Goal: Task Accomplishment & Management: Manage account settings

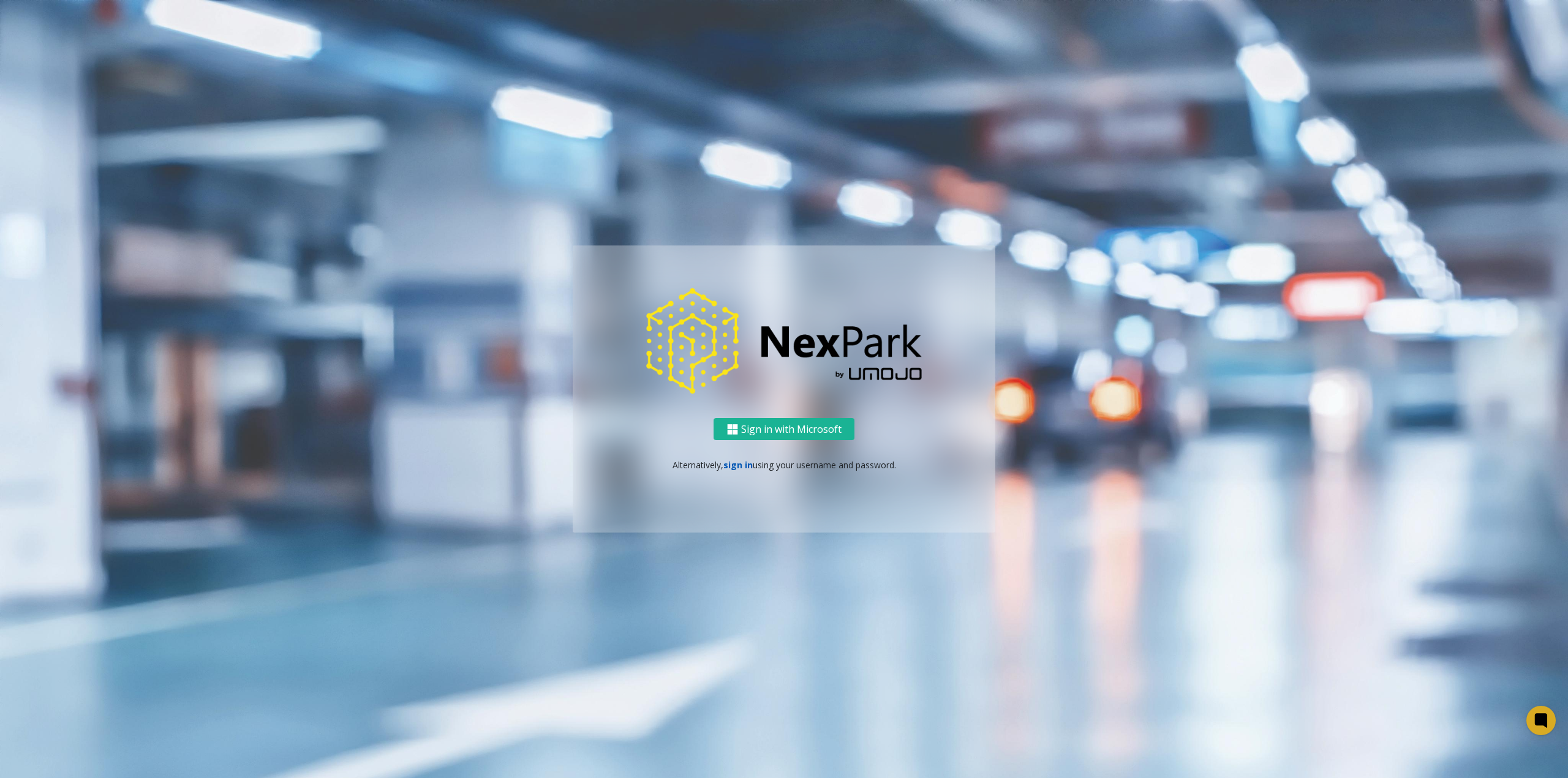
click at [738, 461] on link "sign in" at bounding box center [738, 465] width 30 height 12
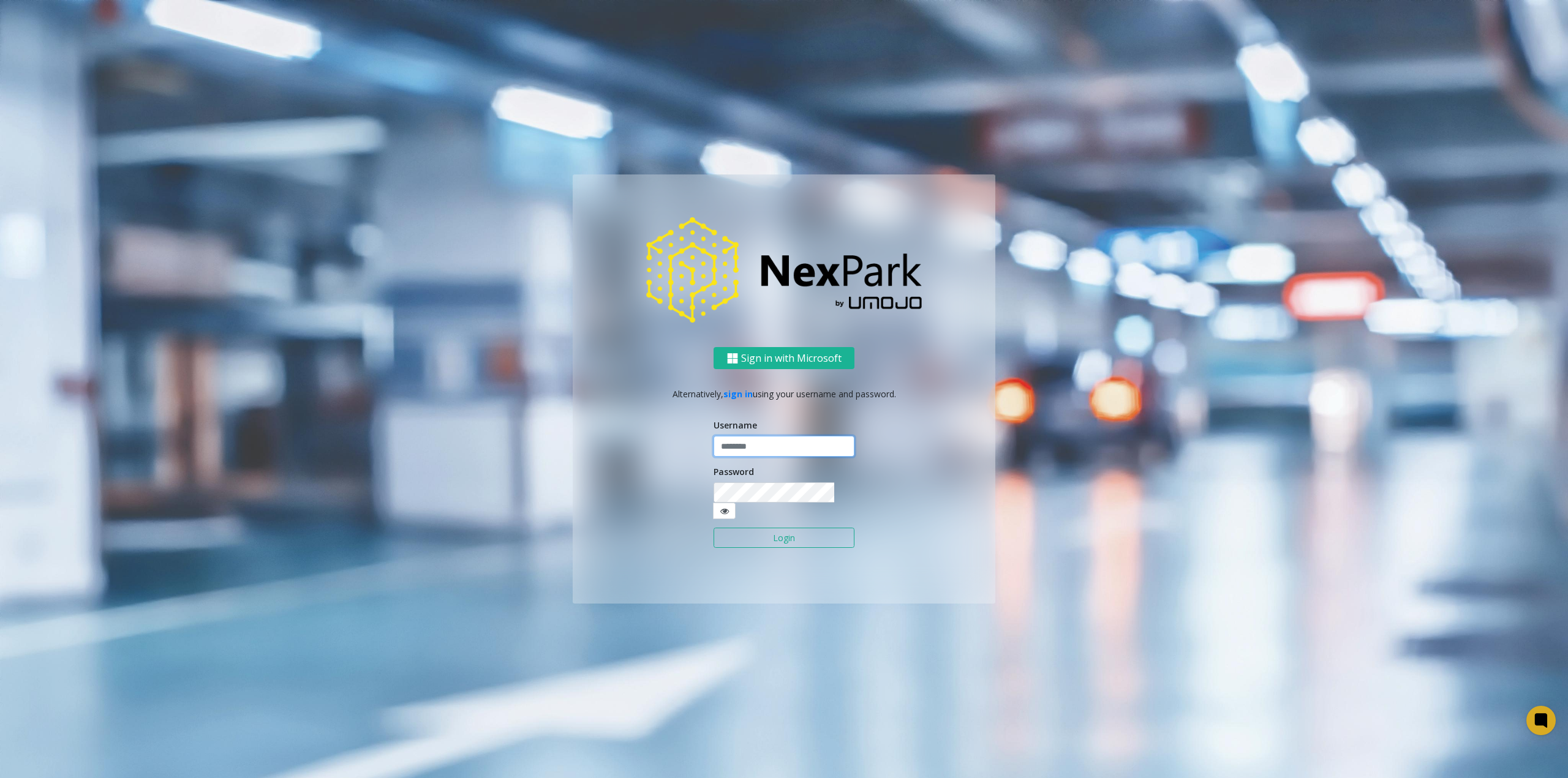
click at [746, 457] on input "text" at bounding box center [784, 446] width 141 height 21
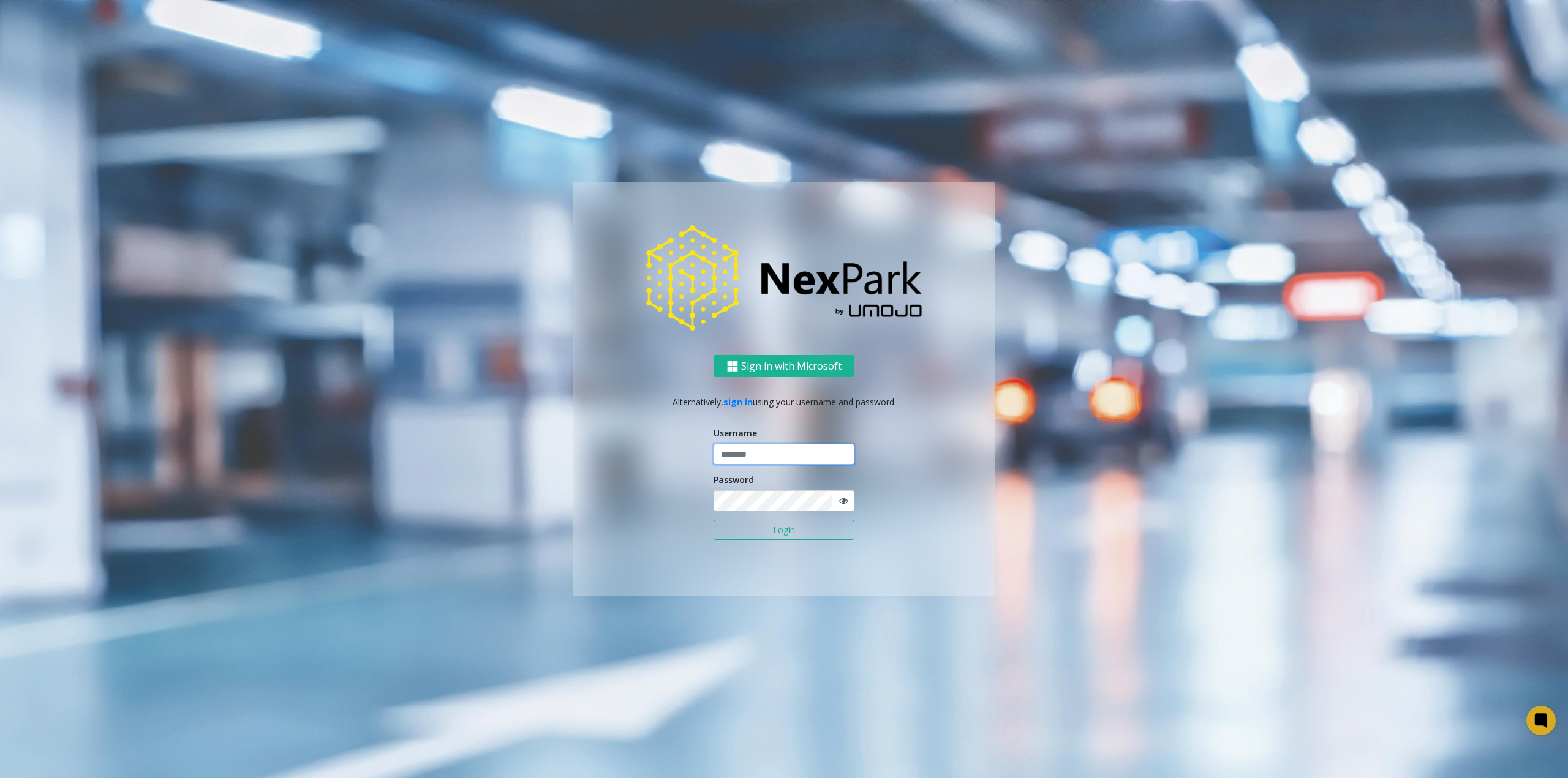
type input "********"
click at [776, 540] on button "Login" at bounding box center [784, 530] width 141 height 21
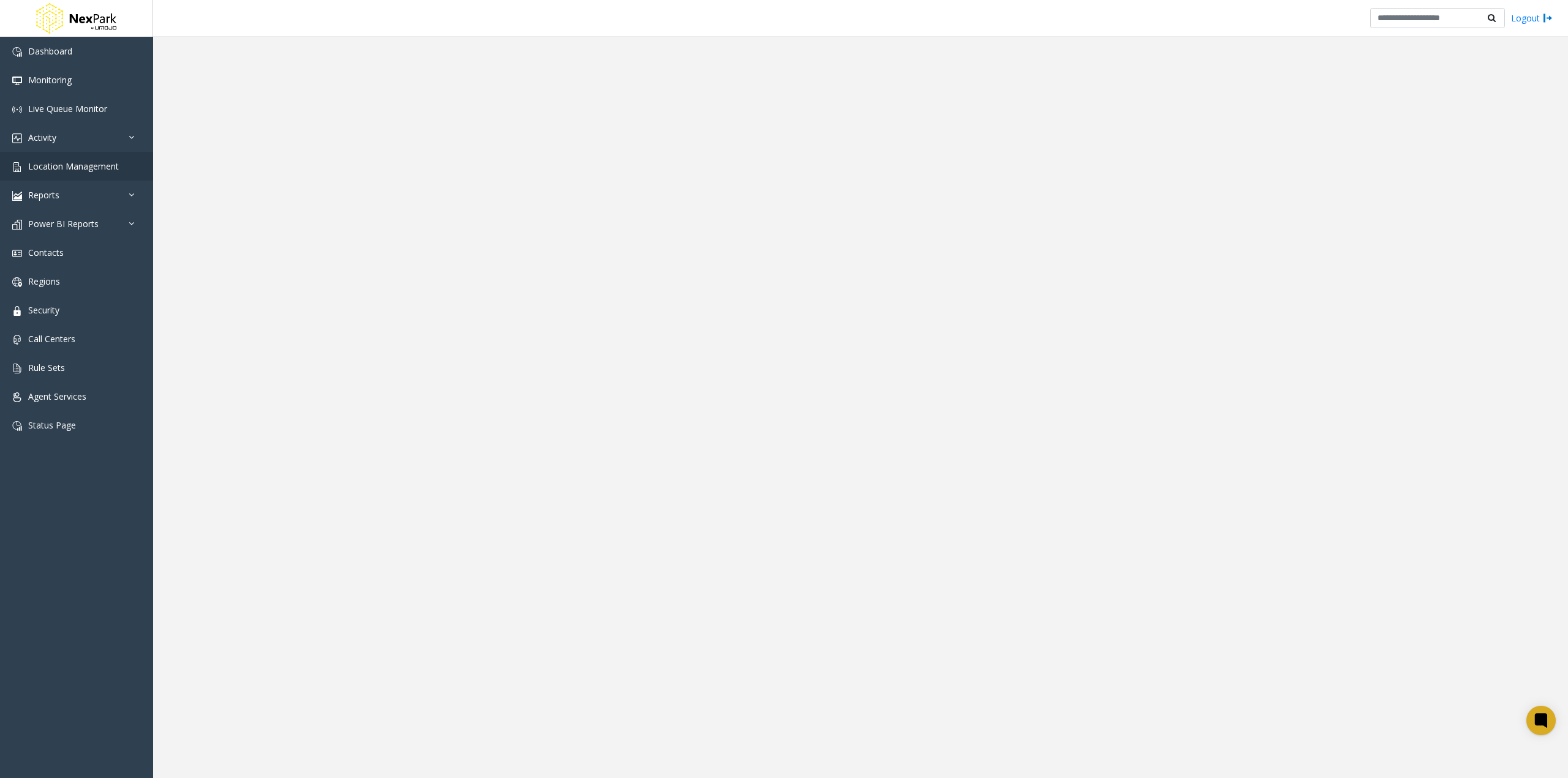
click at [67, 164] on app-root "Dashboard Monitoring Live Queue Monitor Activity Daily Activity Lane Activity A…" at bounding box center [784, 389] width 1568 height 778
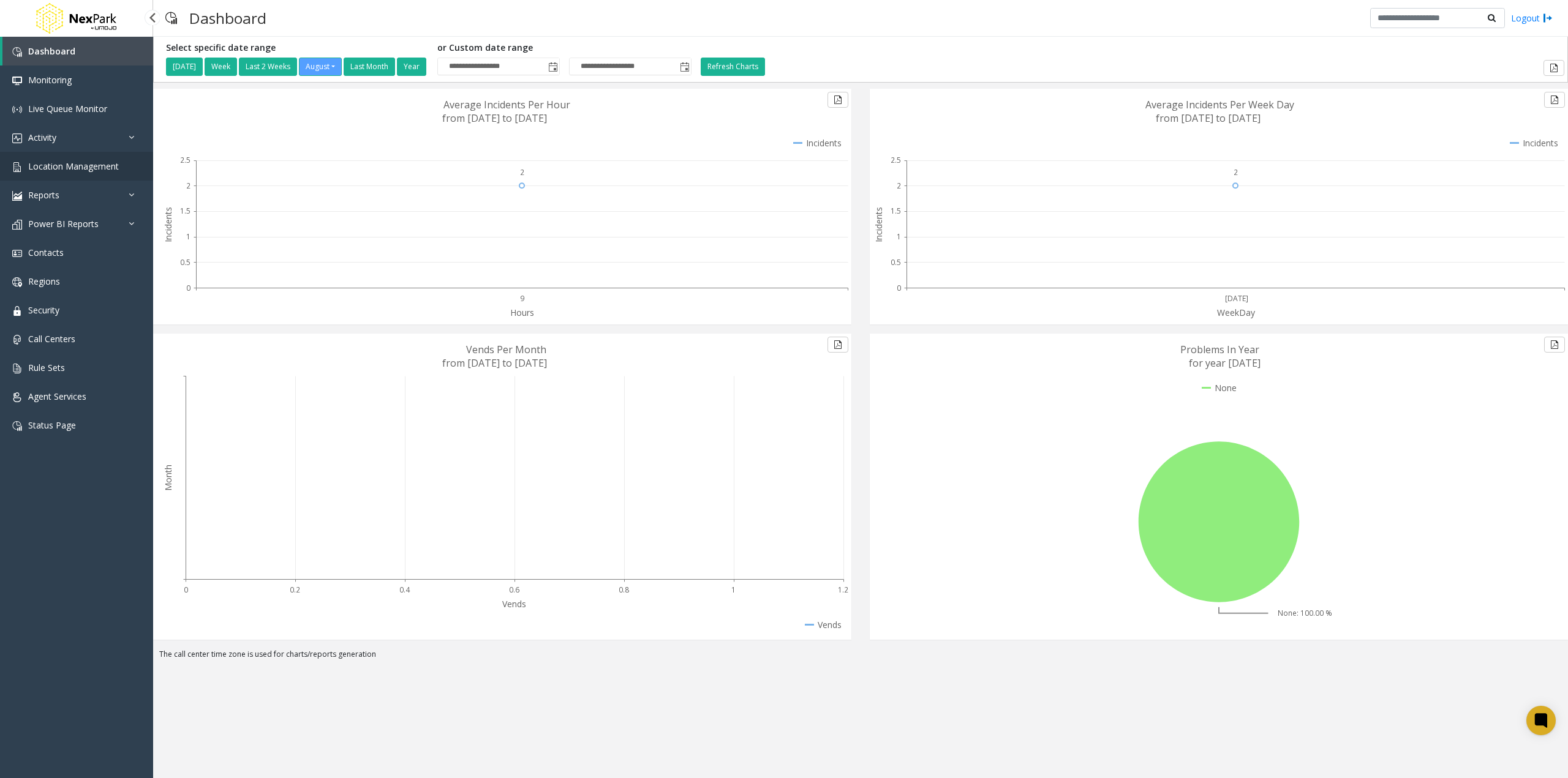
click at [99, 164] on span "Location Management" at bounding box center [73, 166] width 90 height 12
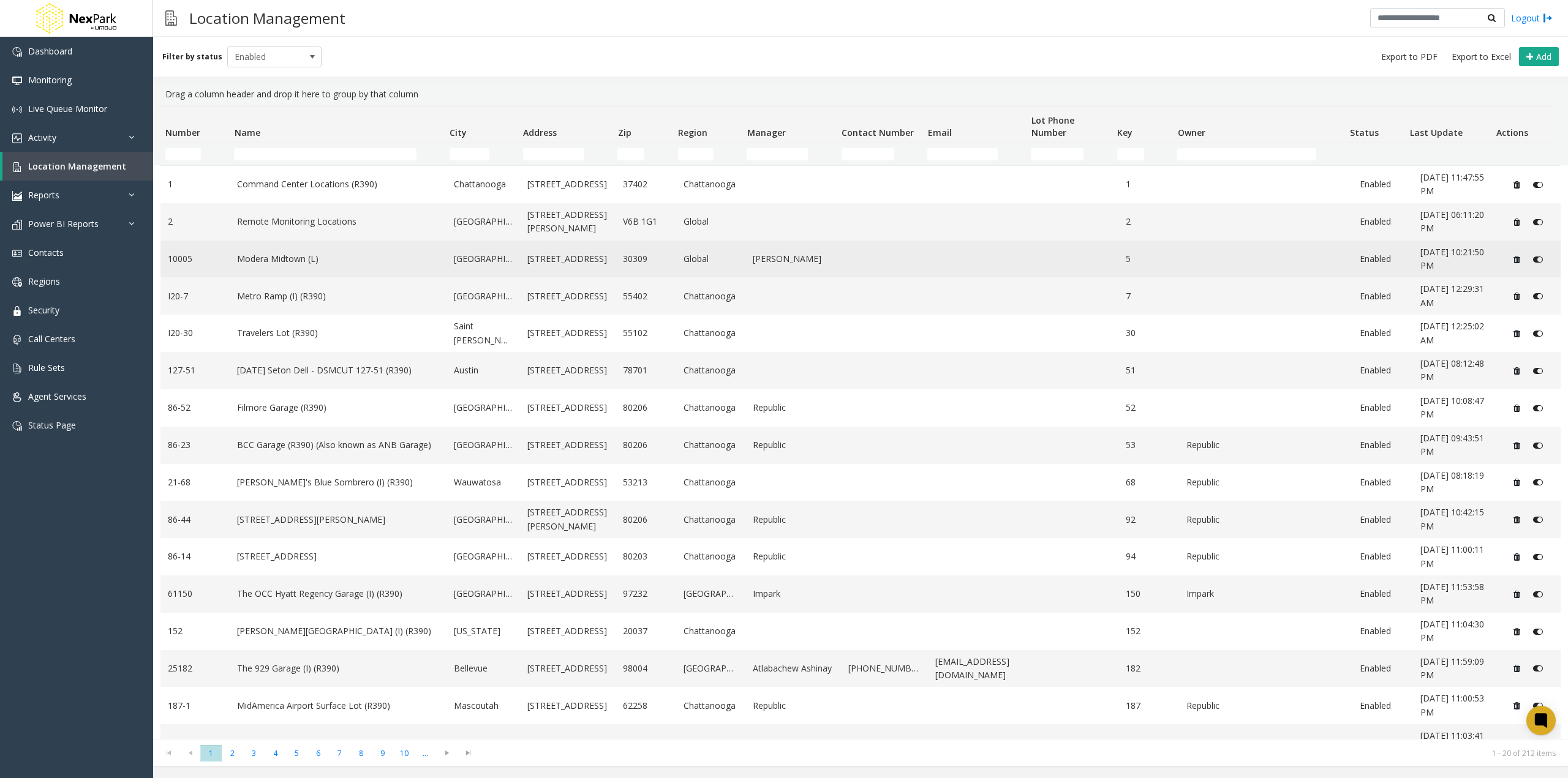
click at [295, 258] on link "Modera Midtown (L)" at bounding box center [339, 258] width 202 height 14
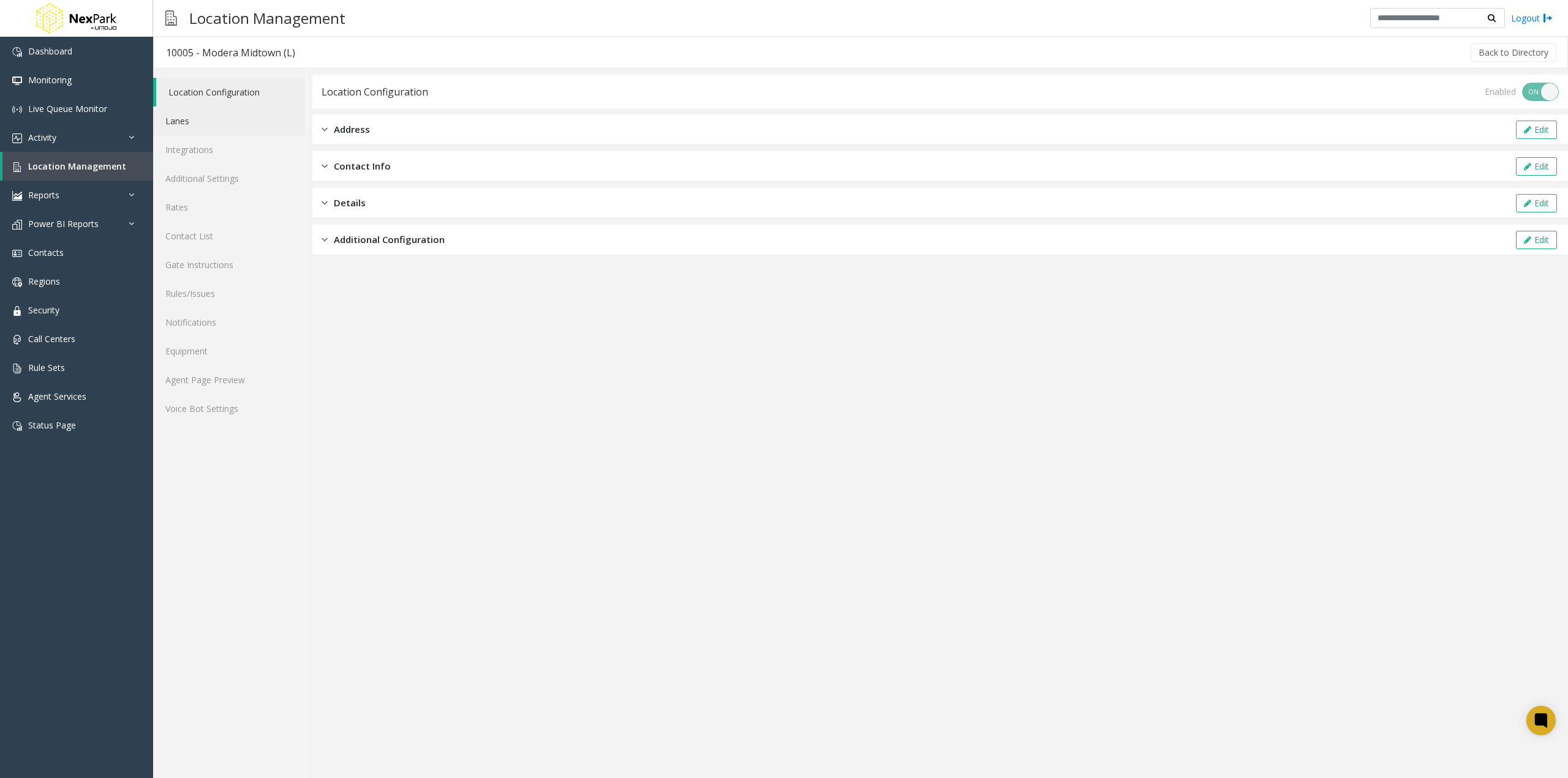
click at [218, 116] on link "Lanes" at bounding box center [229, 121] width 153 height 29
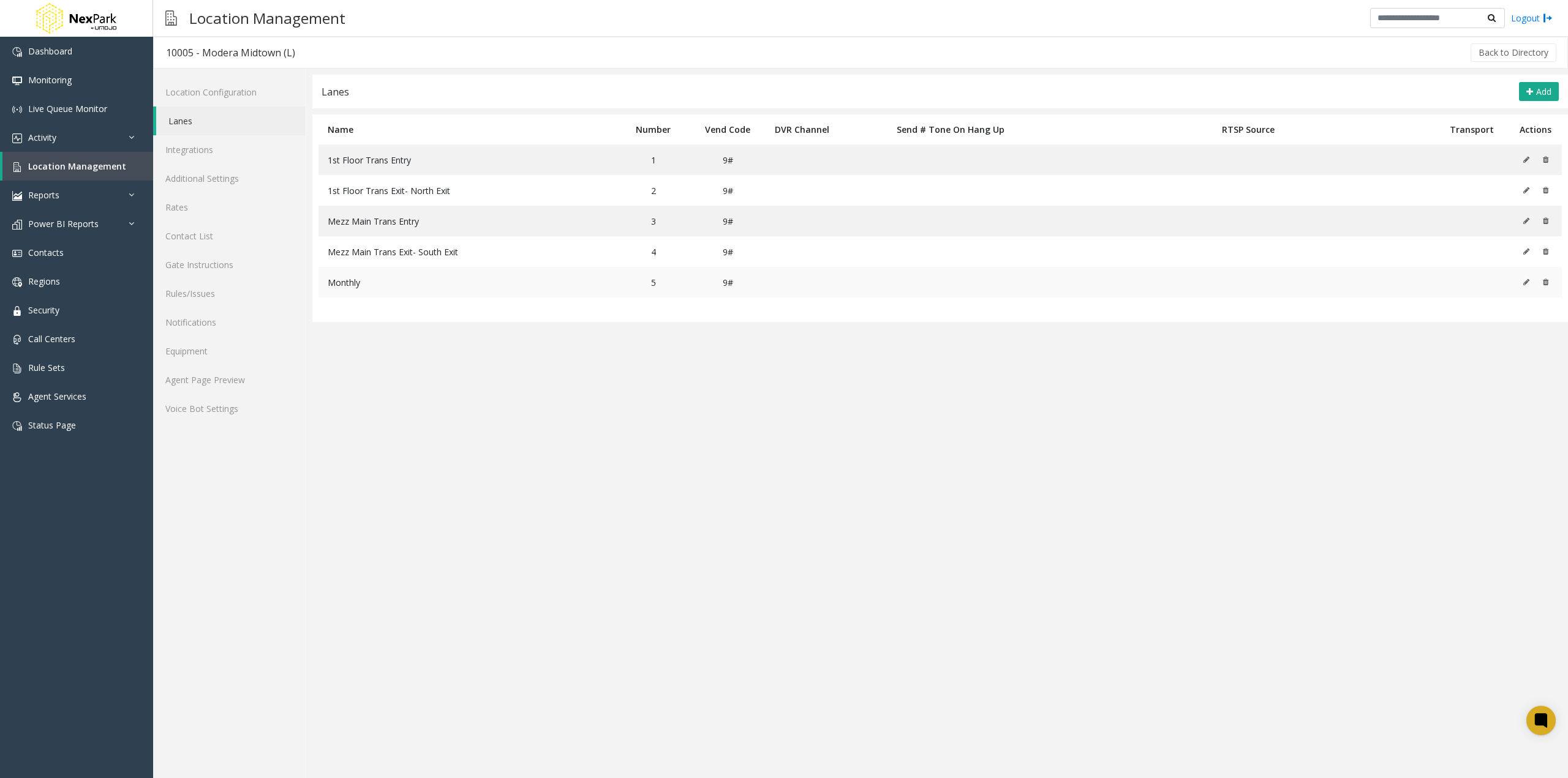
click at [336, 286] on span "Monthly" at bounding box center [344, 282] width 32 height 12
click at [1526, 281] on icon at bounding box center [1526, 282] width 6 height 7
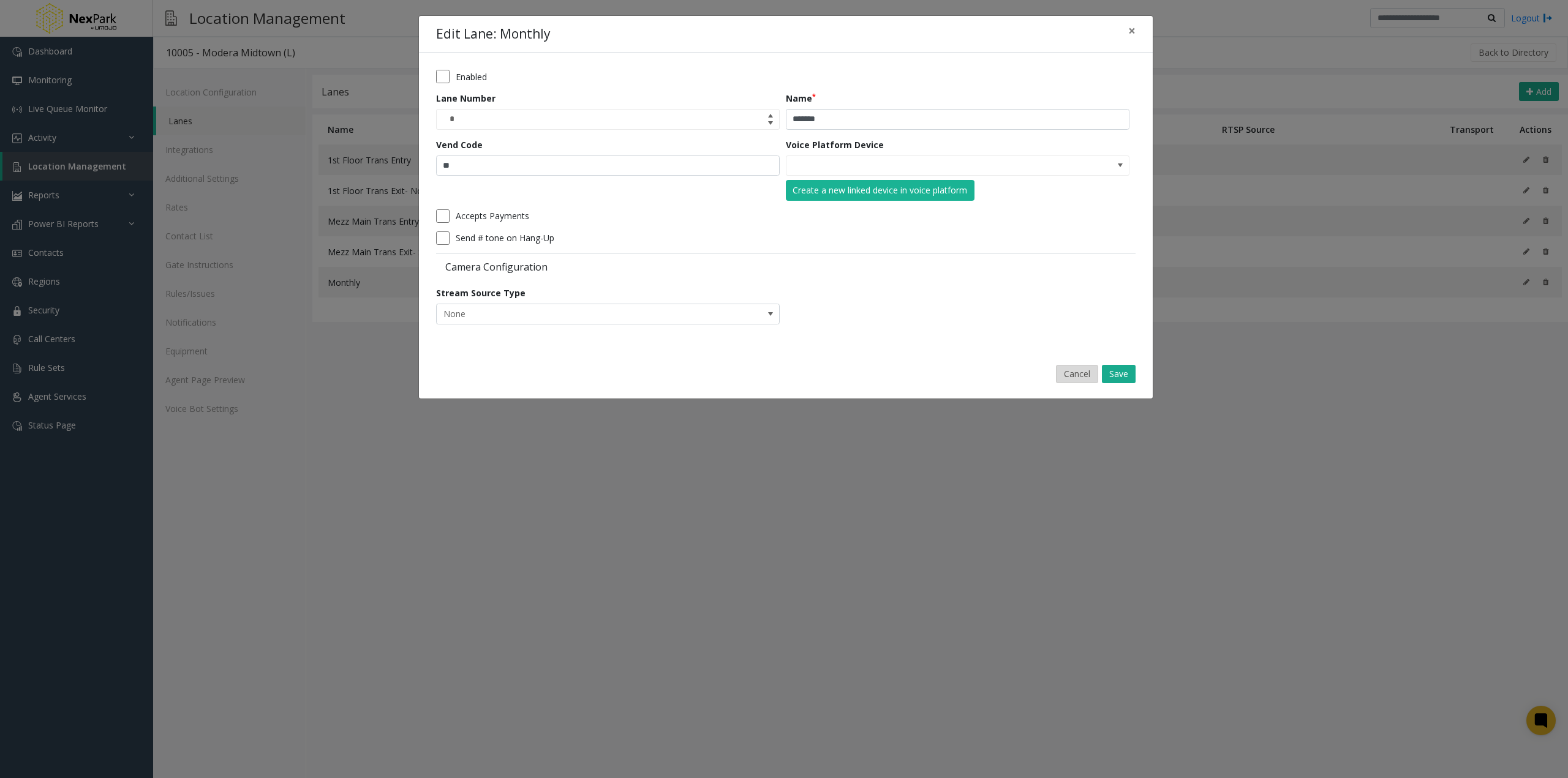
click at [1084, 381] on button "Cancel" at bounding box center [1077, 374] width 42 height 18
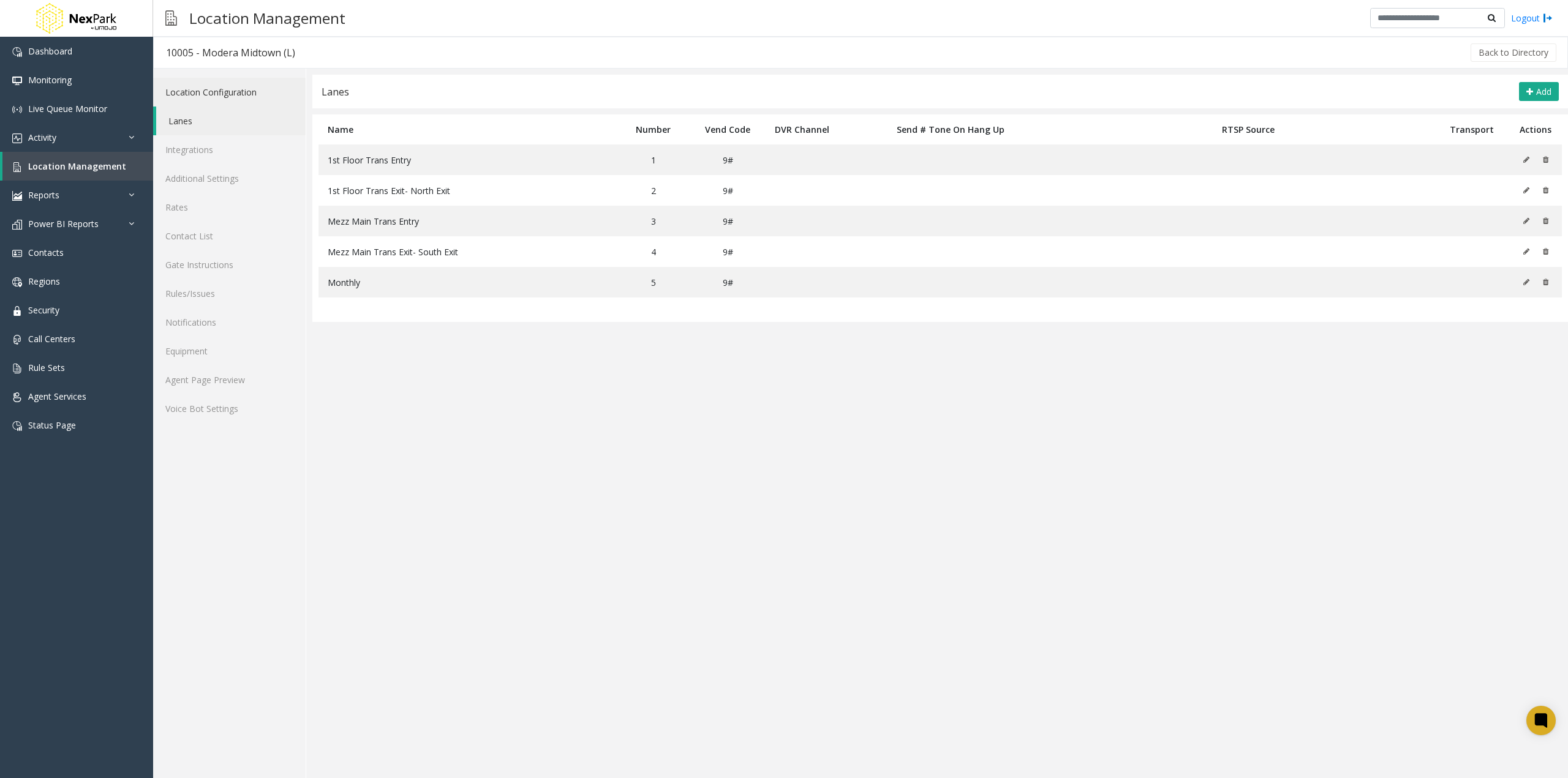
click at [204, 88] on link "Location Configuration" at bounding box center [229, 92] width 153 height 29
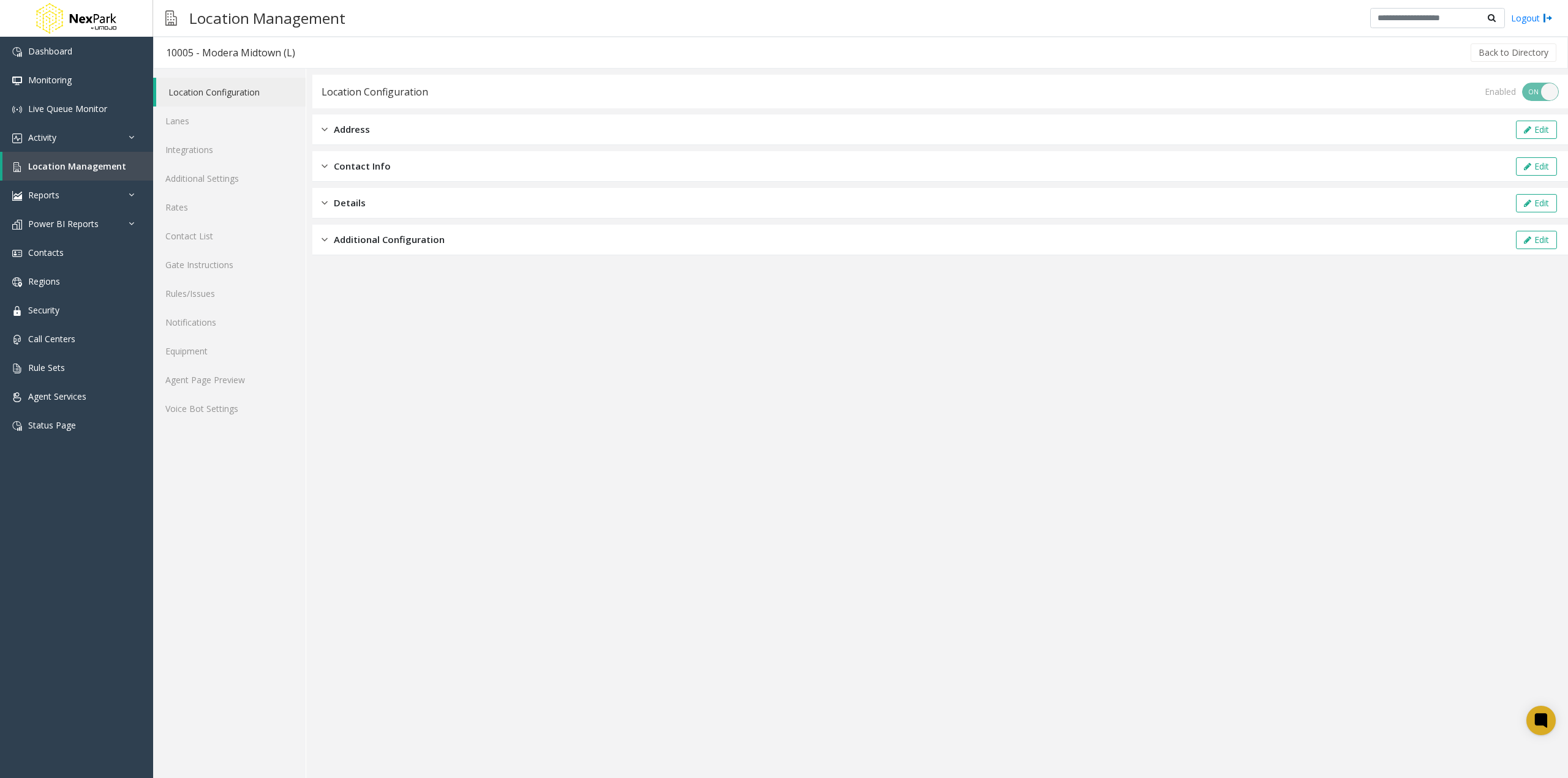
click at [379, 244] on span "Additional Configuration" at bounding box center [389, 240] width 111 height 14
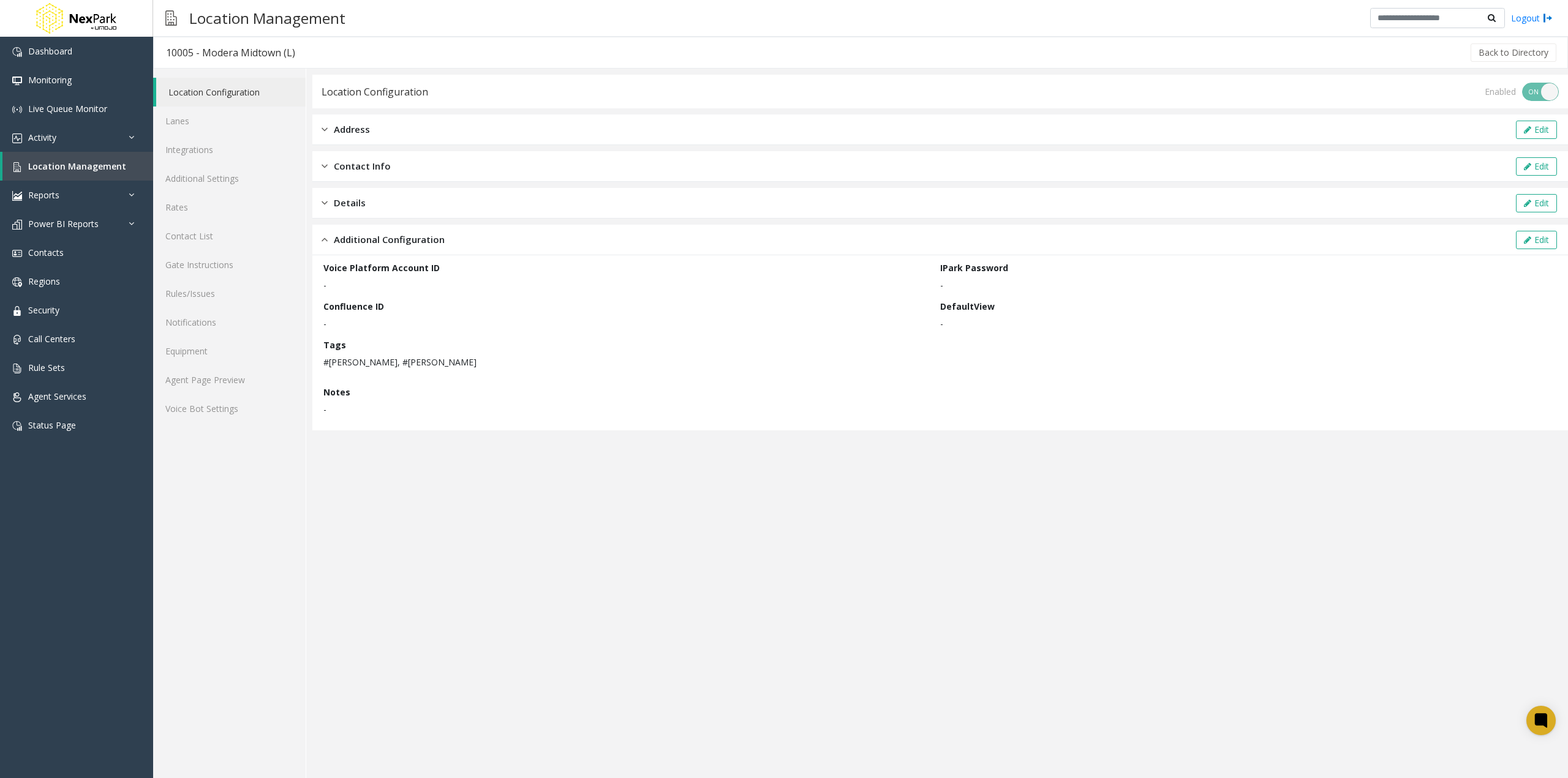
click at [375, 206] on div "Details Edit" at bounding box center [940, 203] width 1256 height 31
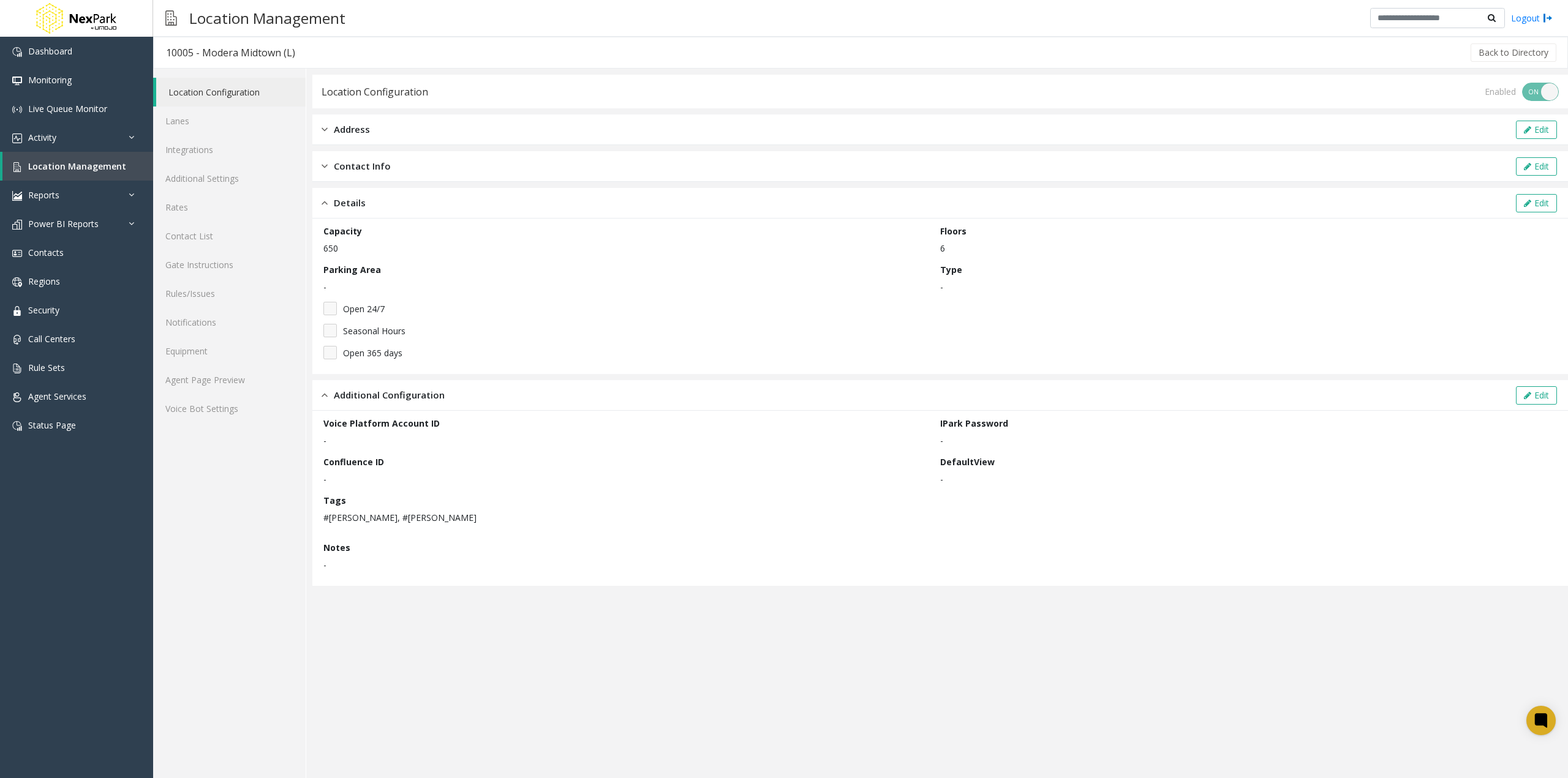
click at [376, 167] on span "Contact Info" at bounding box center [362, 166] width 57 height 14
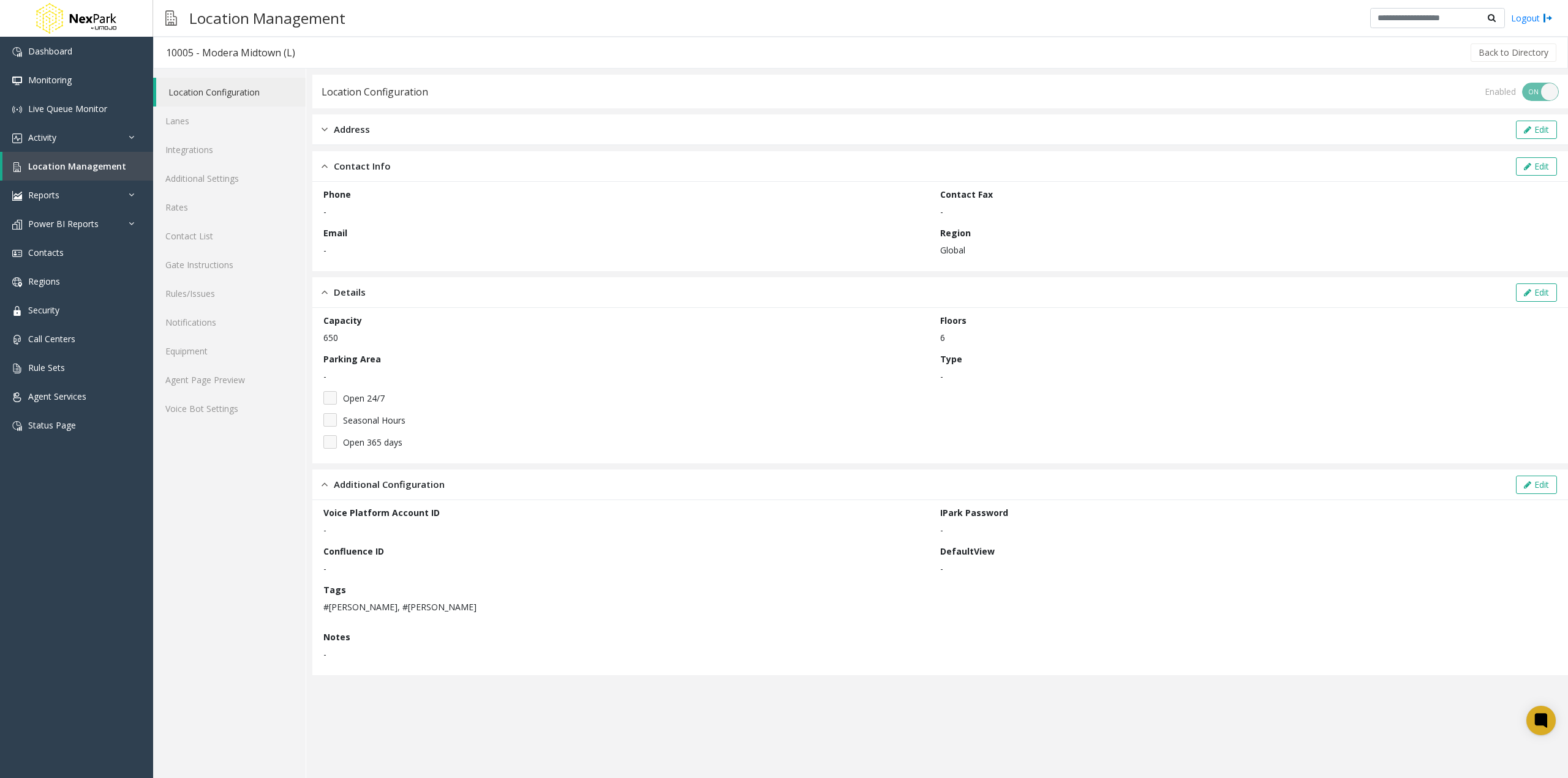
click at [372, 135] on div "Address Edit" at bounding box center [940, 130] width 1256 height 31
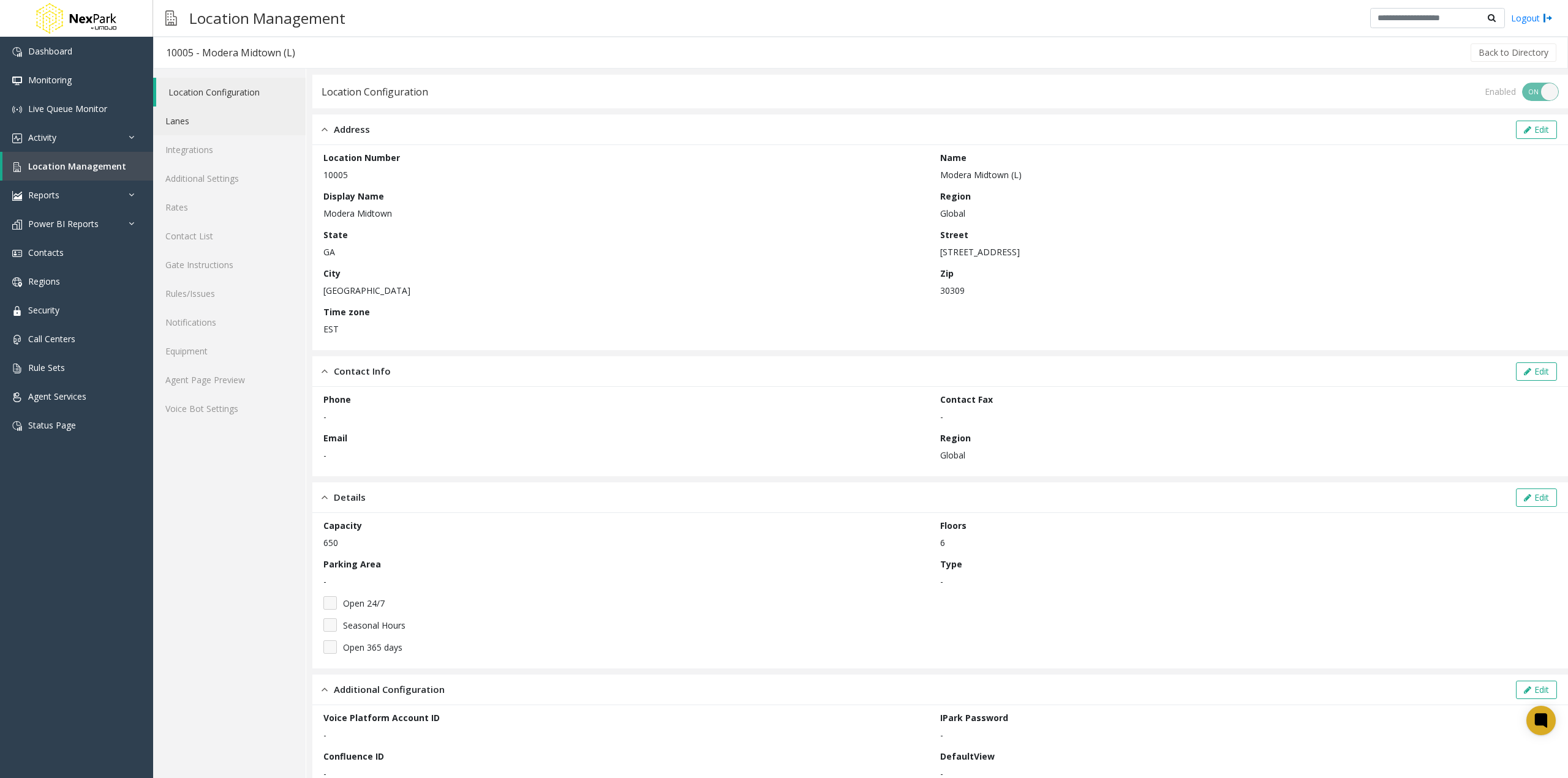
click at [195, 121] on link "Lanes" at bounding box center [229, 121] width 153 height 29
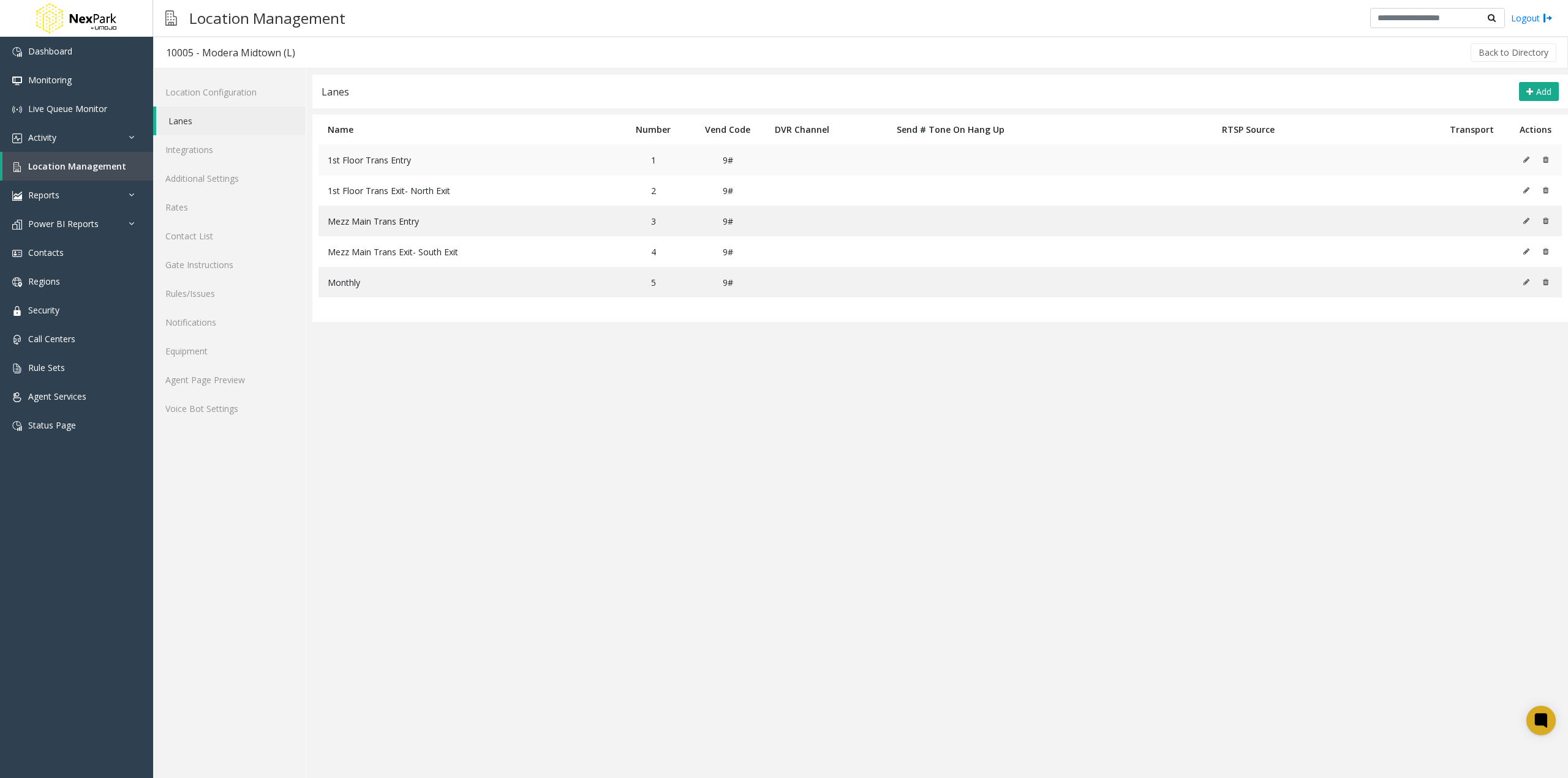
click at [1529, 160] on icon at bounding box center [1526, 160] width 6 height 7
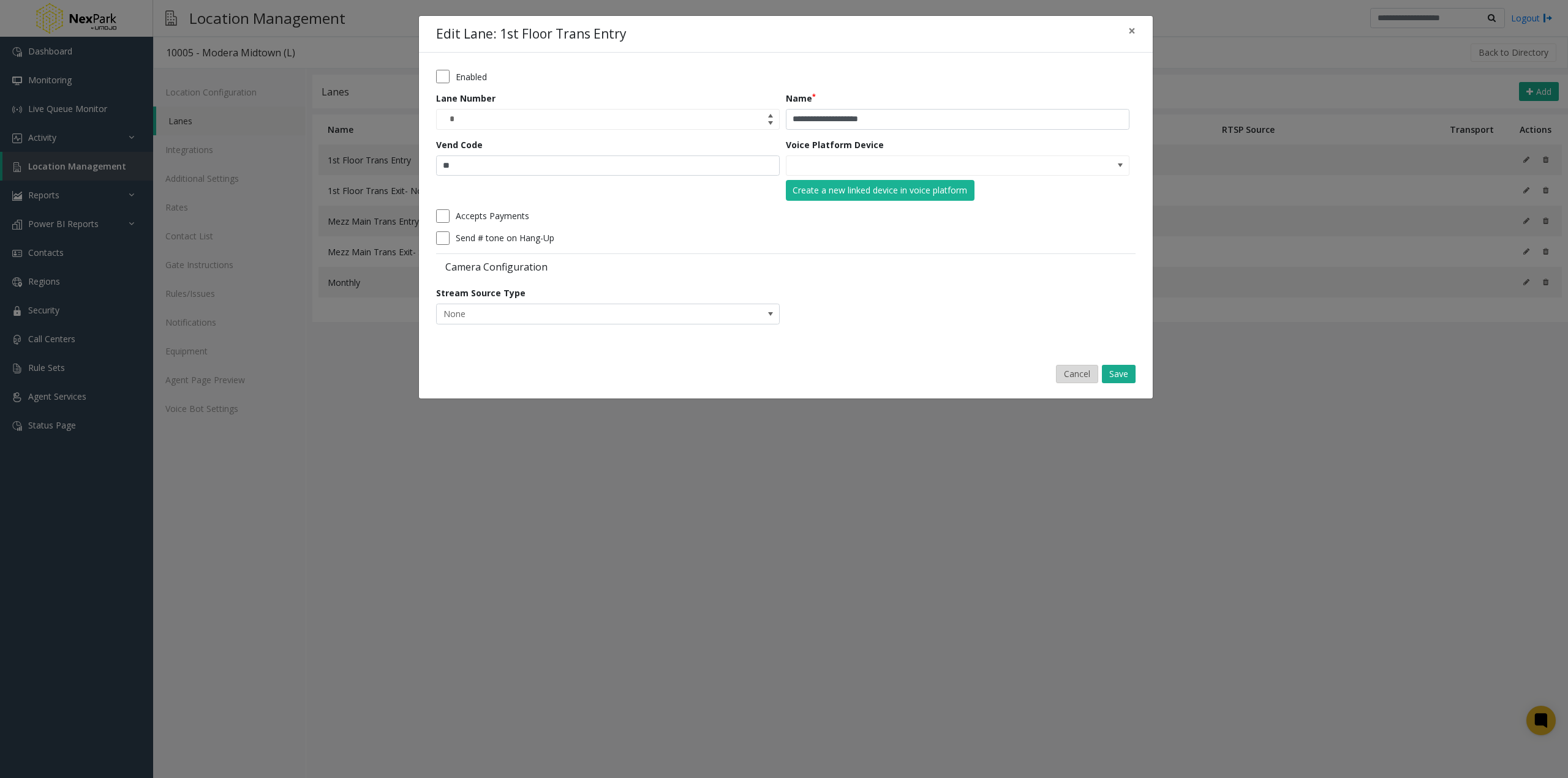
click at [1077, 365] on button "Cancel" at bounding box center [1077, 374] width 42 height 18
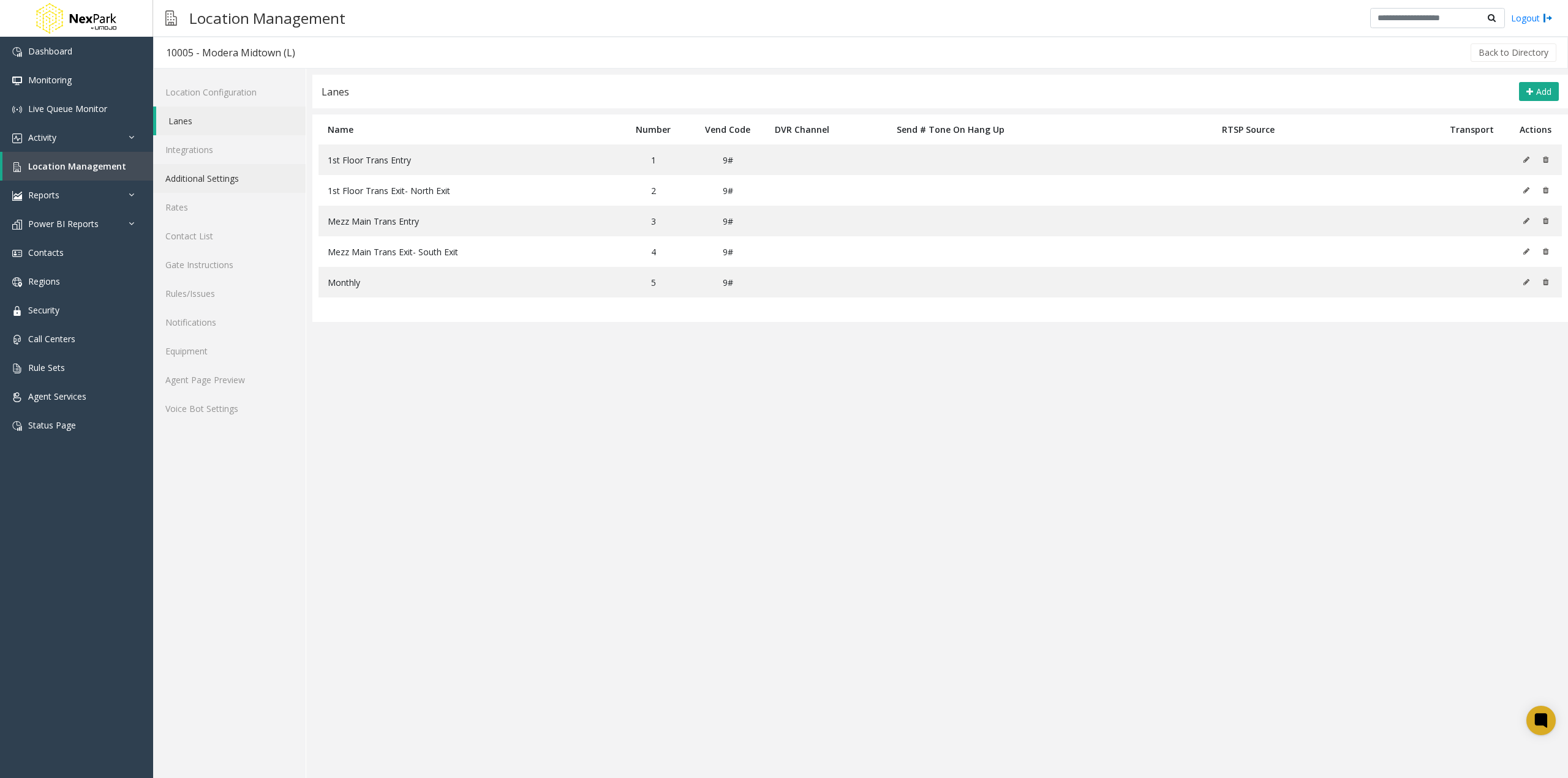
click at [193, 180] on link "Additional Settings" at bounding box center [229, 179] width 153 height 29
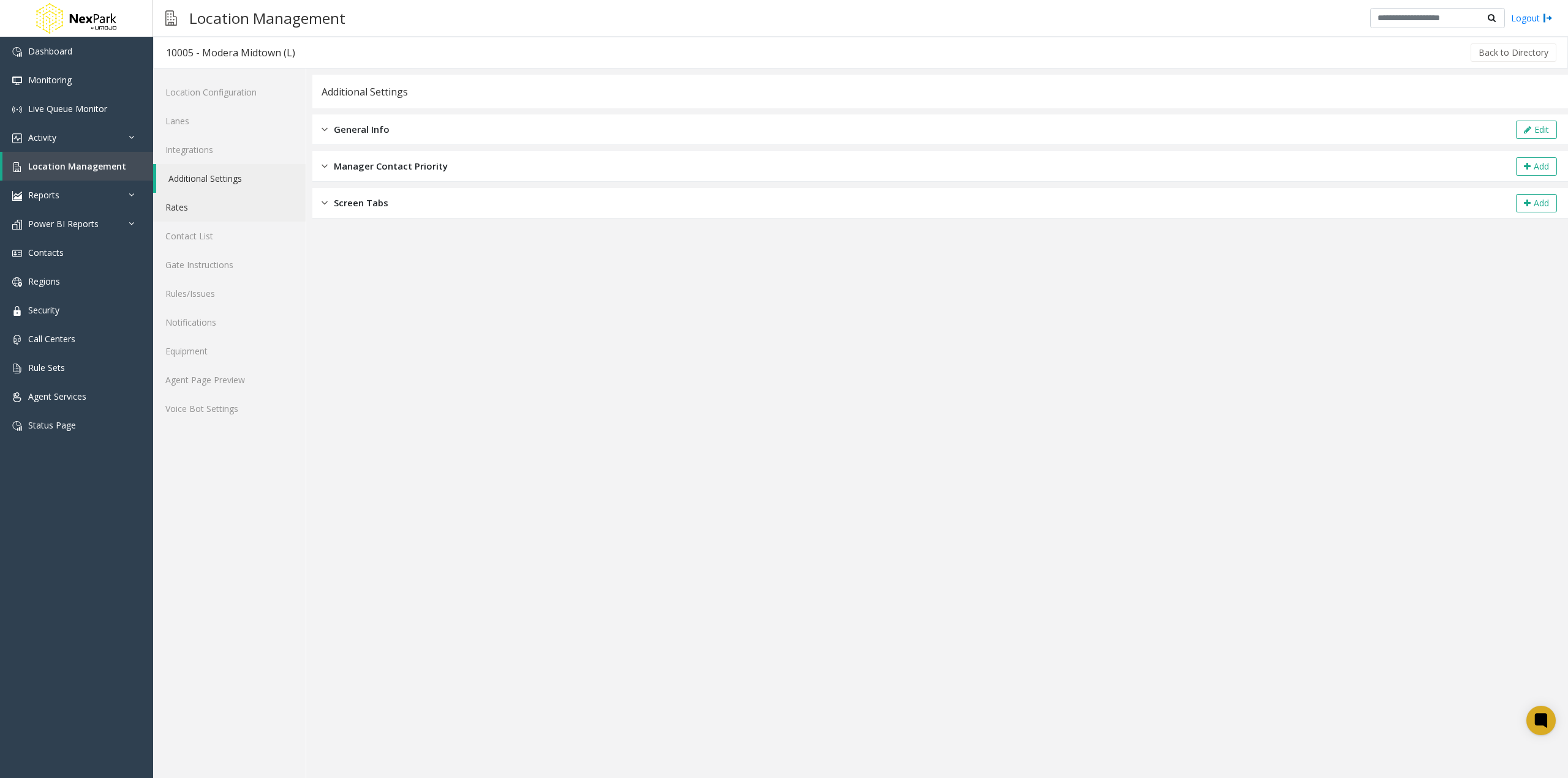
click at [202, 212] on link "Rates" at bounding box center [229, 208] width 153 height 29
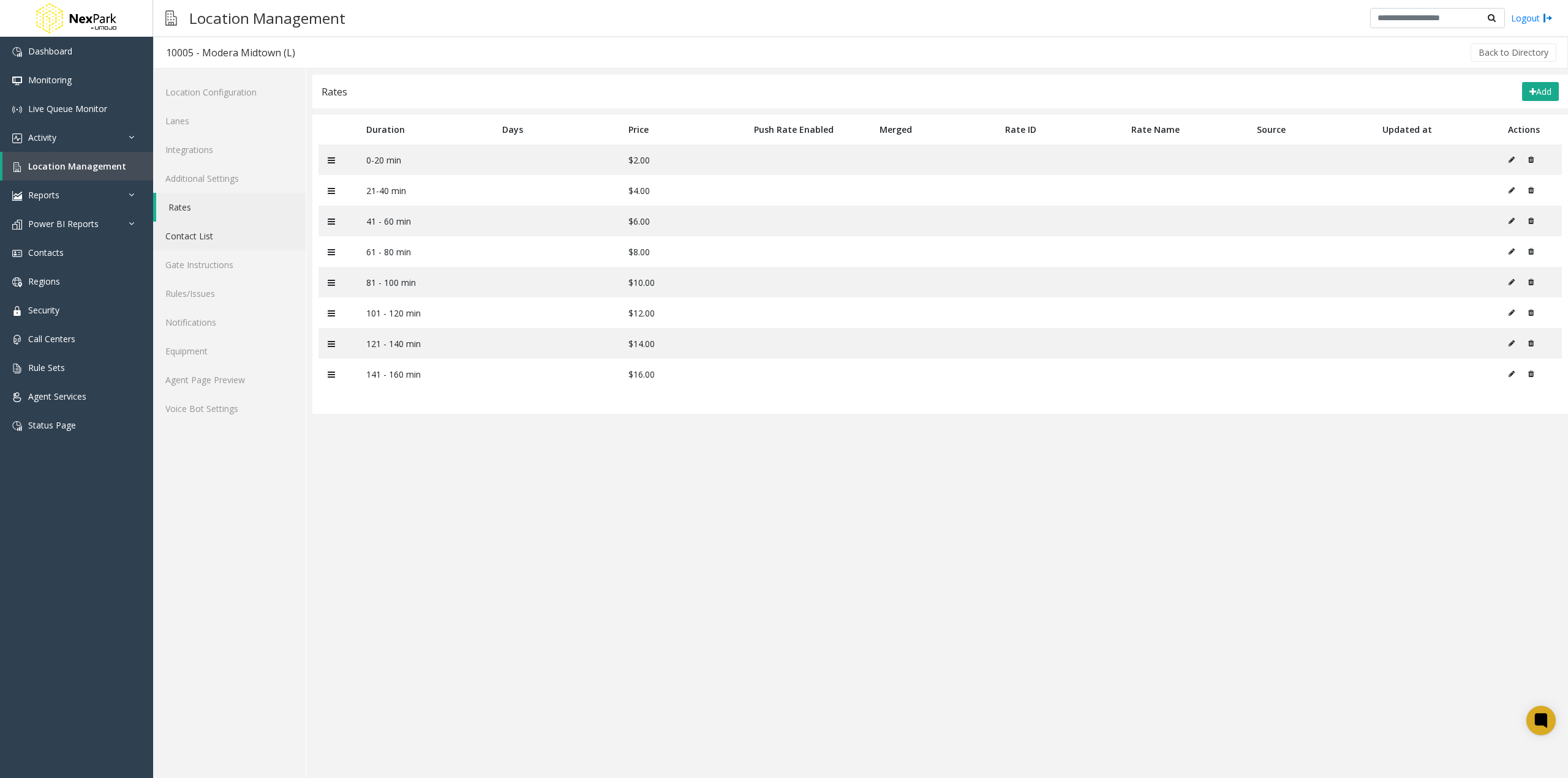
click at [207, 238] on link "Contact List" at bounding box center [229, 236] width 153 height 29
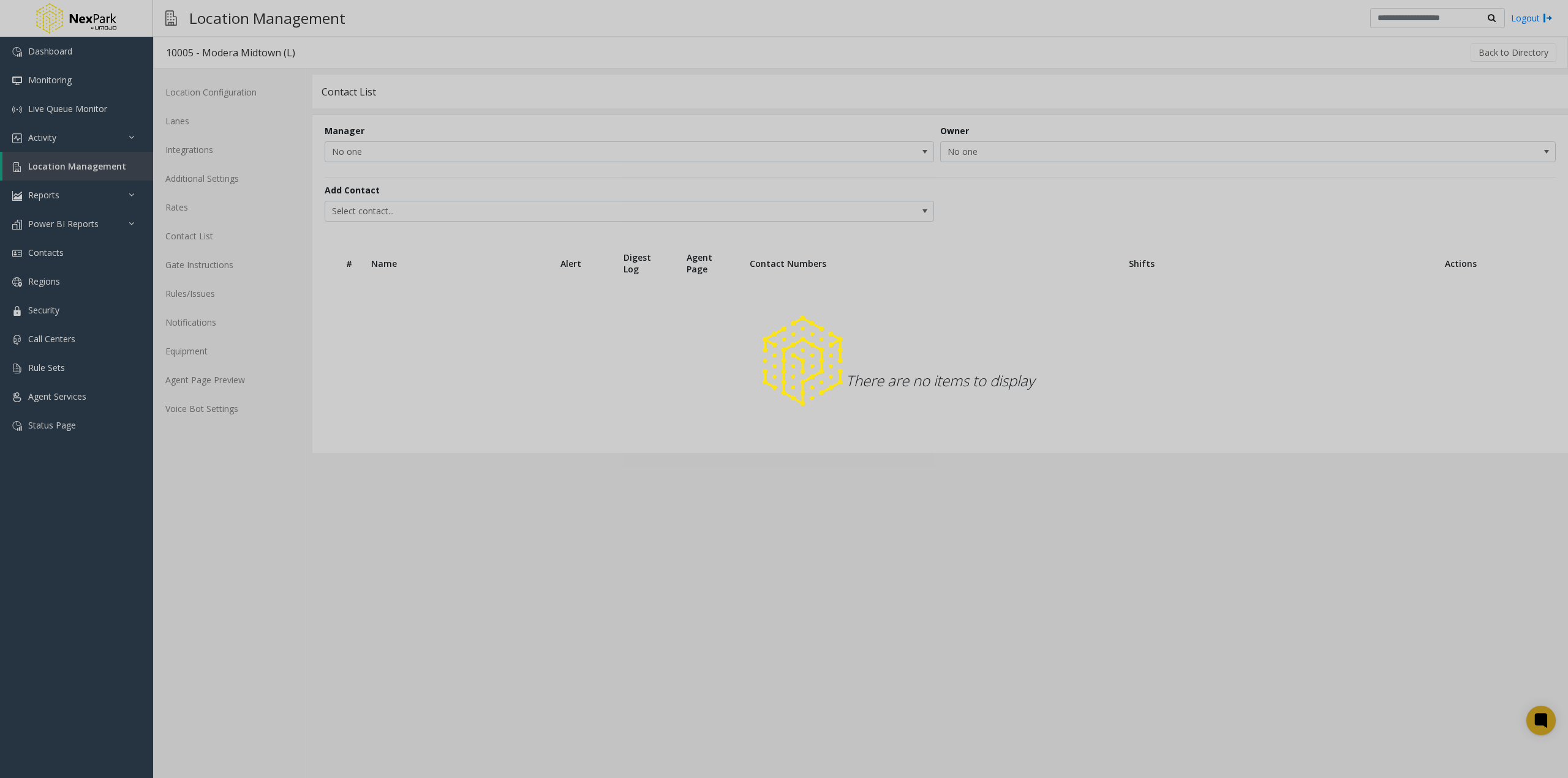
click at [213, 260] on div at bounding box center [784, 389] width 1568 height 778
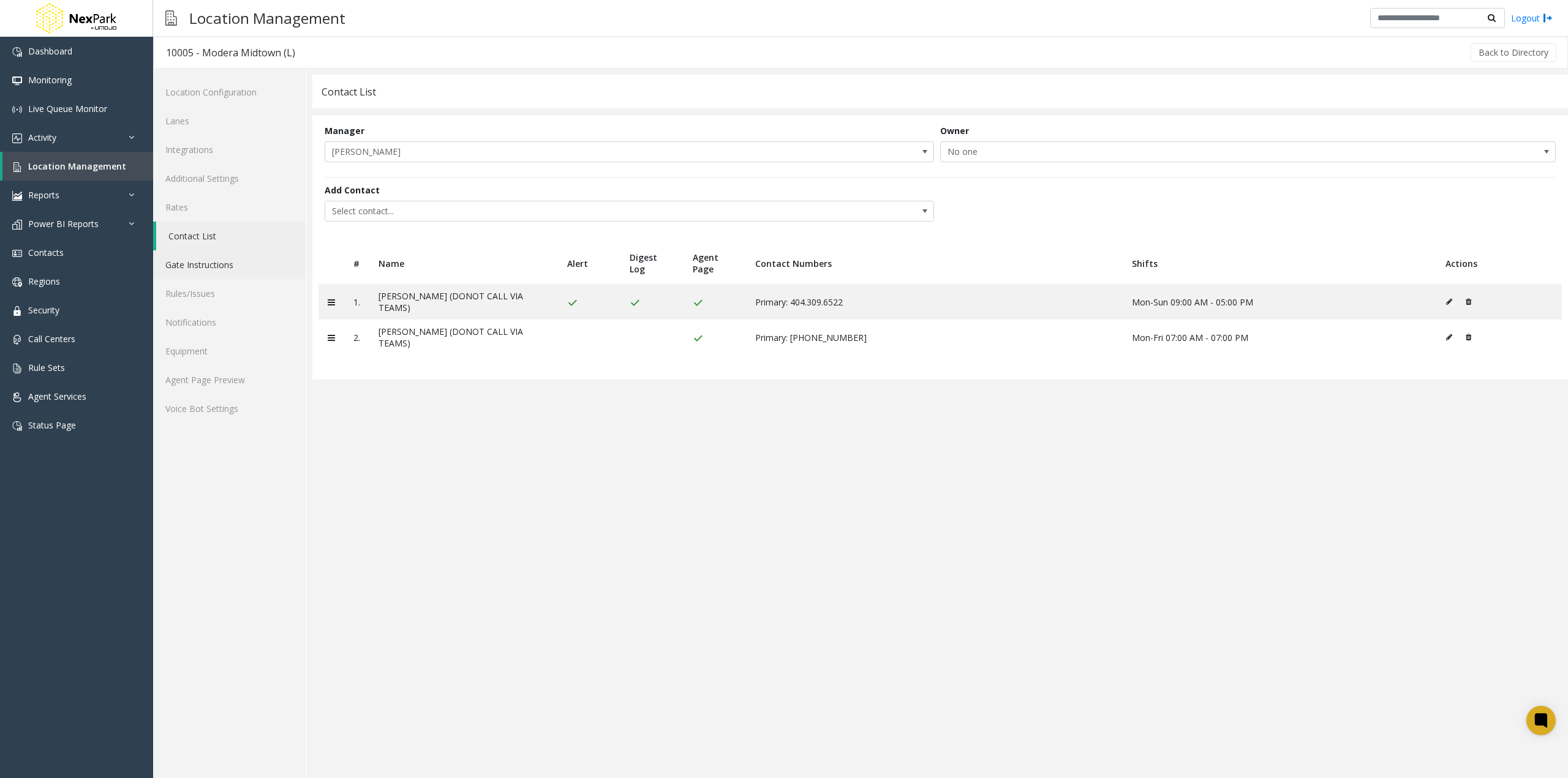
click at [218, 270] on link "Gate Instructions" at bounding box center [229, 264] width 153 height 29
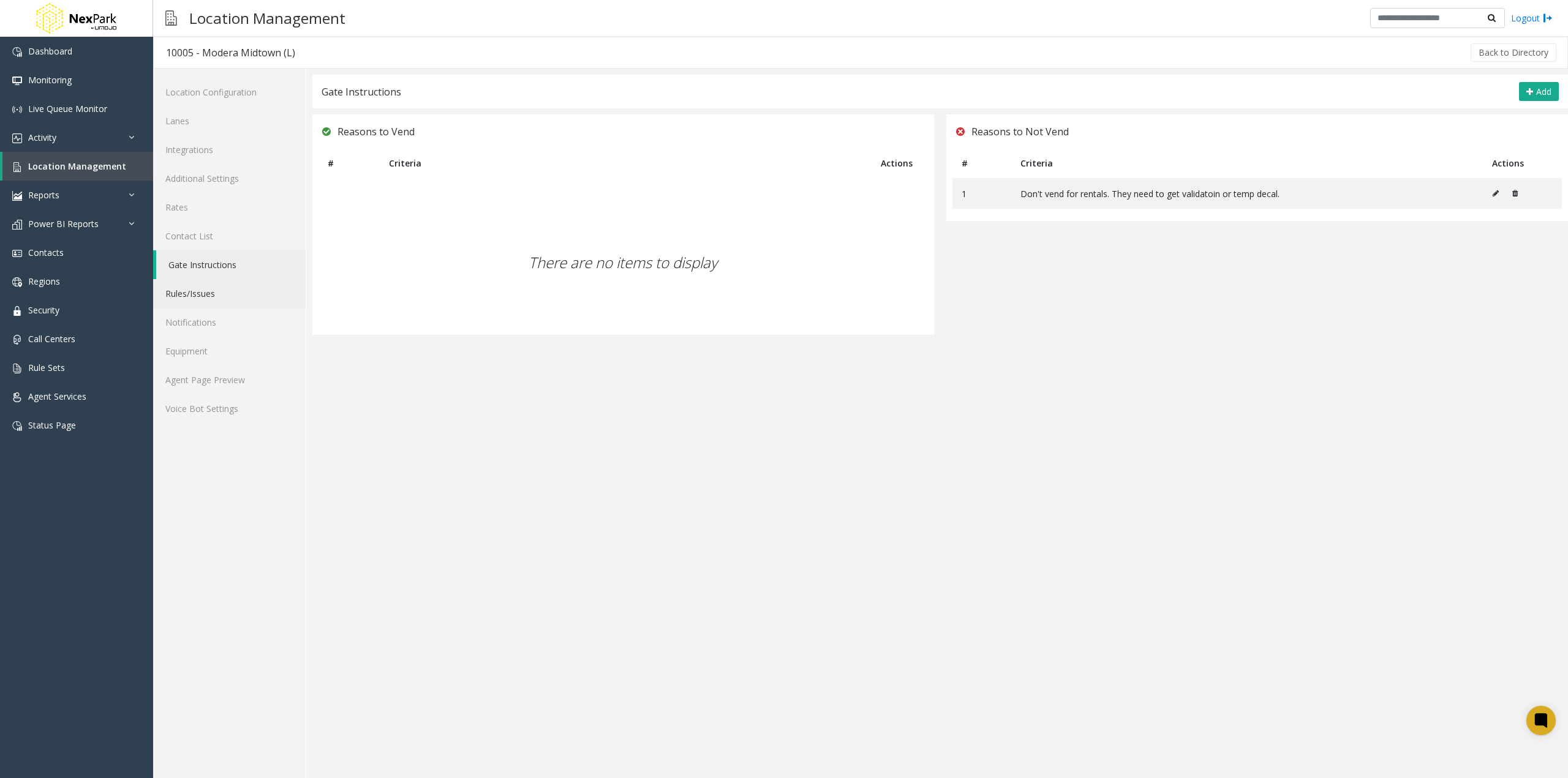
click at [218, 290] on link "Rules/Issues" at bounding box center [229, 293] width 153 height 29
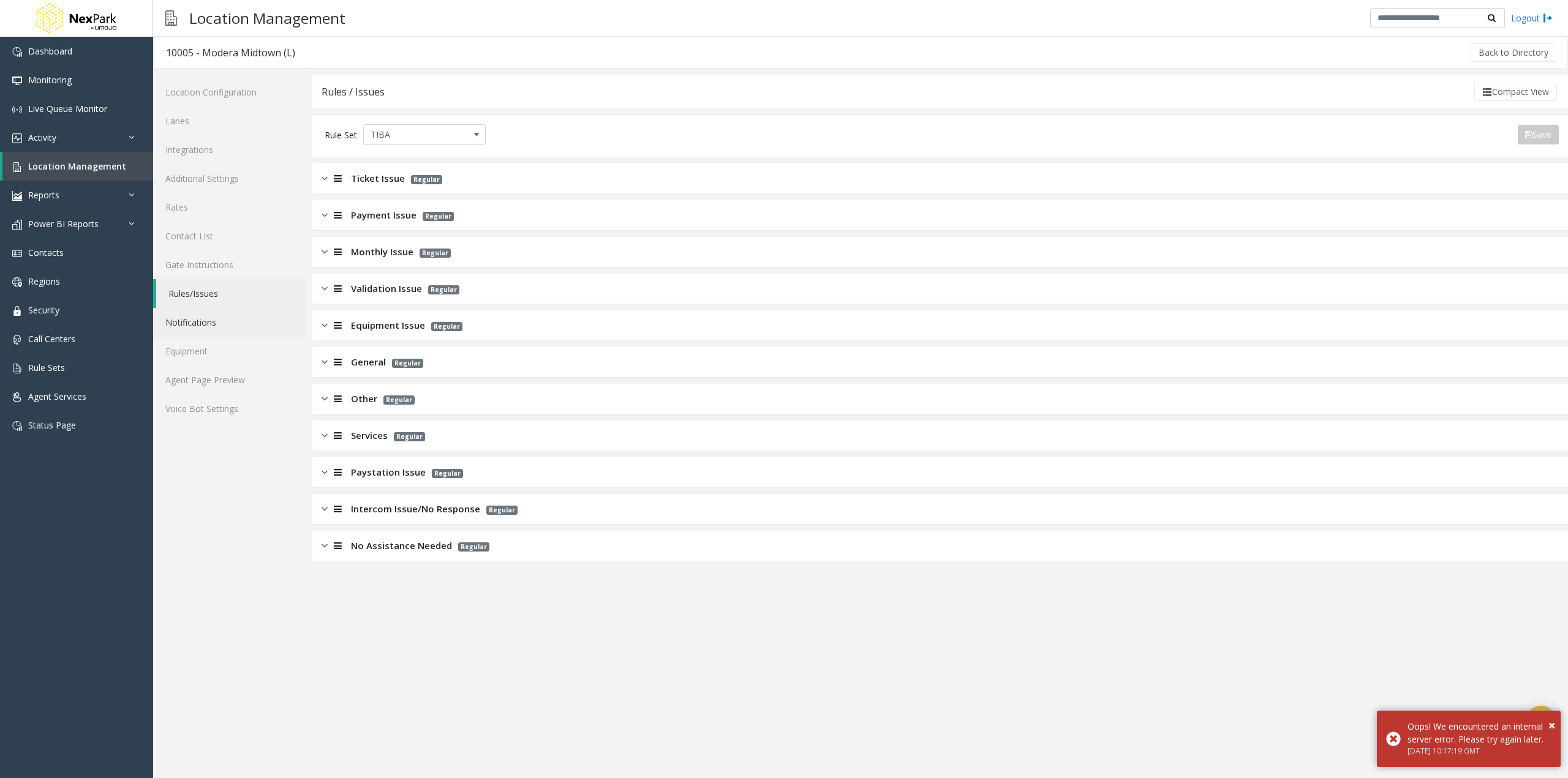
click at [212, 322] on link "Notifications" at bounding box center [229, 322] width 153 height 29
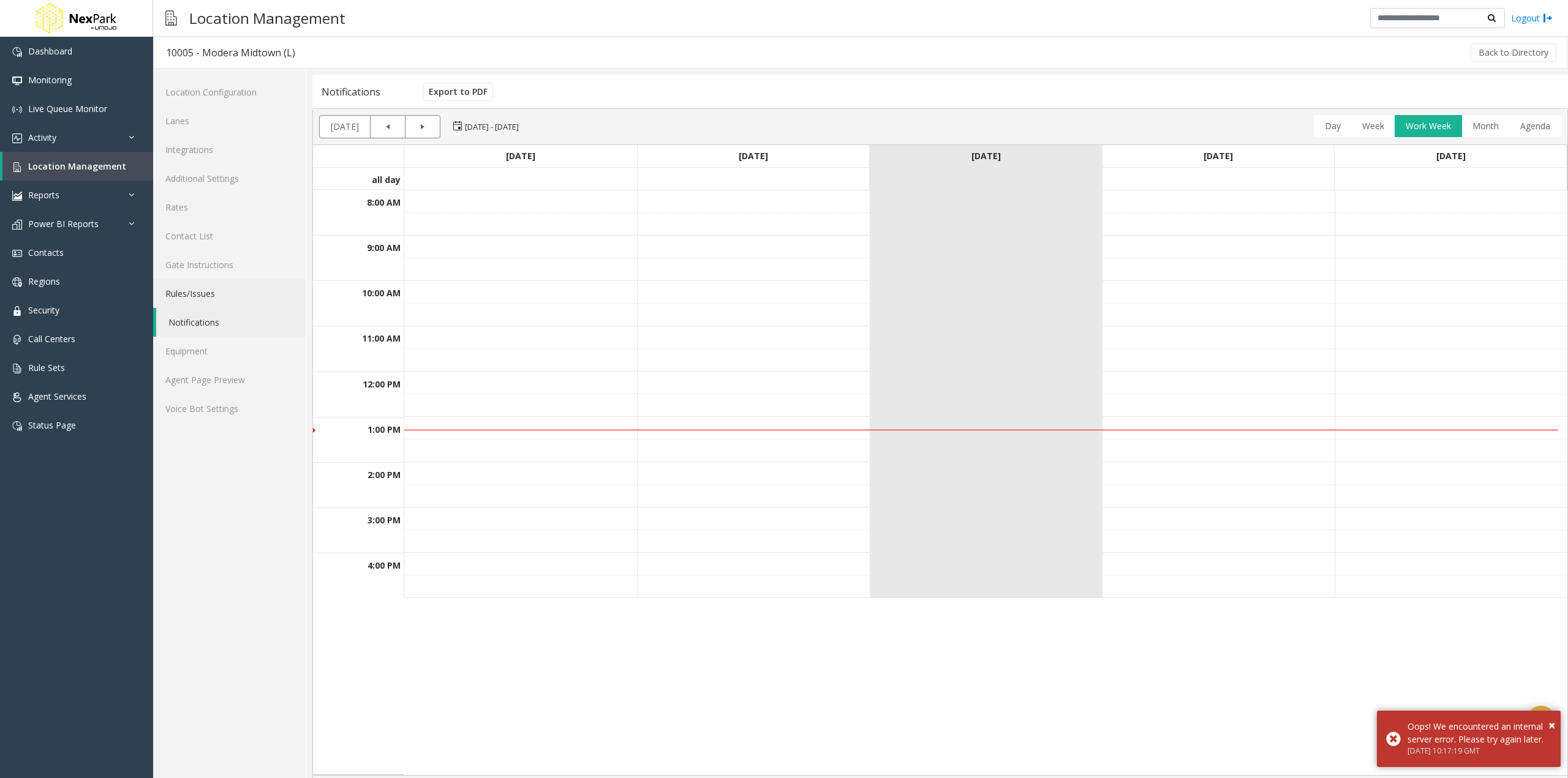
click at [210, 299] on link "Rules/Issues" at bounding box center [229, 293] width 153 height 29
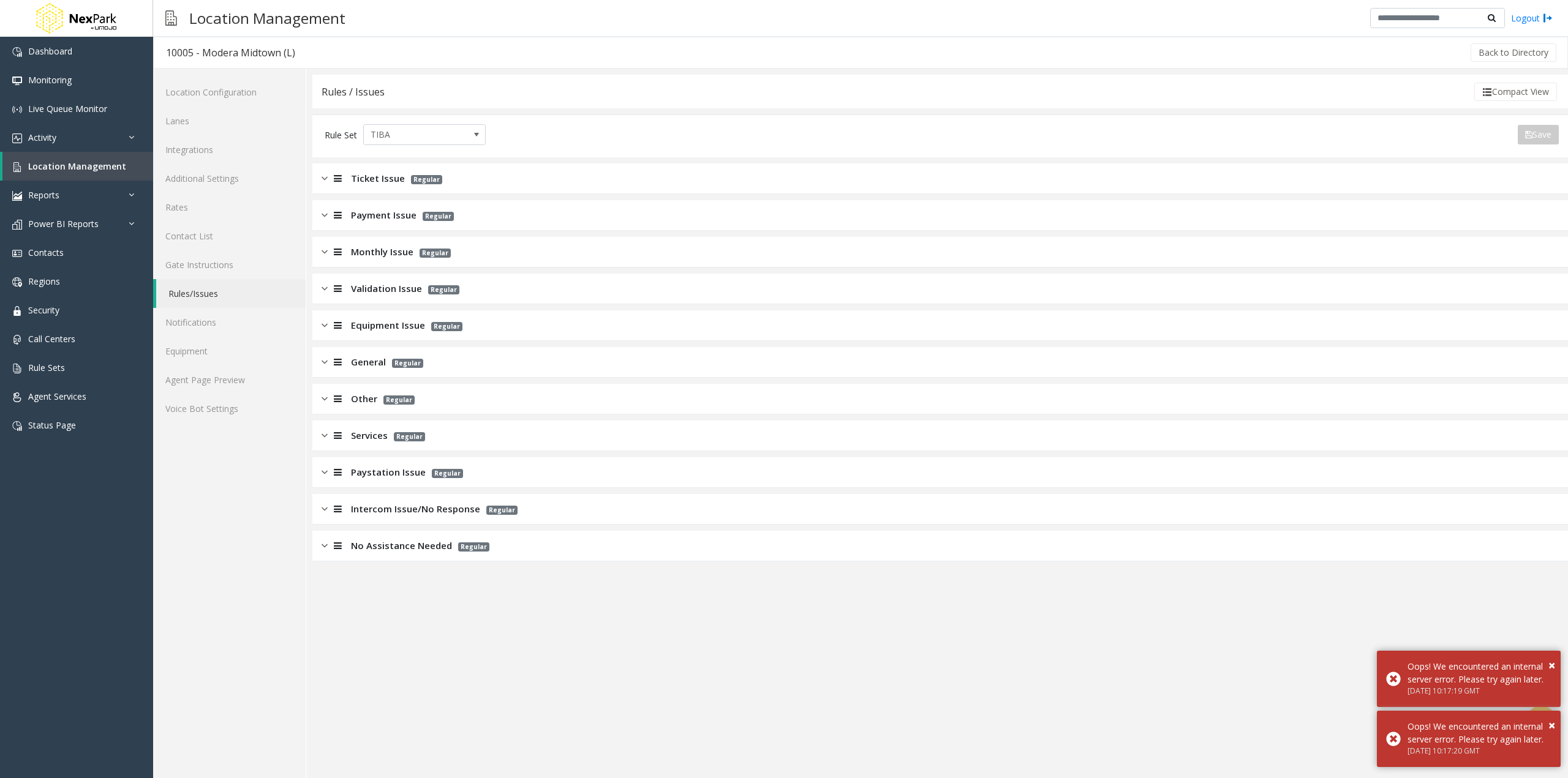
click at [389, 543] on span "No Assistance Needed" at bounding box center [402, 546] width 101 height 14
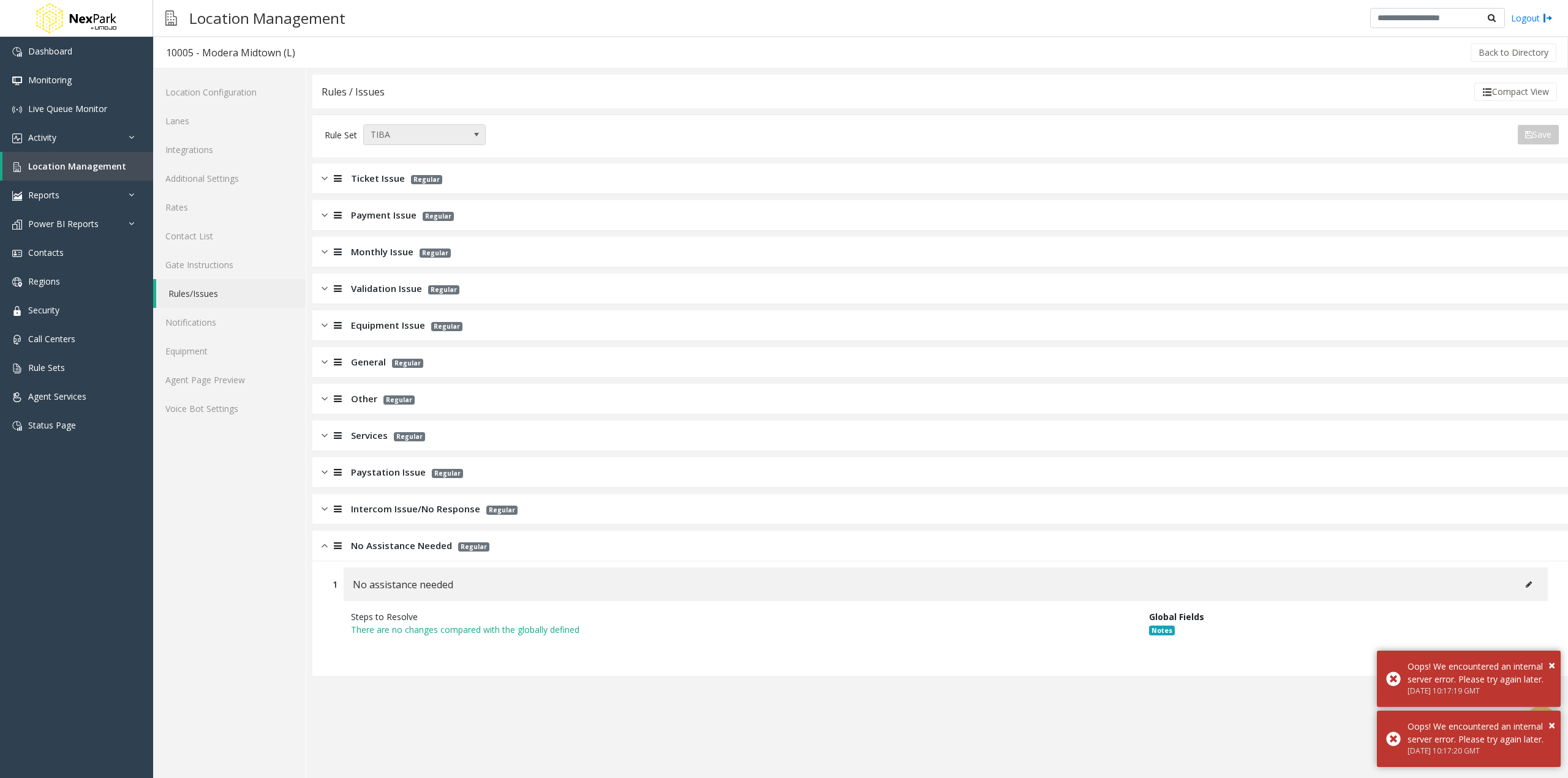
click at [431, 137] on span "TIBA" at bounding box center [412, 134] width 97 height 20
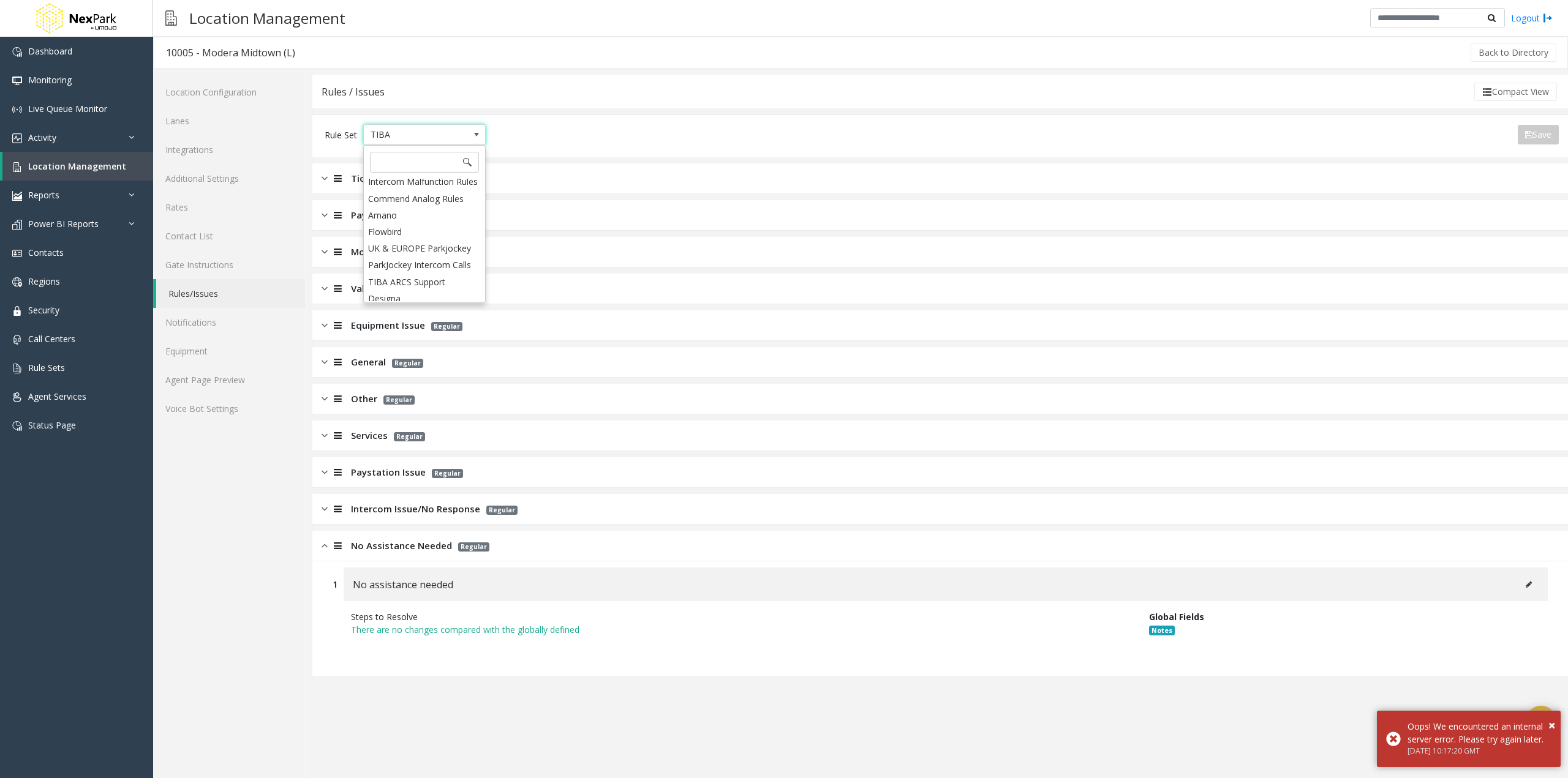
scroll to position [307, 0]
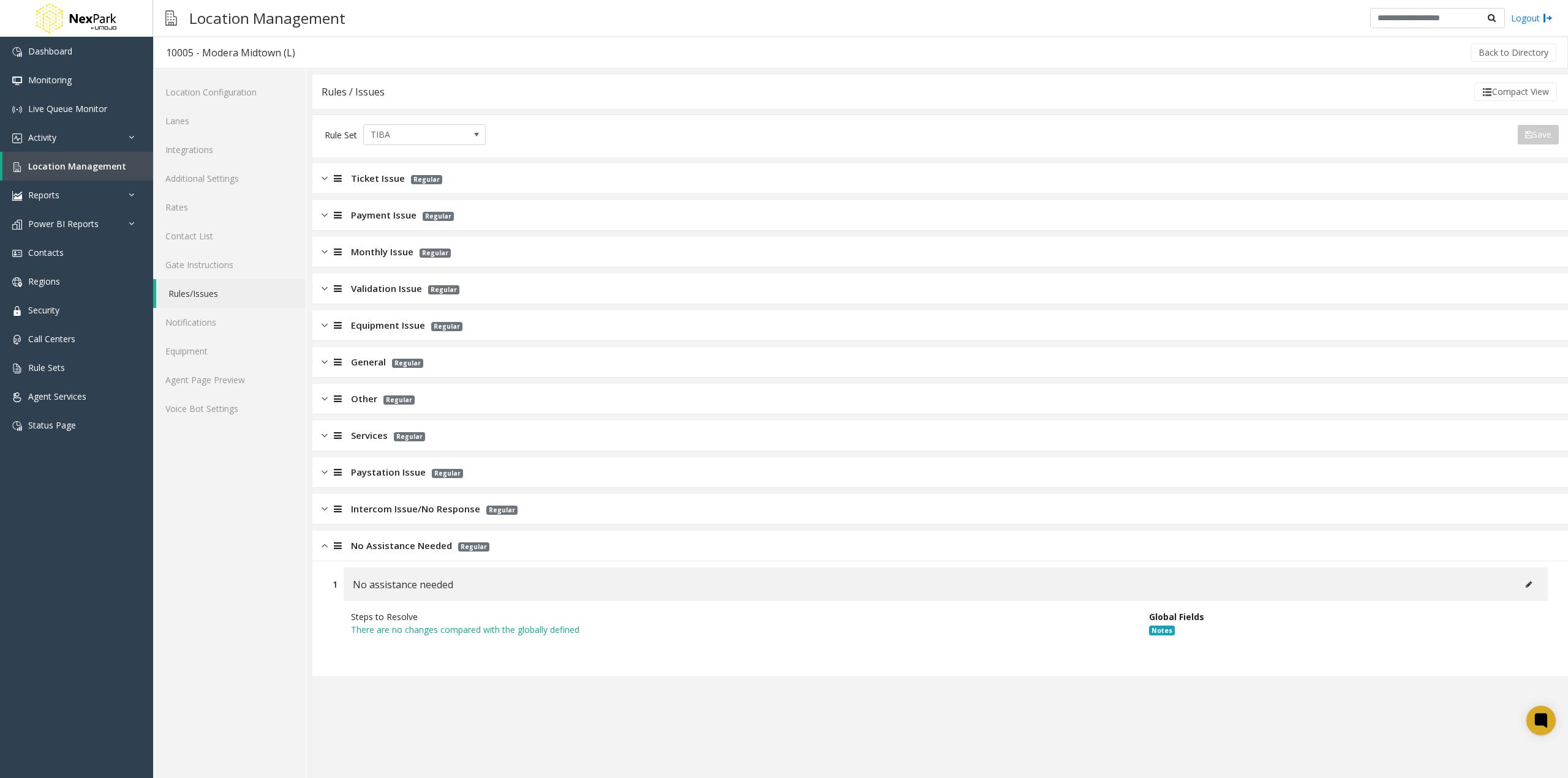
click at [530, 99] on div "Compact View" at bounding box center [971, 92] width 1174 height 18
click at [62, 363] on span "Rule Sets" at bounding box center [46, 367] width 37 height 12
click at [77, 366] on link "Rule Sets" at bounding box center [77, 367] width 153 height 29
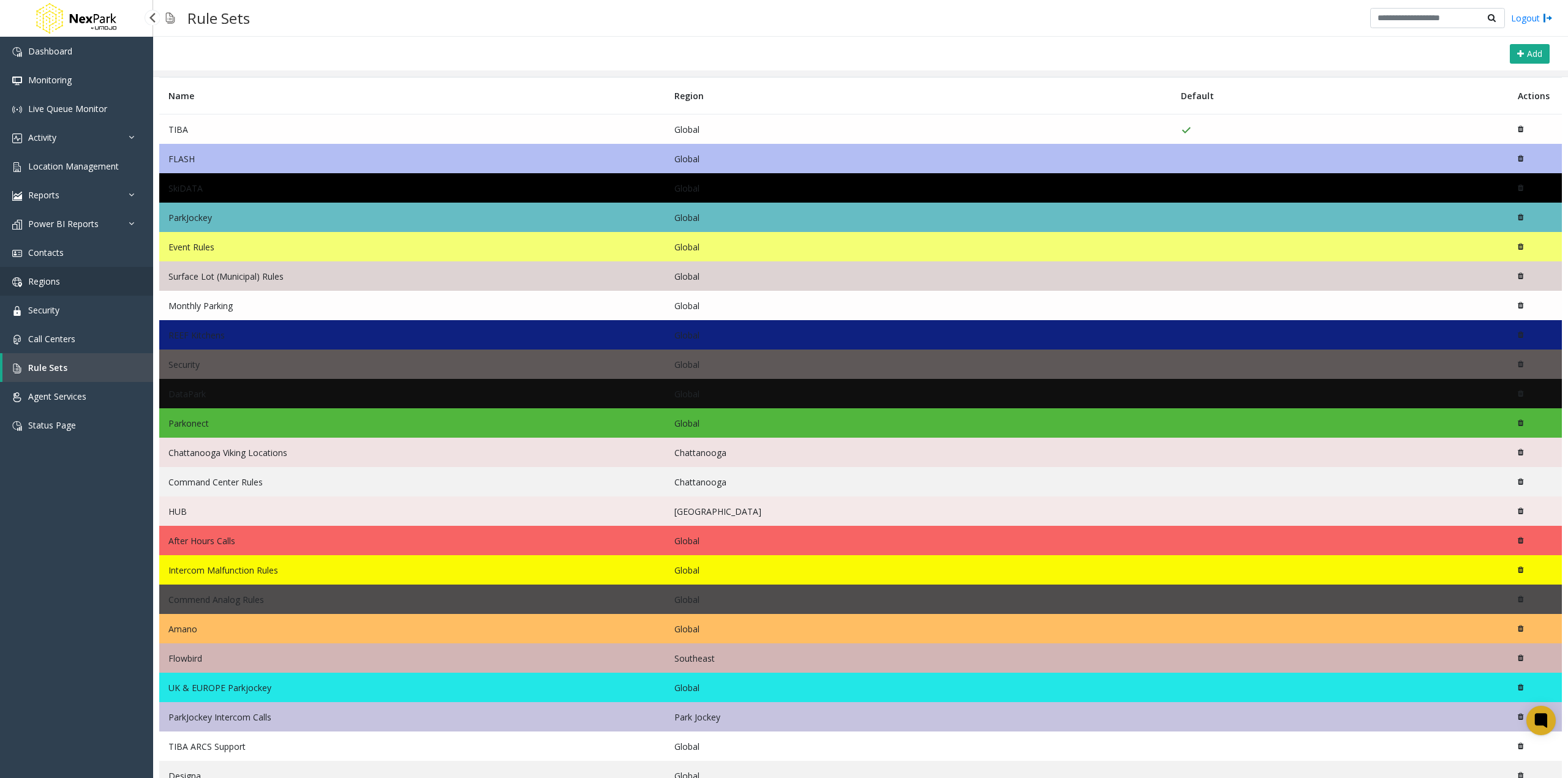
click at [75, 281] on link "Regions" at bounding box center [77, 282] width 153 height 29
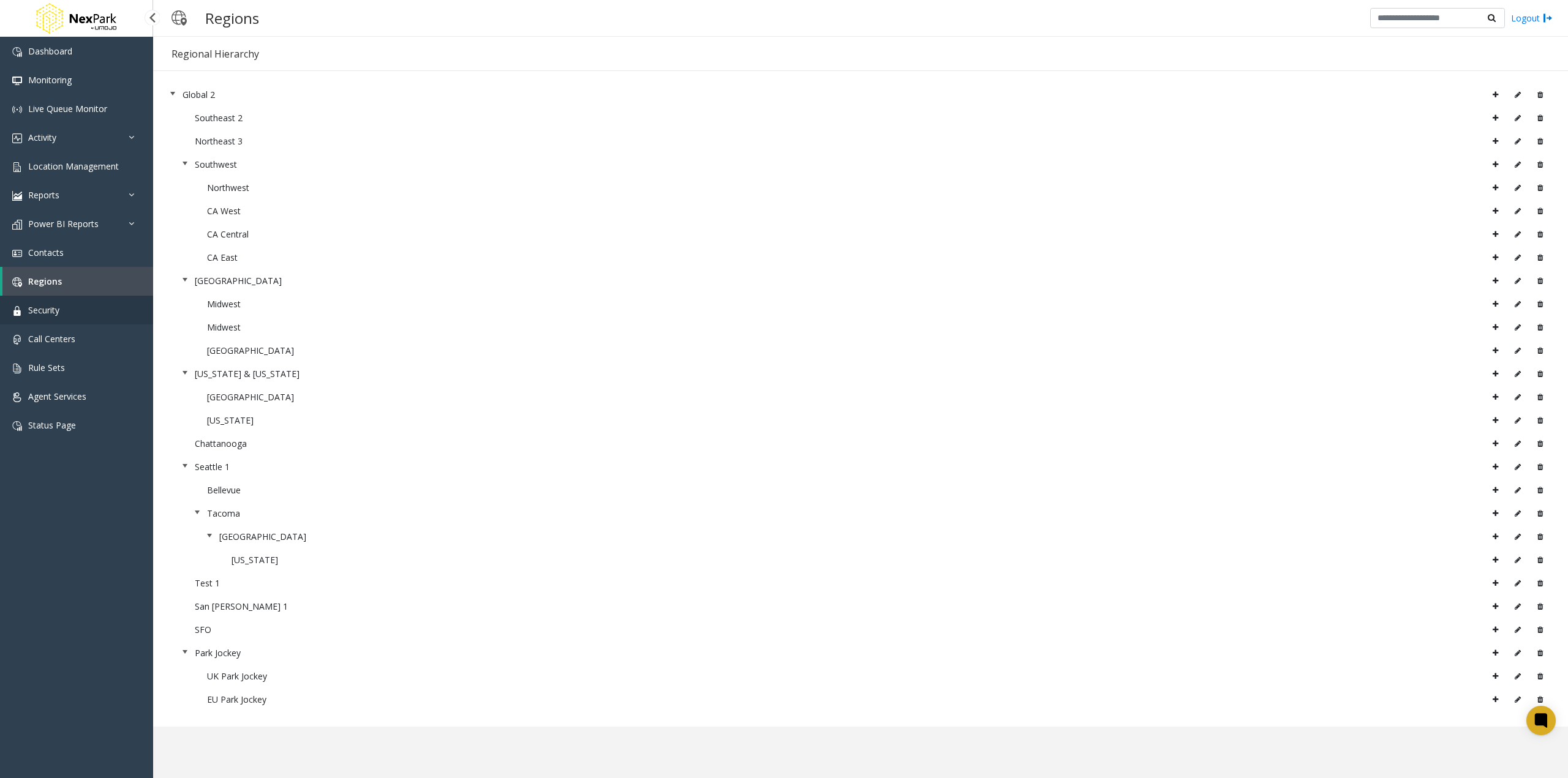
click at [76, 314] on link "Security" at bounding box center [77, 310] width 153 height 29
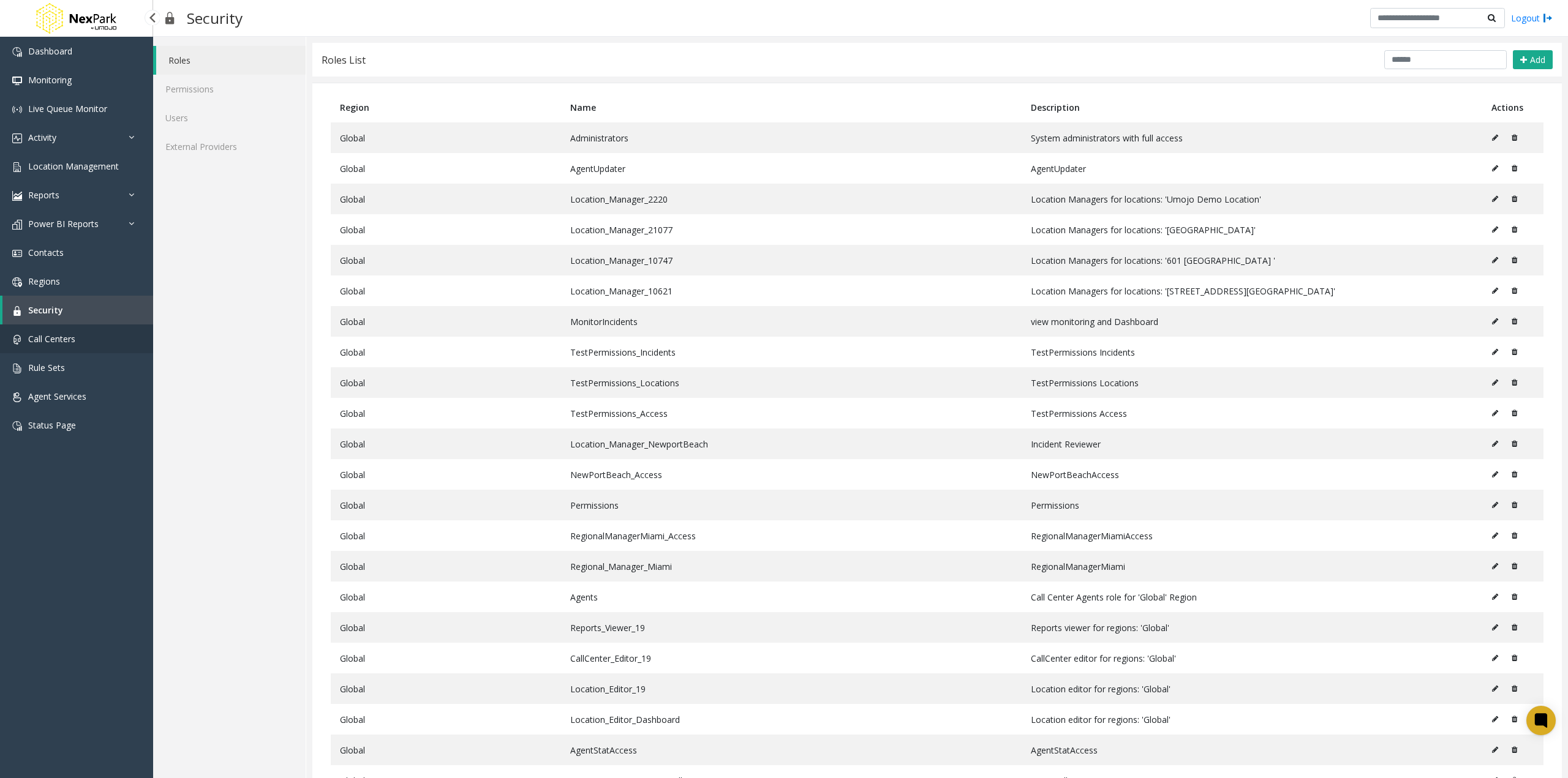
click at [82, 342] on link "Call Centers" at bounding box center [77, 339] width 153 height 29
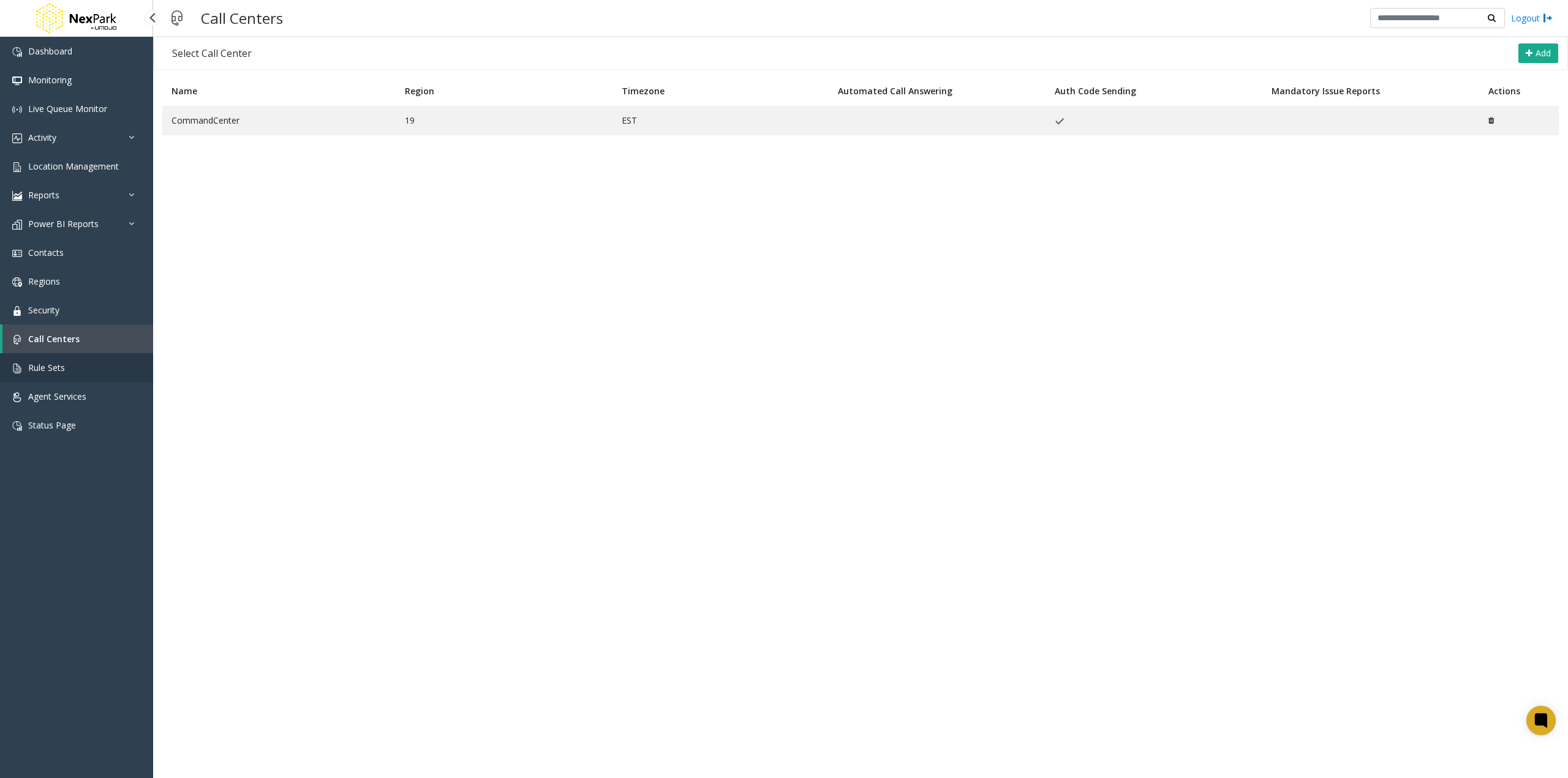
click at [72, 373] on link "Rule Sets" at bounding box center [77, 367] width 153 height 29
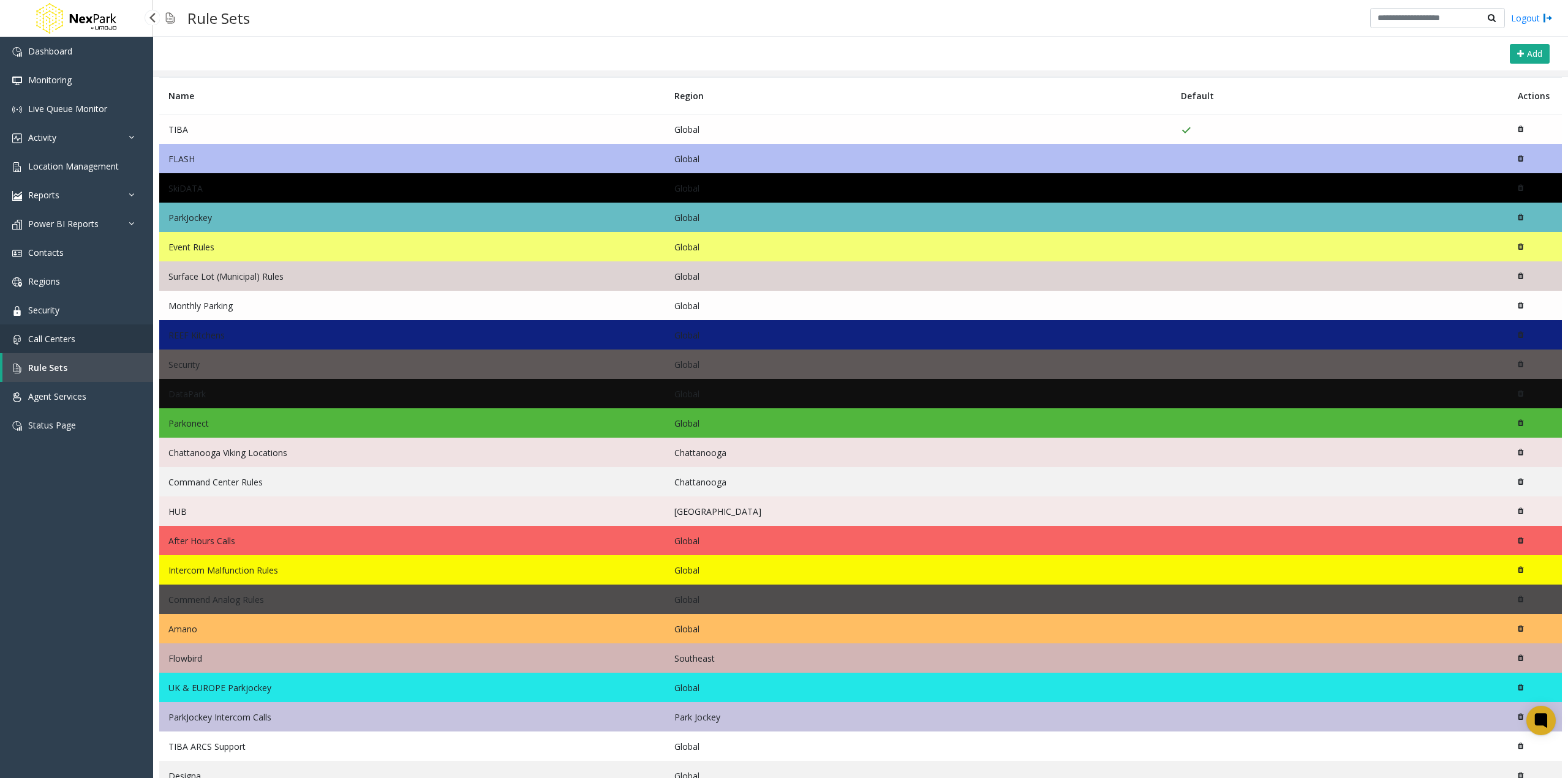
click at [72, 338] on span "Call Centers" at bounding box center [51, 338] width 47 height 12
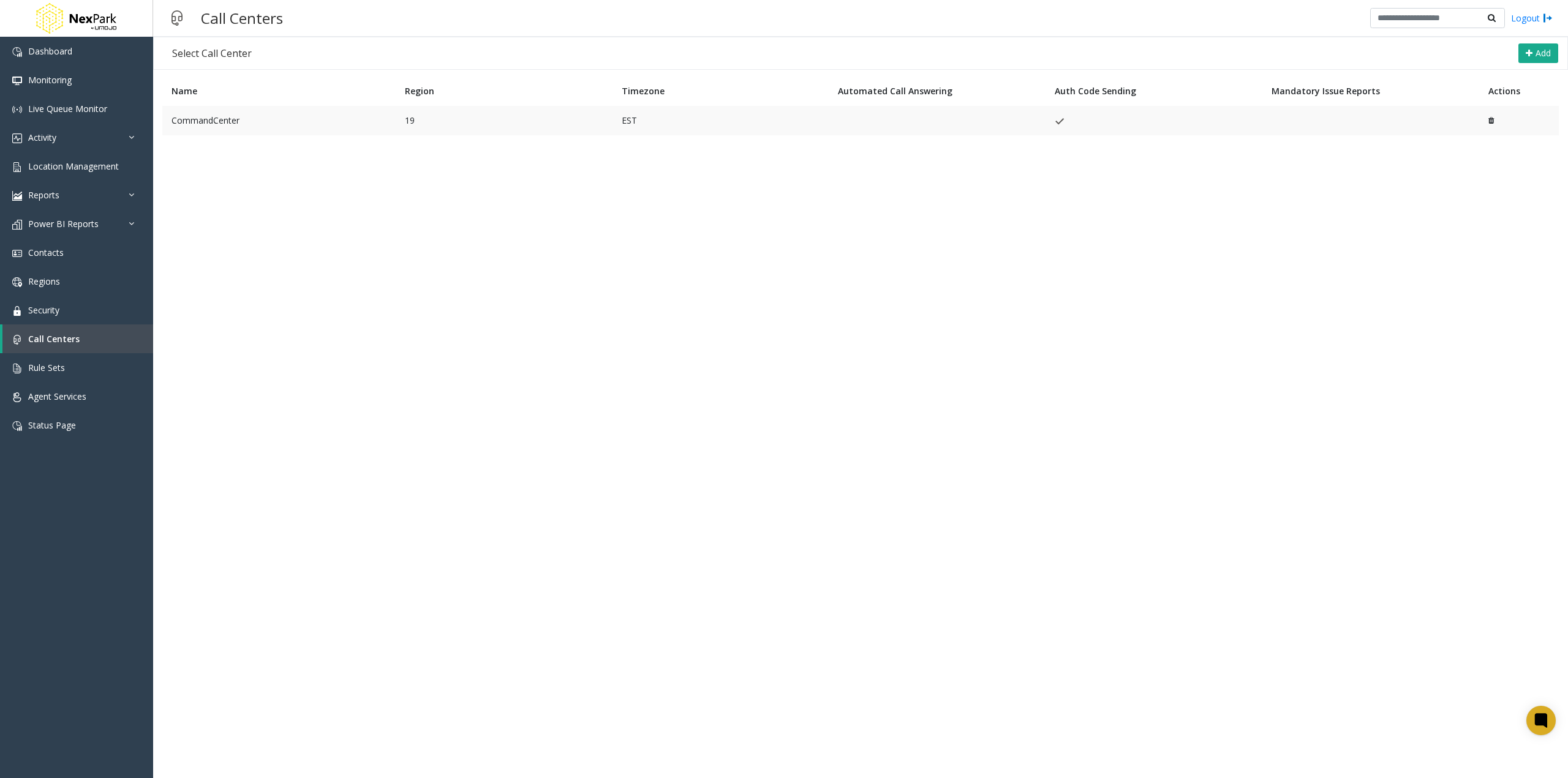
click at [281, 123] on td "CommandCenter" at bounding box center [279, 120] width 233 height 30
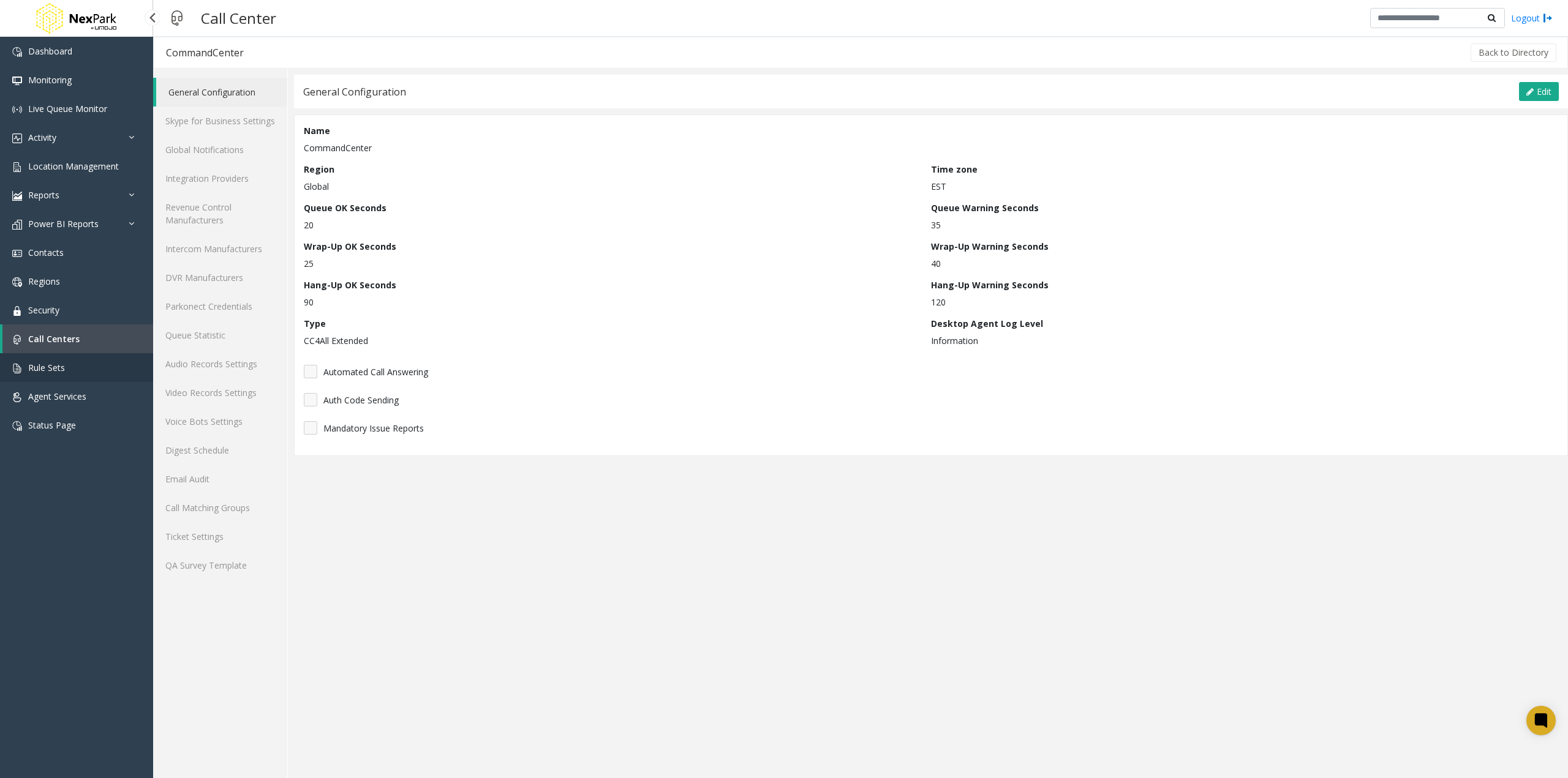
click at [41, 366] on span "Rule Sets" at bounding box center [46, 367] width 37 height 12
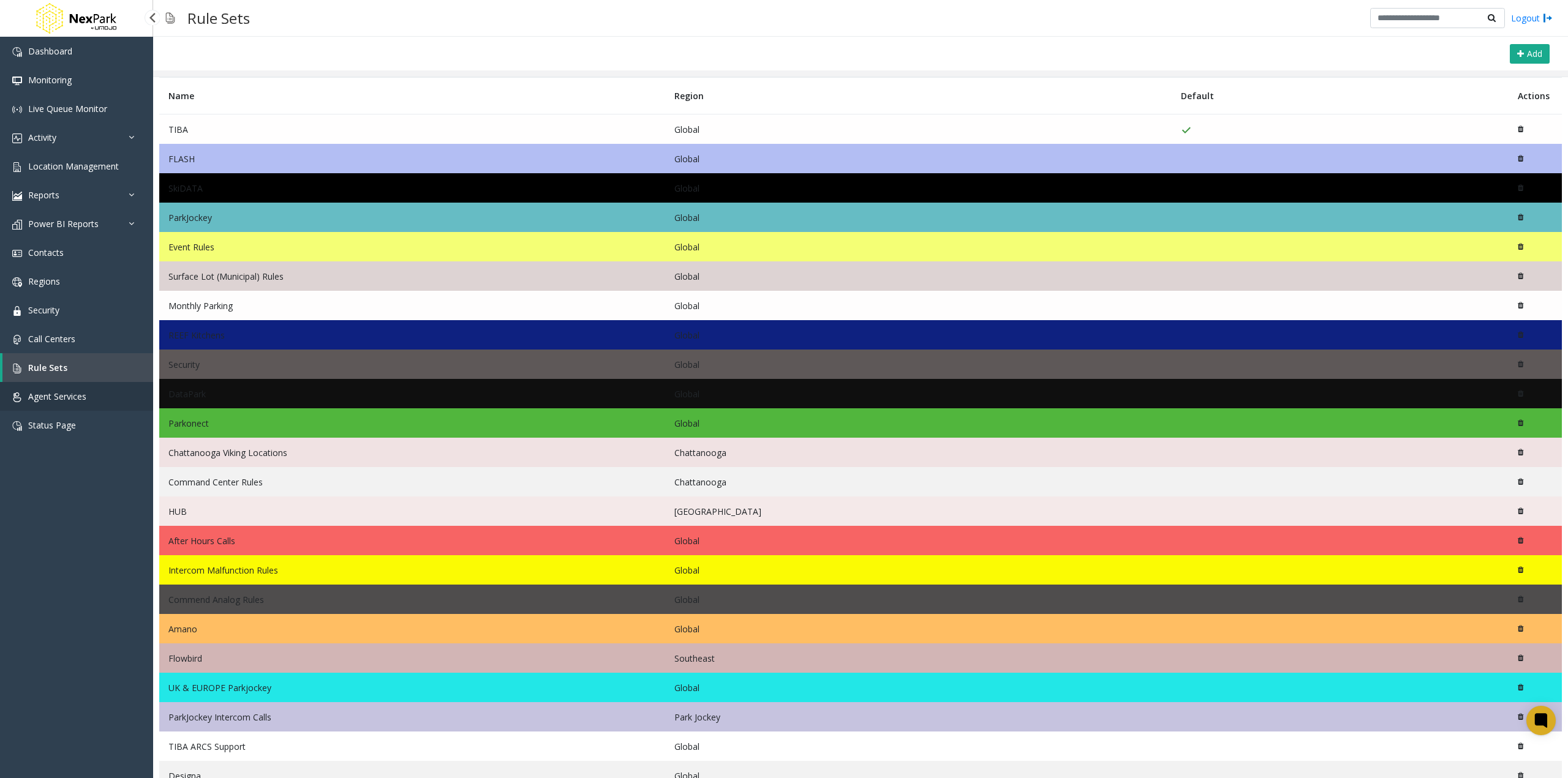
click at [54, 401] on span "Agent Services" at bounding box center [57, 396] width 58 height 12
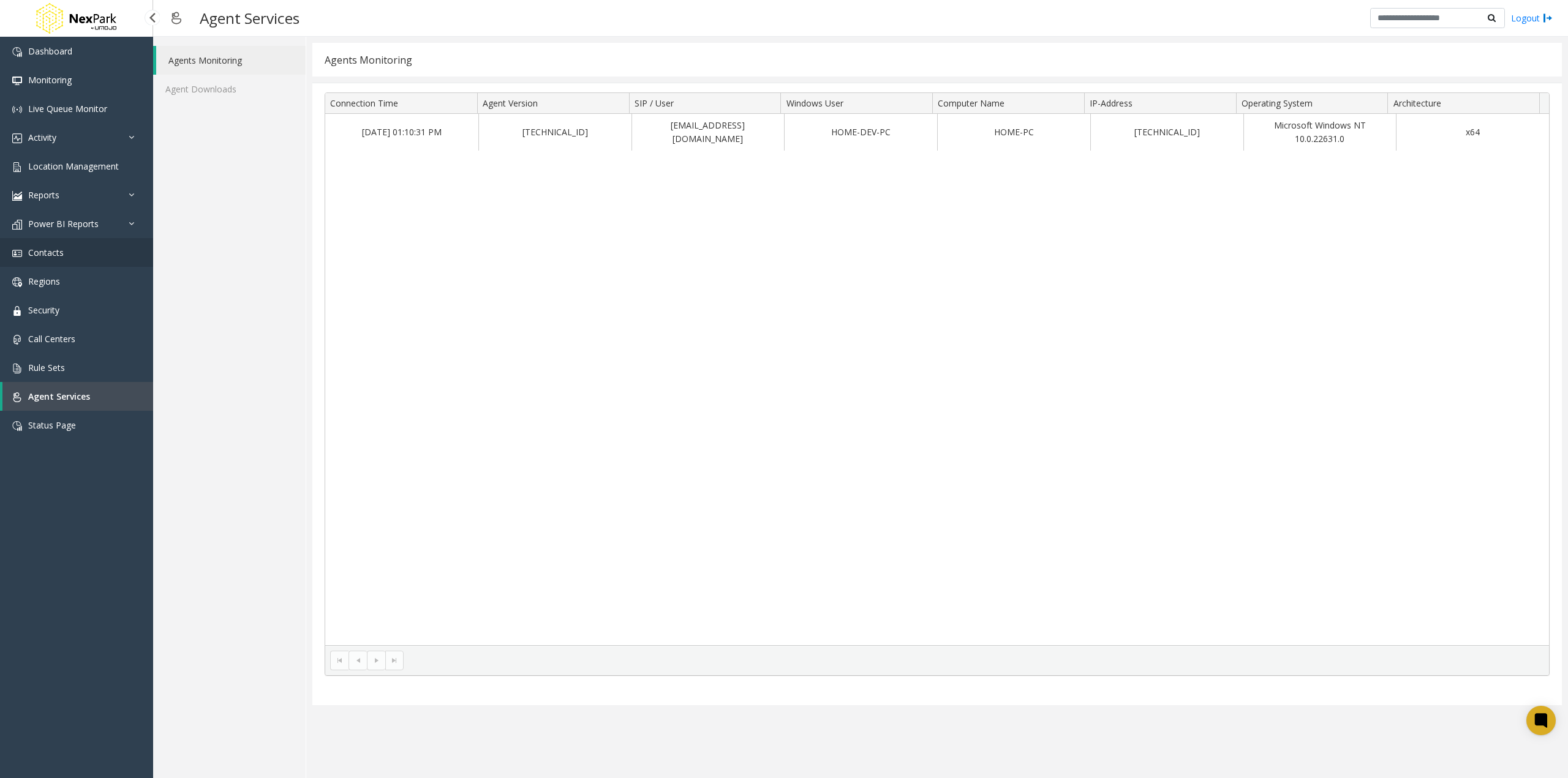
click at [62, 249] on span "Contacts" at bounding box center [45, 252] width 35 height 12
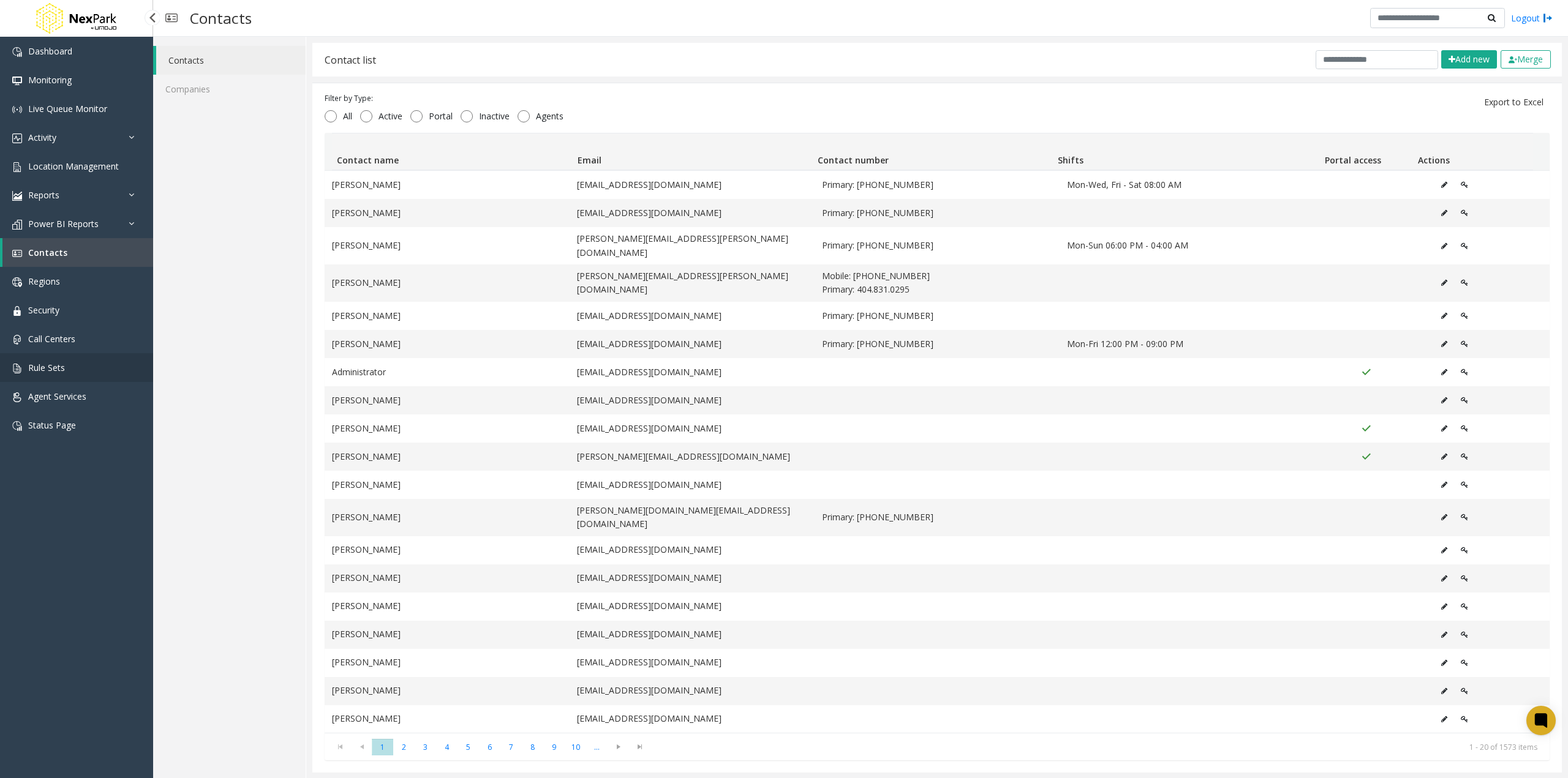
click at [84, 367] on link "Rule Sets" at bounding box center [77, 367] width 153 height 29
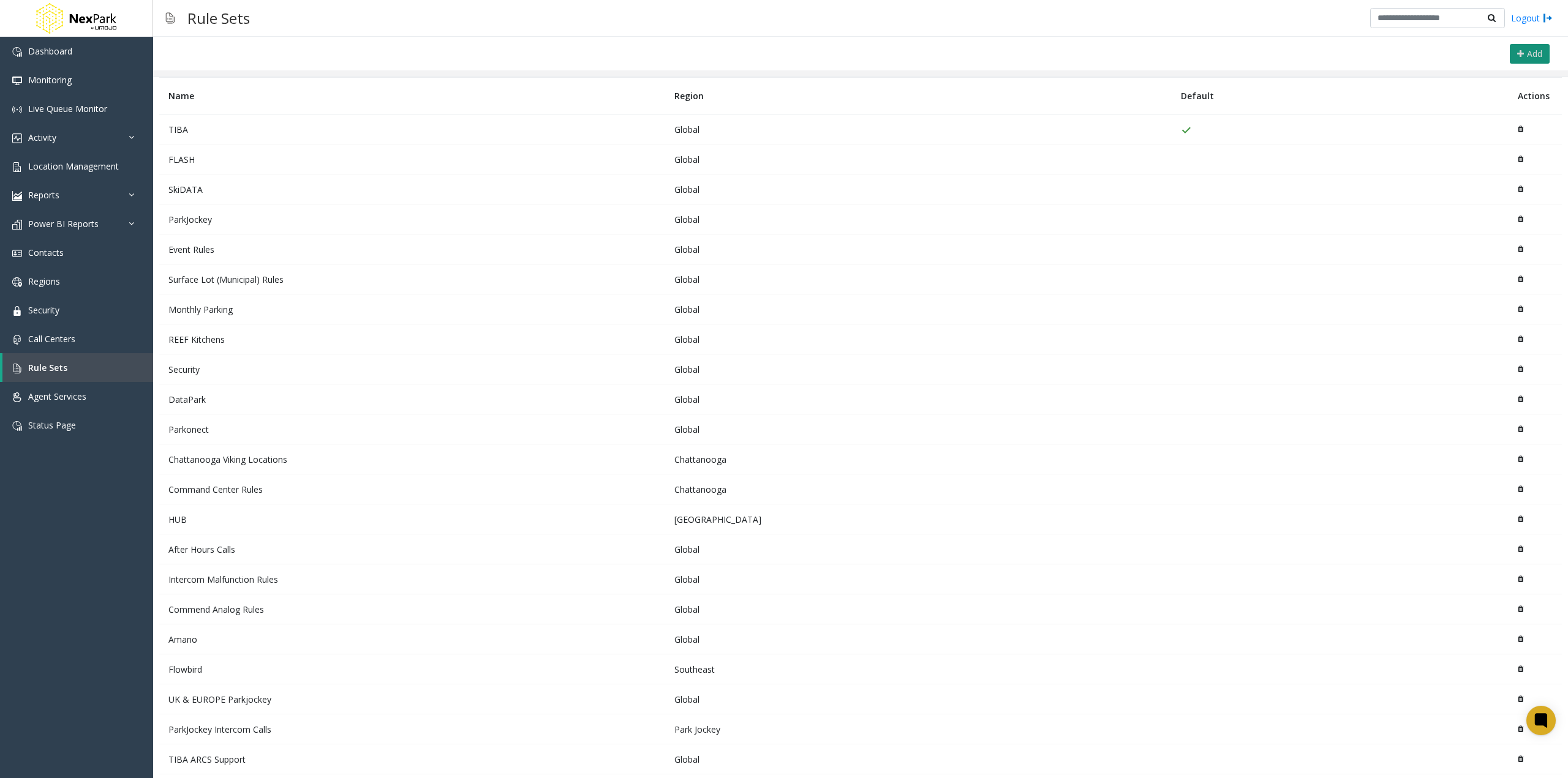
click at [1530, 45] on button "Add" at bounding box center [1529, 54] width 40 height 20
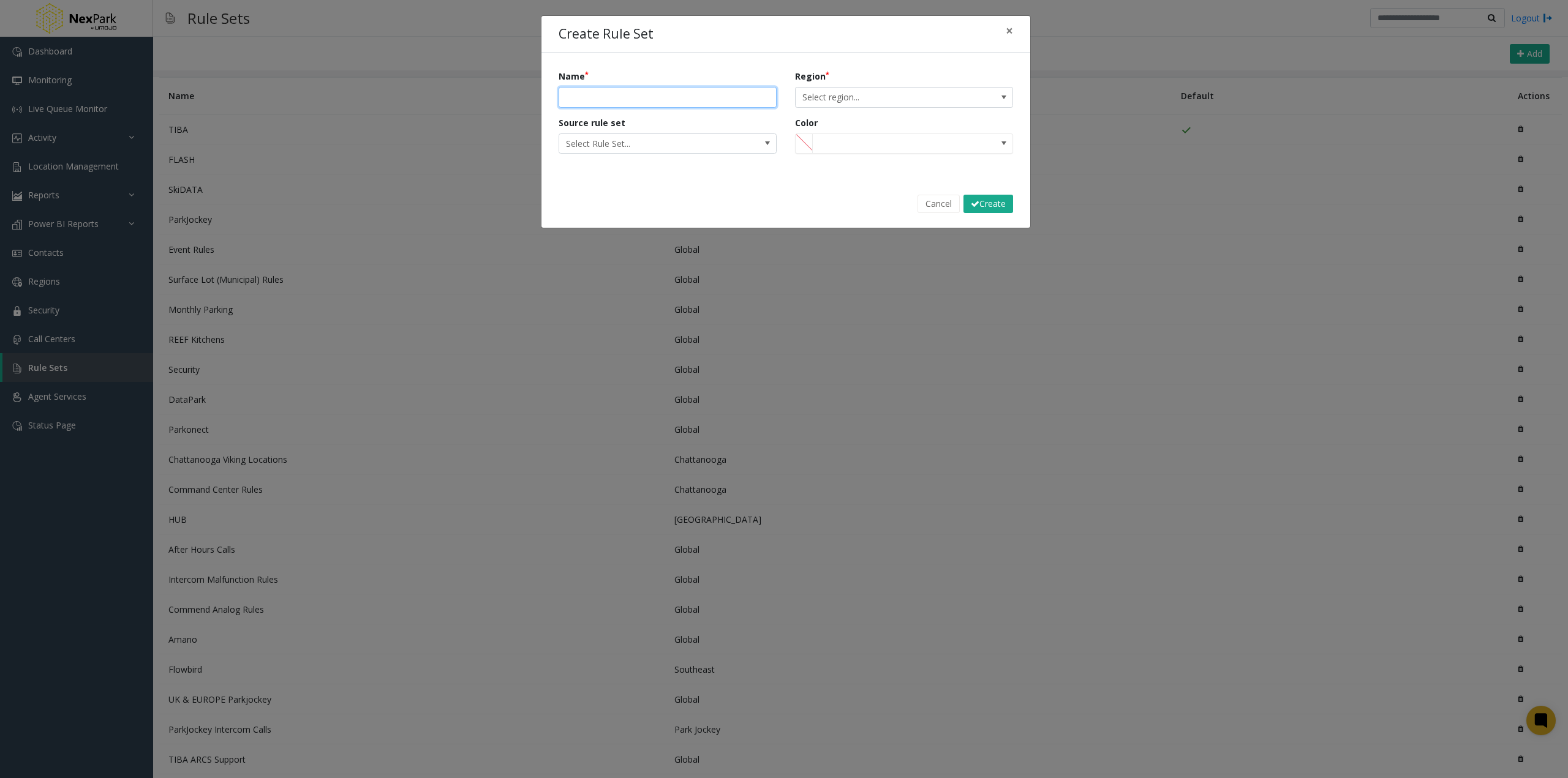
click at [645, 100] on input "Name" at bounding box center [668, 97] width 218 height 21
type input "****"
click at [812, 107] on span "Select region..." at bounding box center [905, 97] width 218 height 21
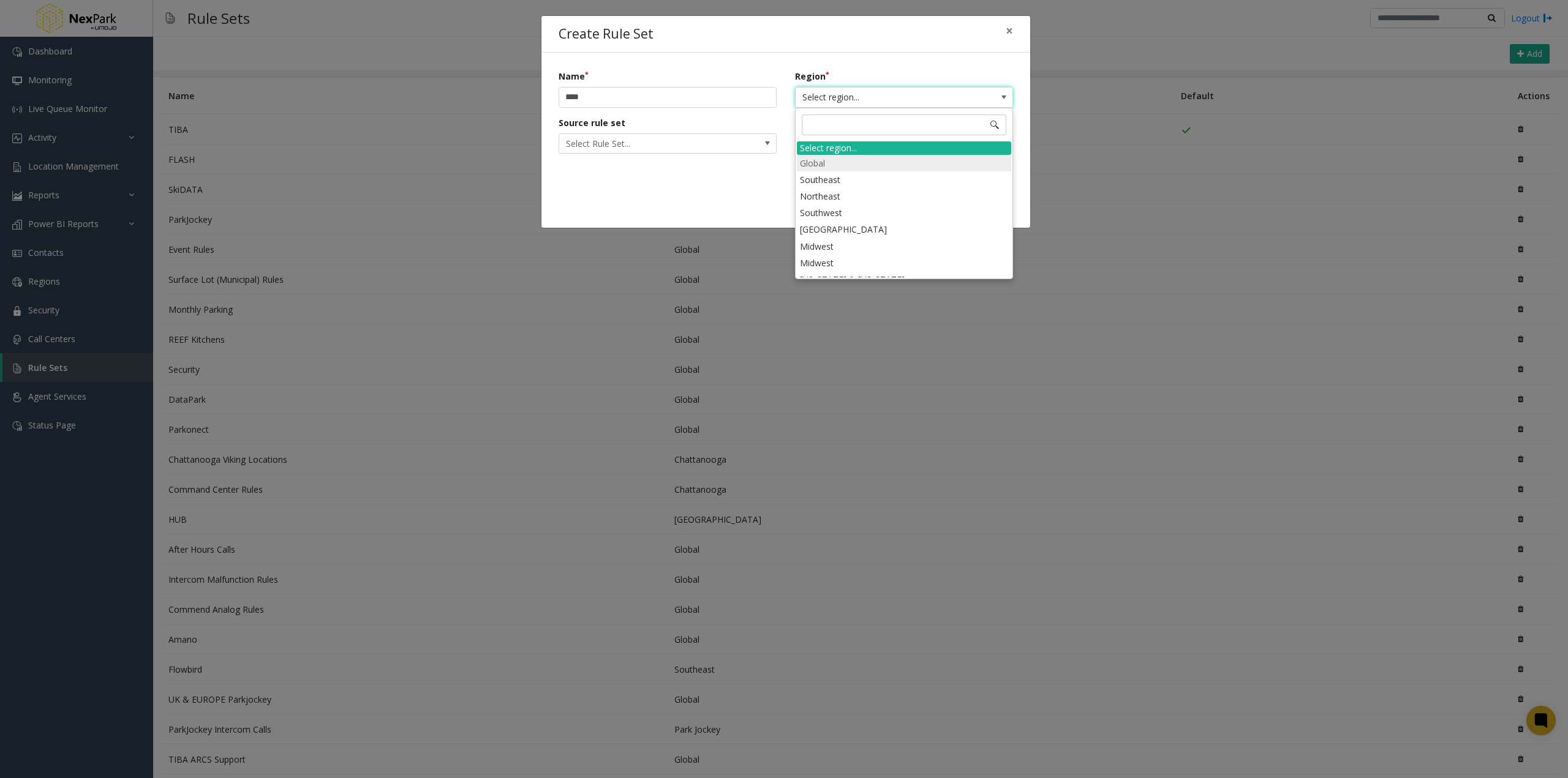
click at [835, 164] on li "Global" at bounding box center [904, 163] width 214 height 16
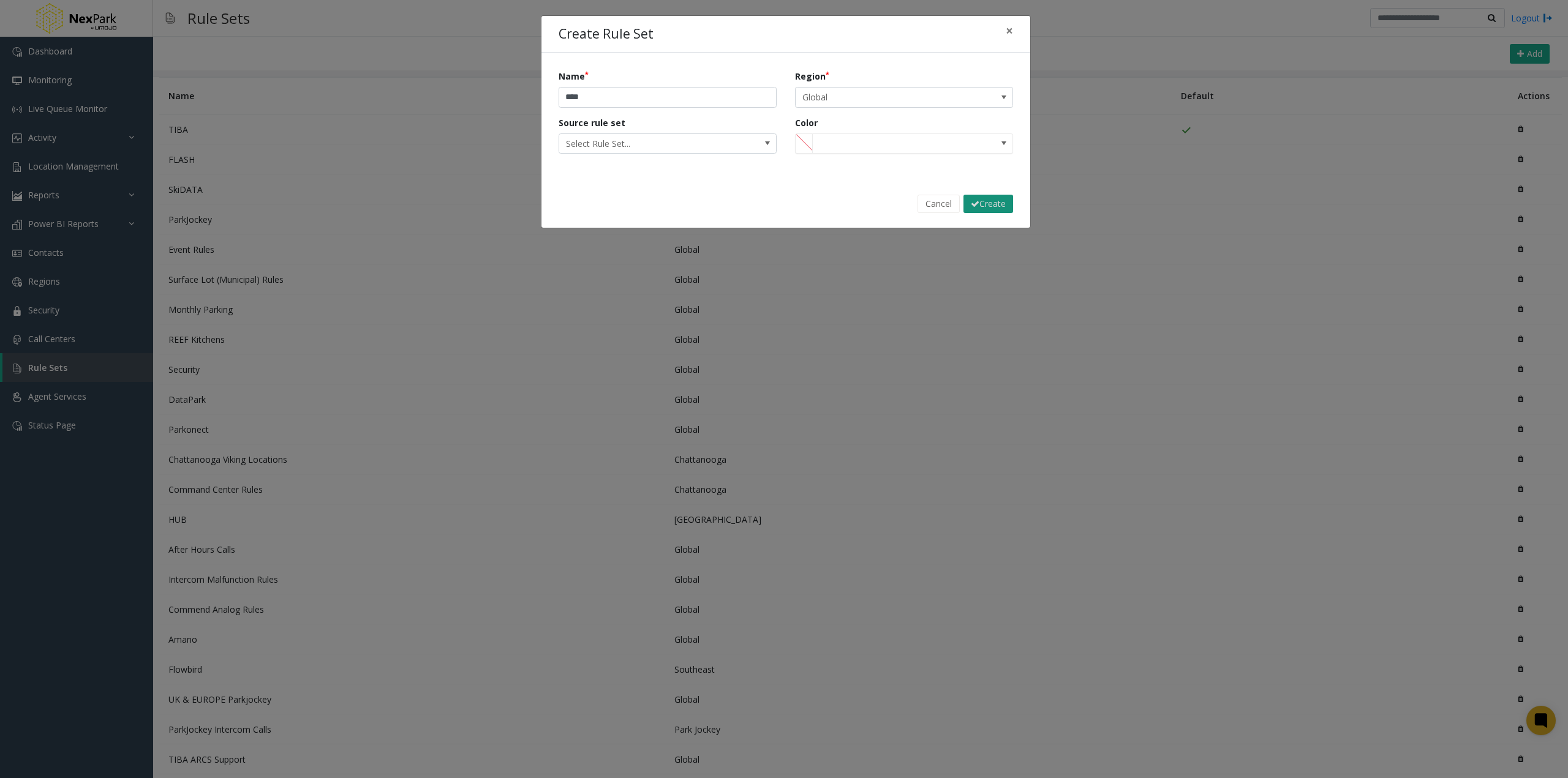
click at [1000, 207] on button "Create" at bounding box center [988, 204] width 50 height 18
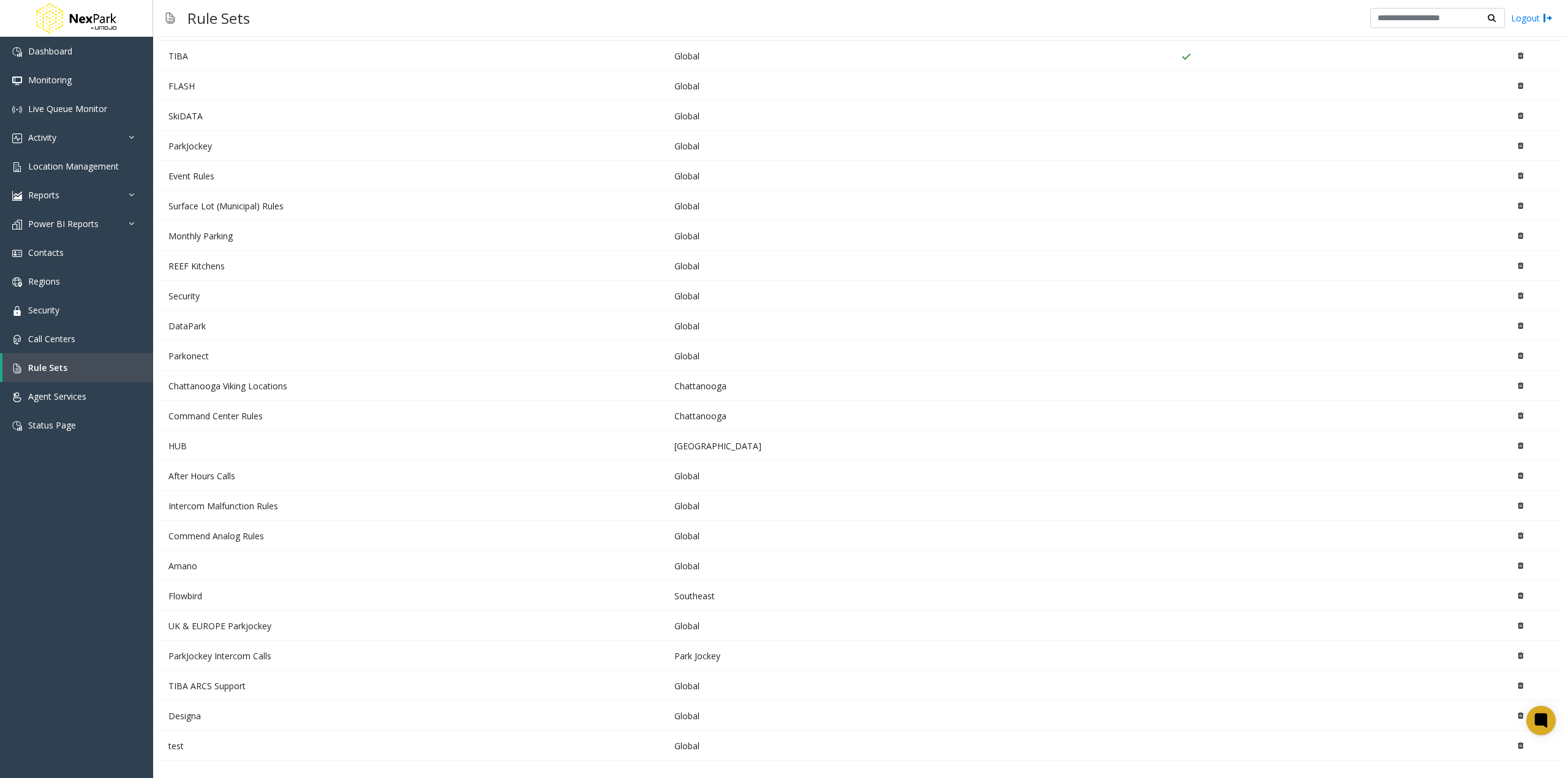
scroll to position [94, 0]
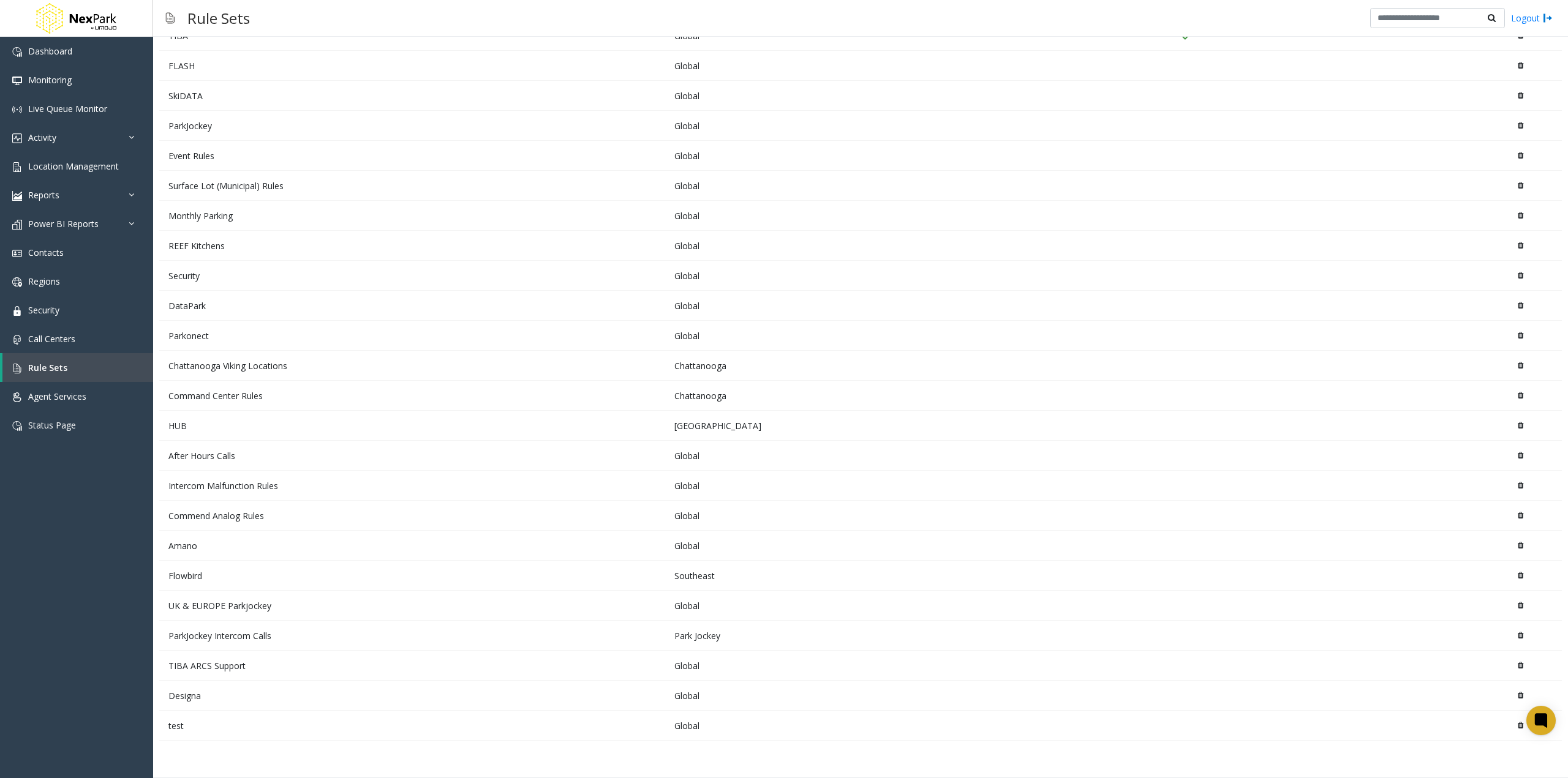
click at [210, 727] on td "test" at bounding box center [412, 726] width 506 height 30
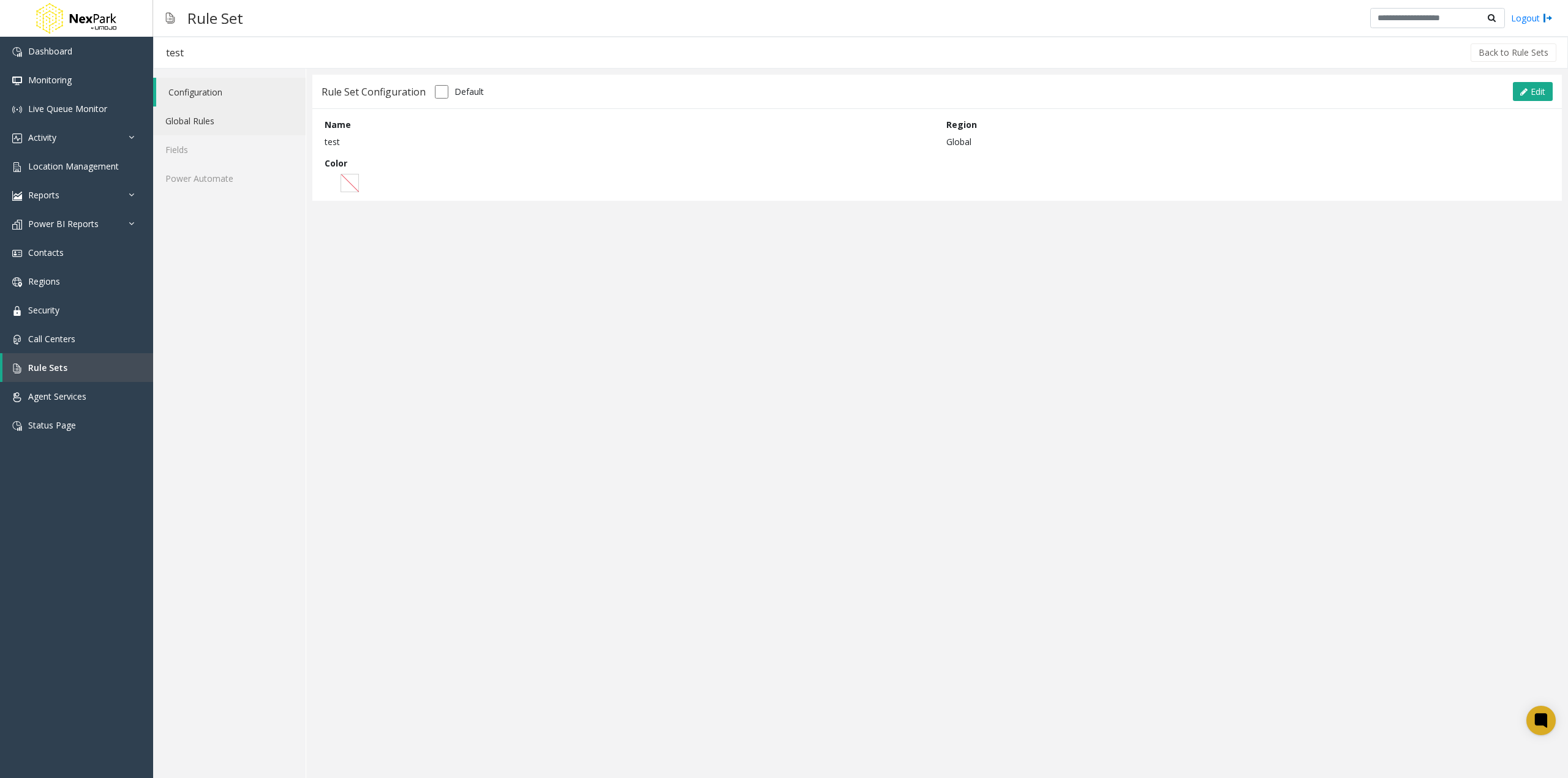
click at [227, 116] on link "Global Rules" at bounding box center [229, 121] width 153 height 29
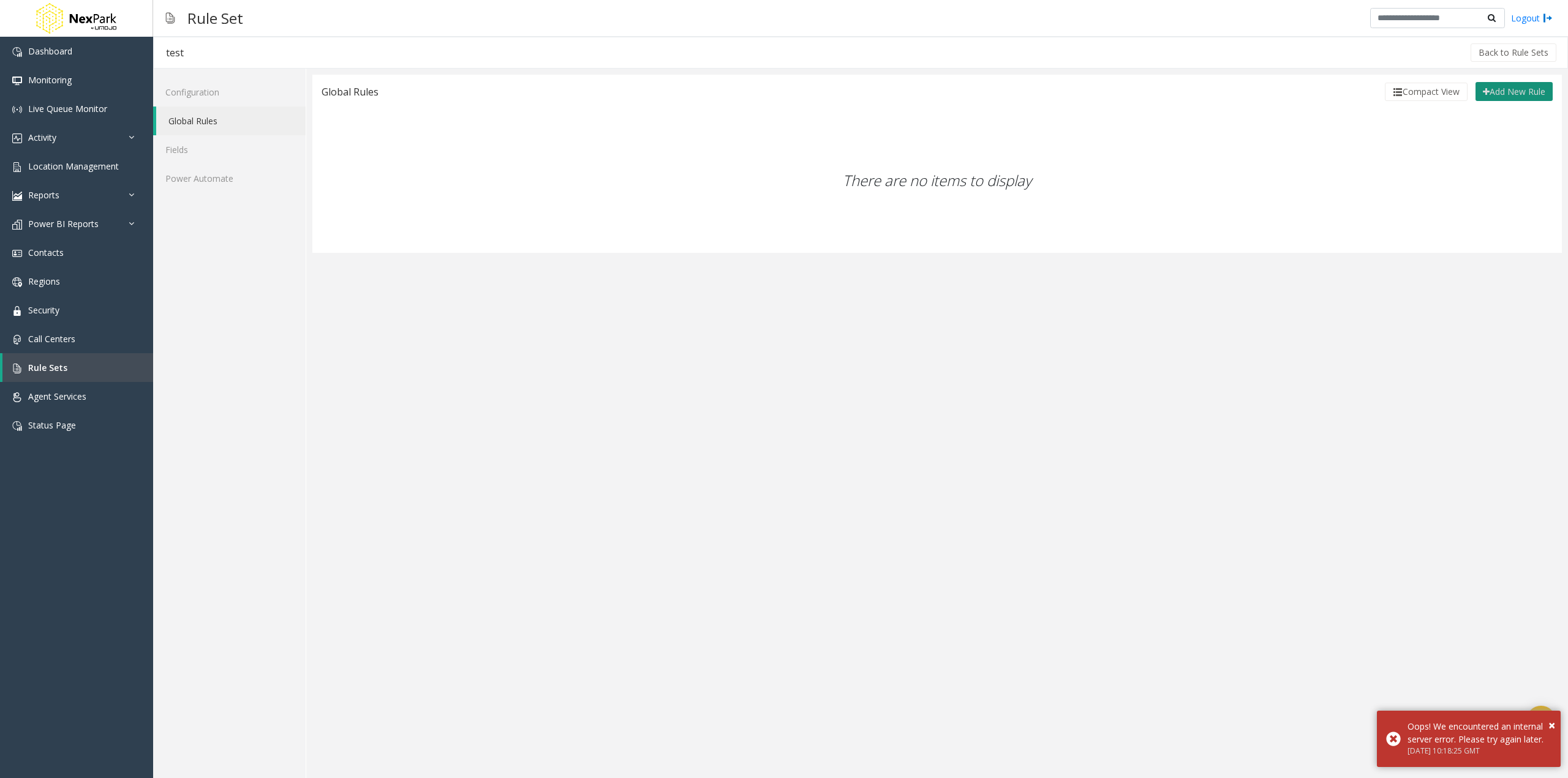
click at [1509, 90] on button "Add New Rule" at bounding box center [1513, 92] width 77 height 20
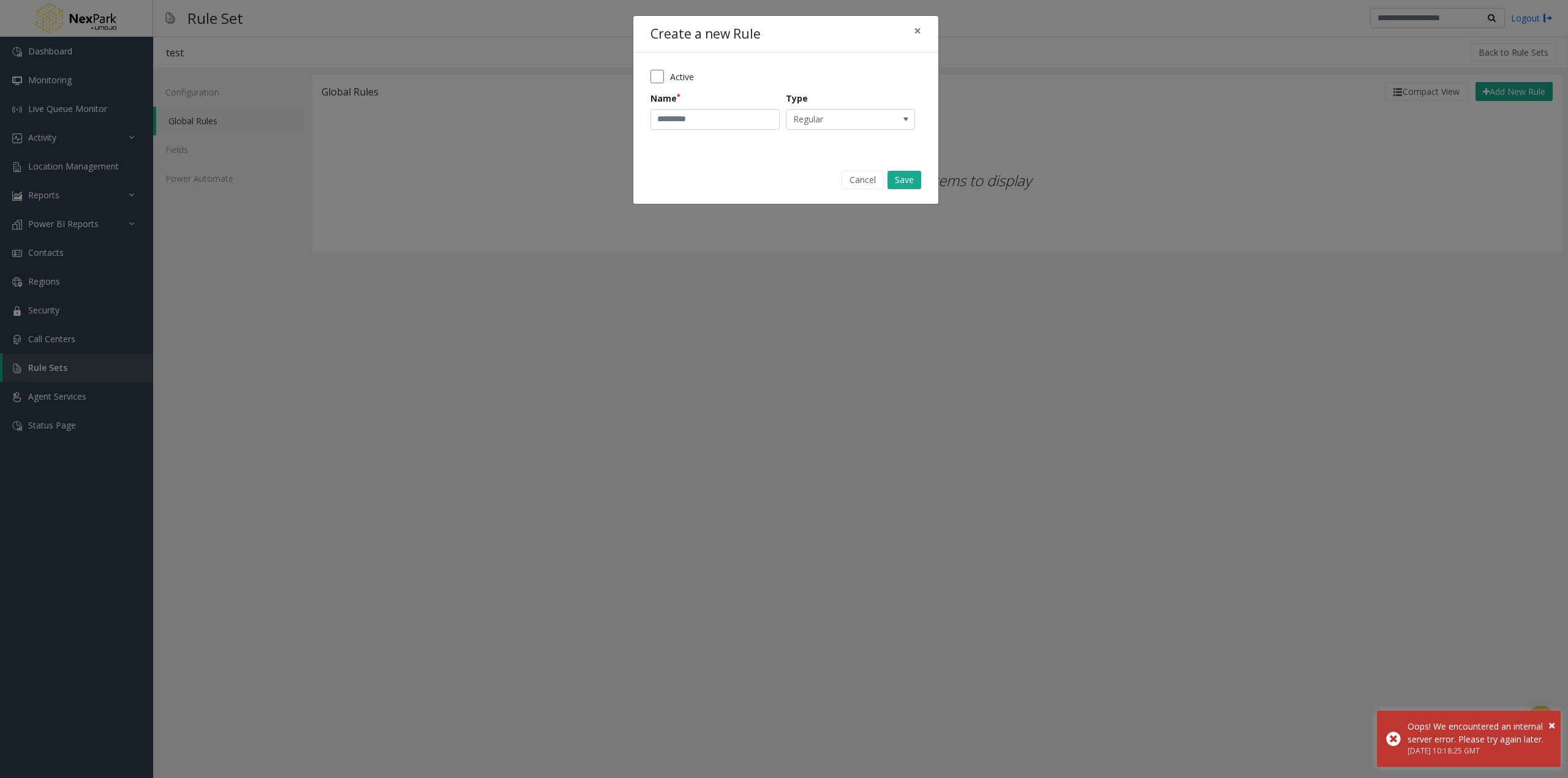
click at [681, 75] on span "Active" at bounding box center [682, 77] width 23 height 13
click at [687, 113] on input "Name" at bounding box center [714, 119] width 129 height 21
type input "*********"
click at [904, 178] on button "Save" at bounding box center [904, 180] width 33 height 18
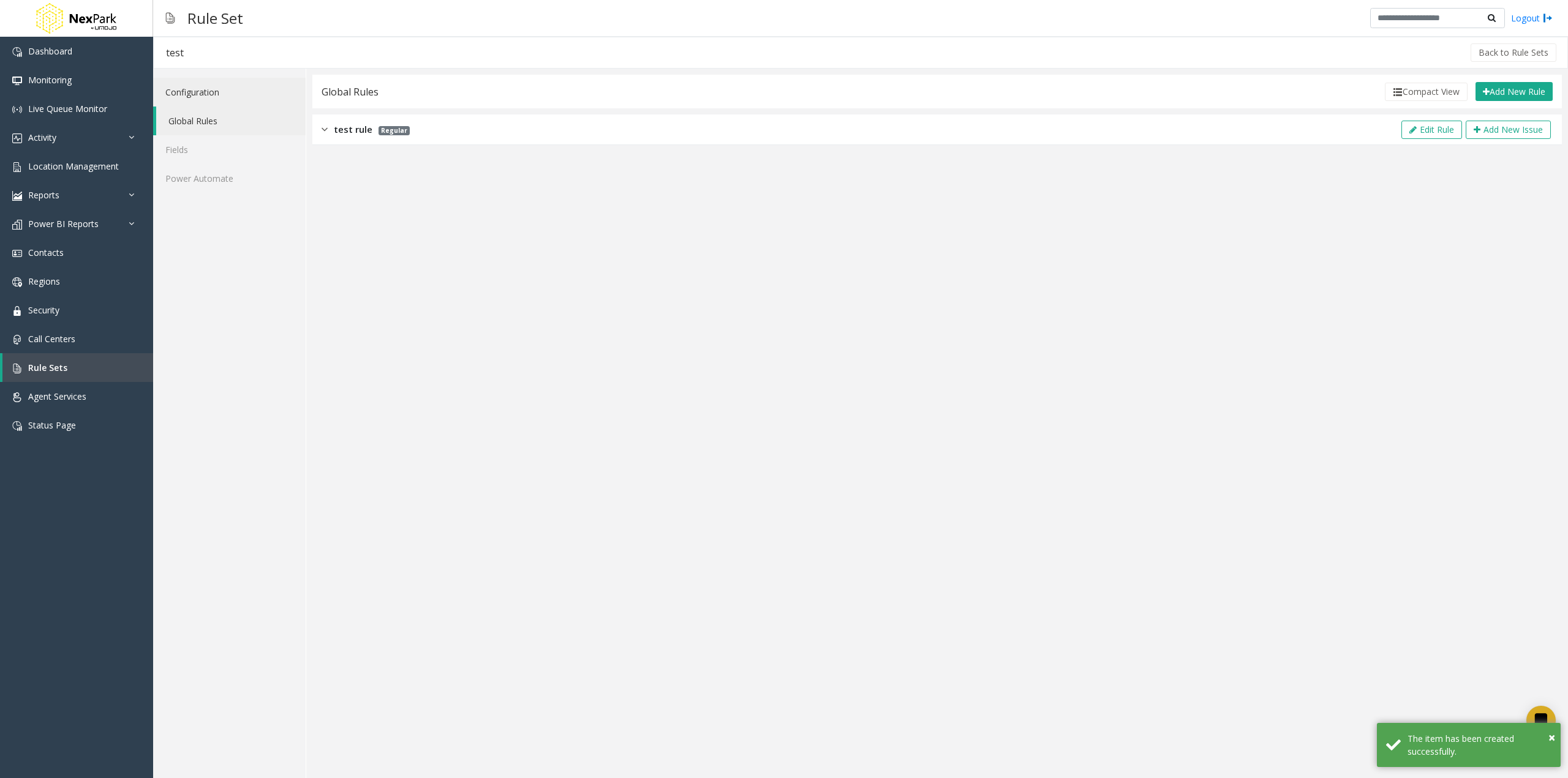
click at [207, 92] on link "Configuration" at bounding box center [229, 92] width 153 height 29
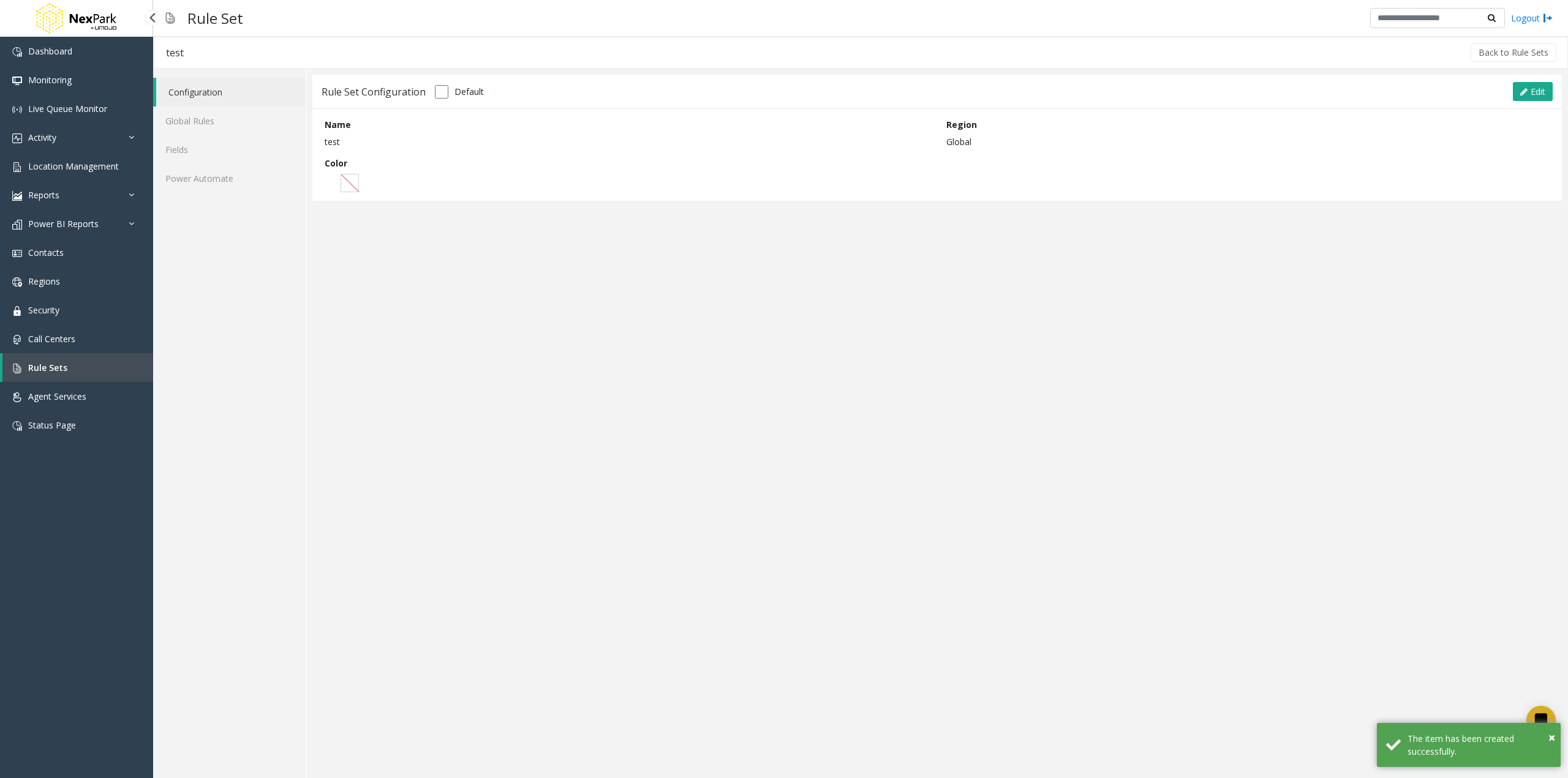
click at [75, 365] on link "Rule Sets" at bounding box center [78, 367] width 151 height 29
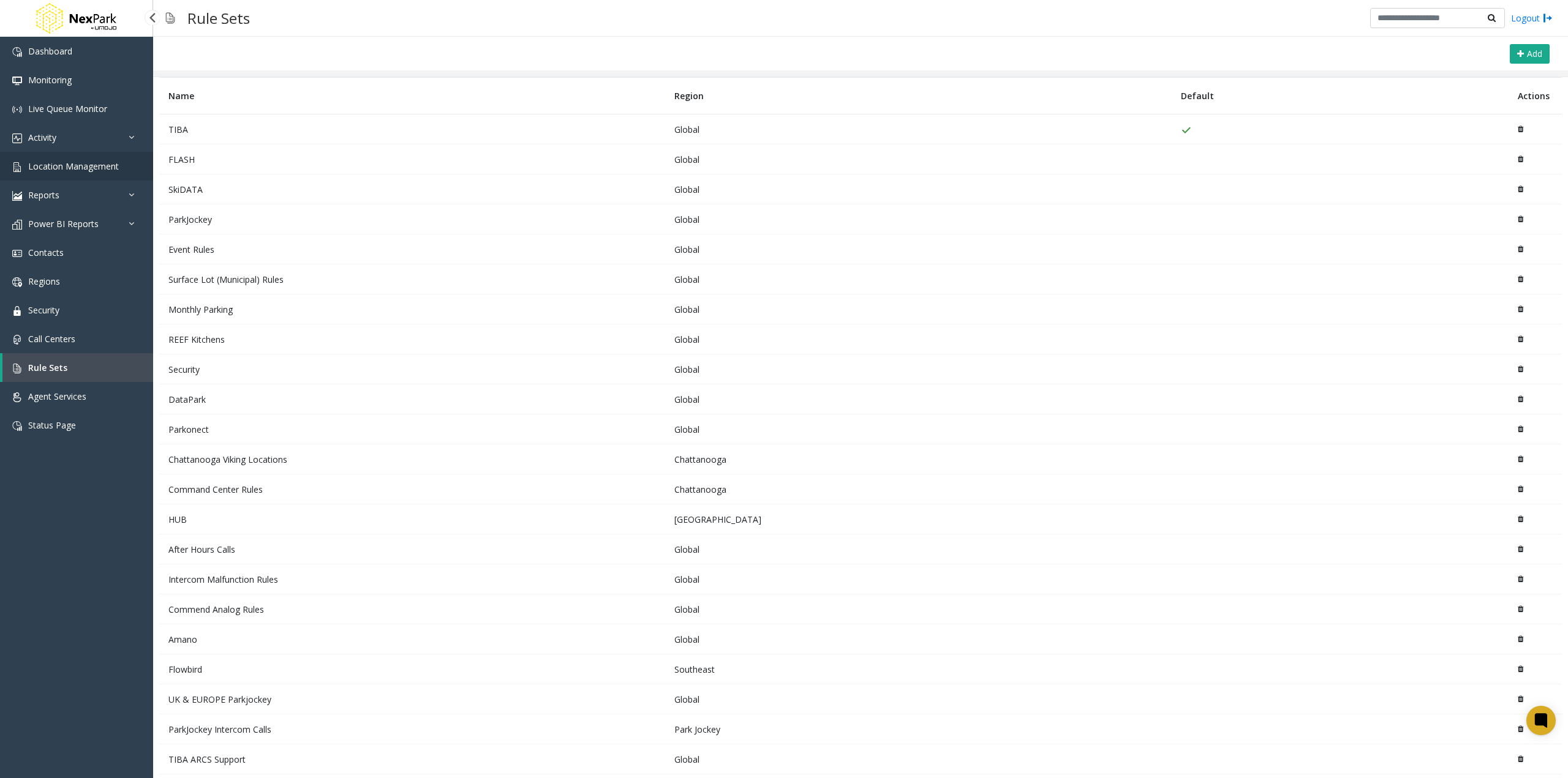
click at [71, 162] on span "Location Management" at bounding box center [73, 166] width 90 height 12
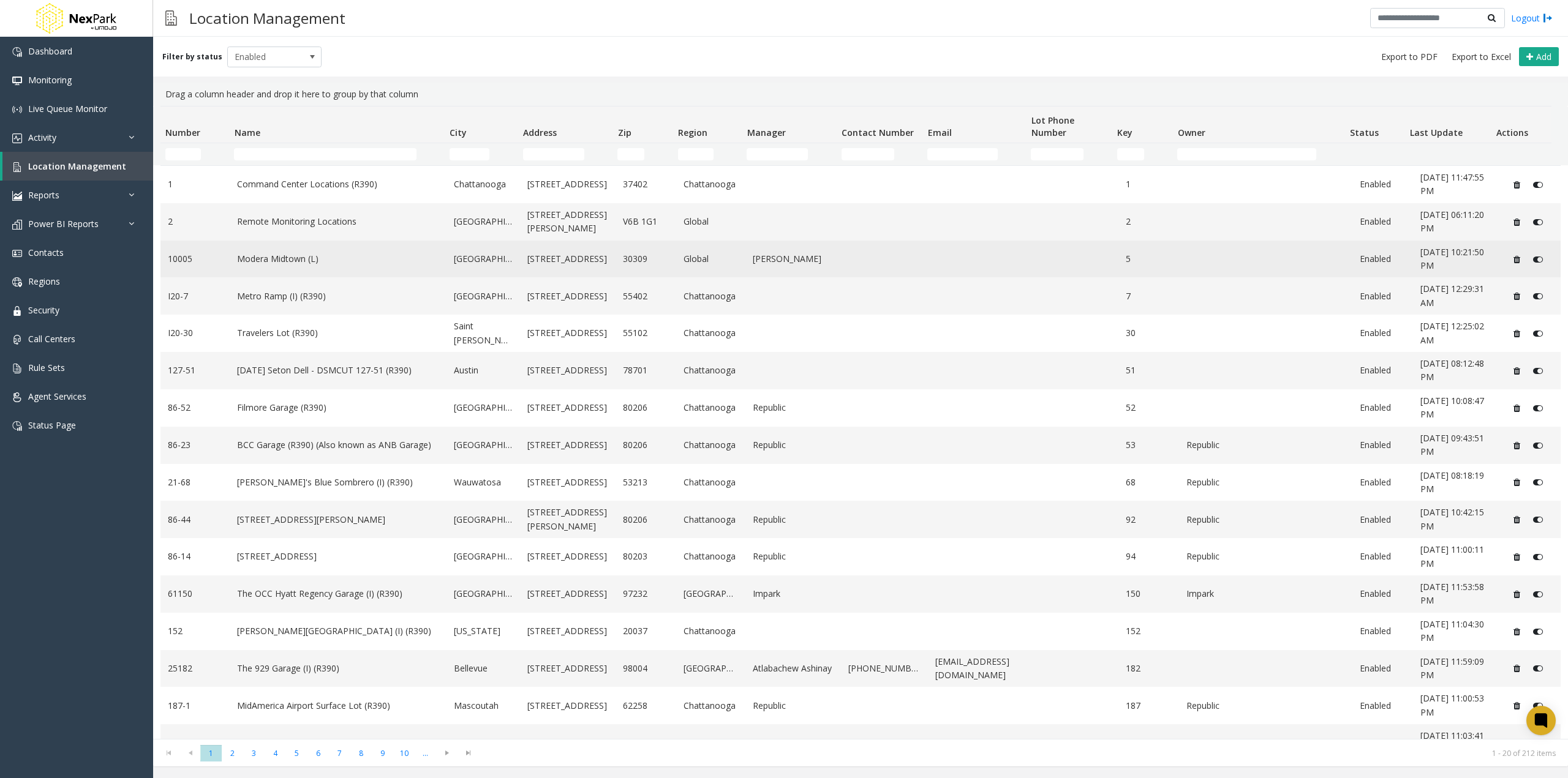
click at [285, 260] on link "Modera Midtown (L)" at bounding box center [339, 258] width 202 height 14
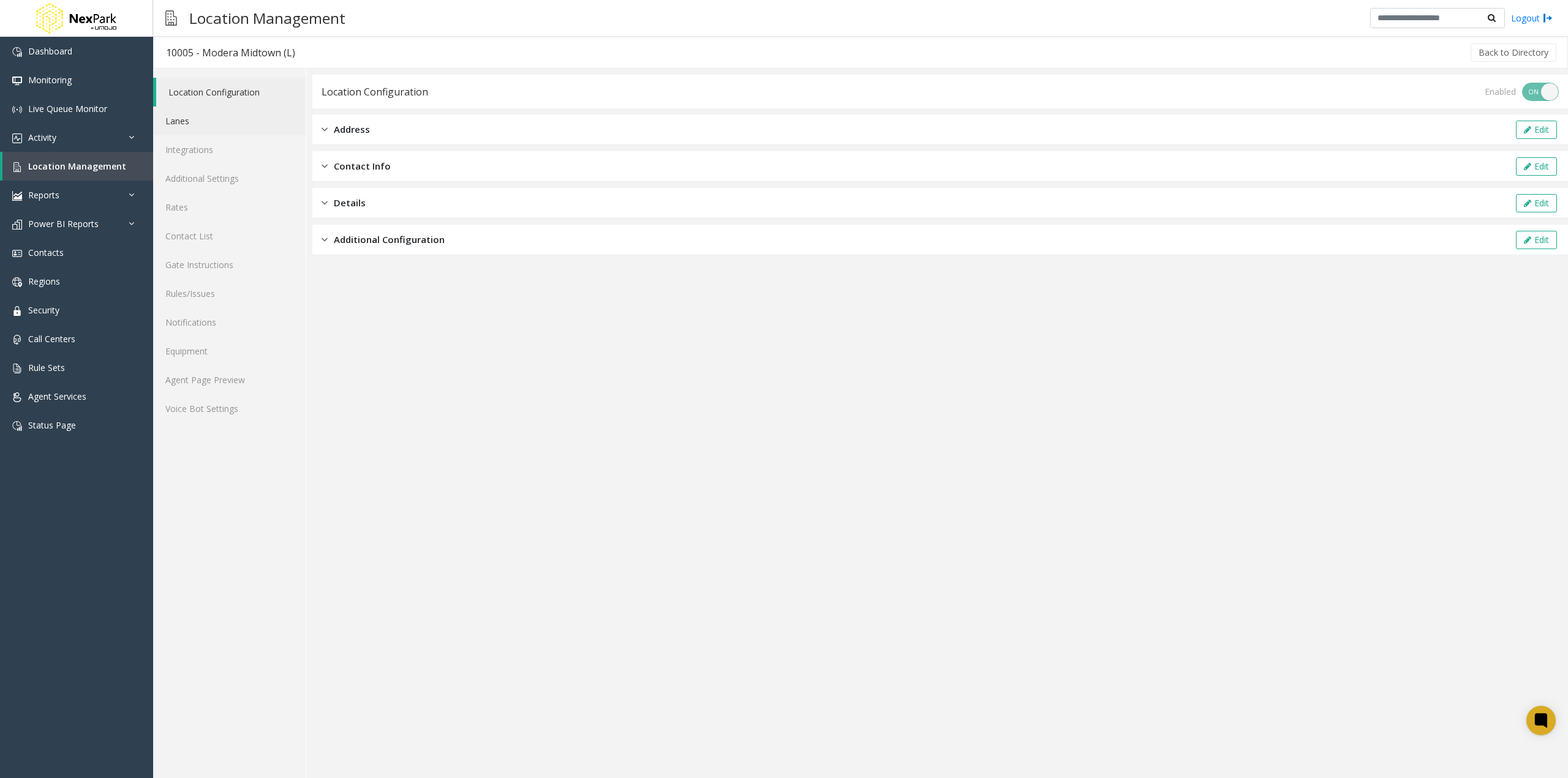
click at [199, 117] on link "Lanes" at bounding box center [229, 121] width 153 height 29
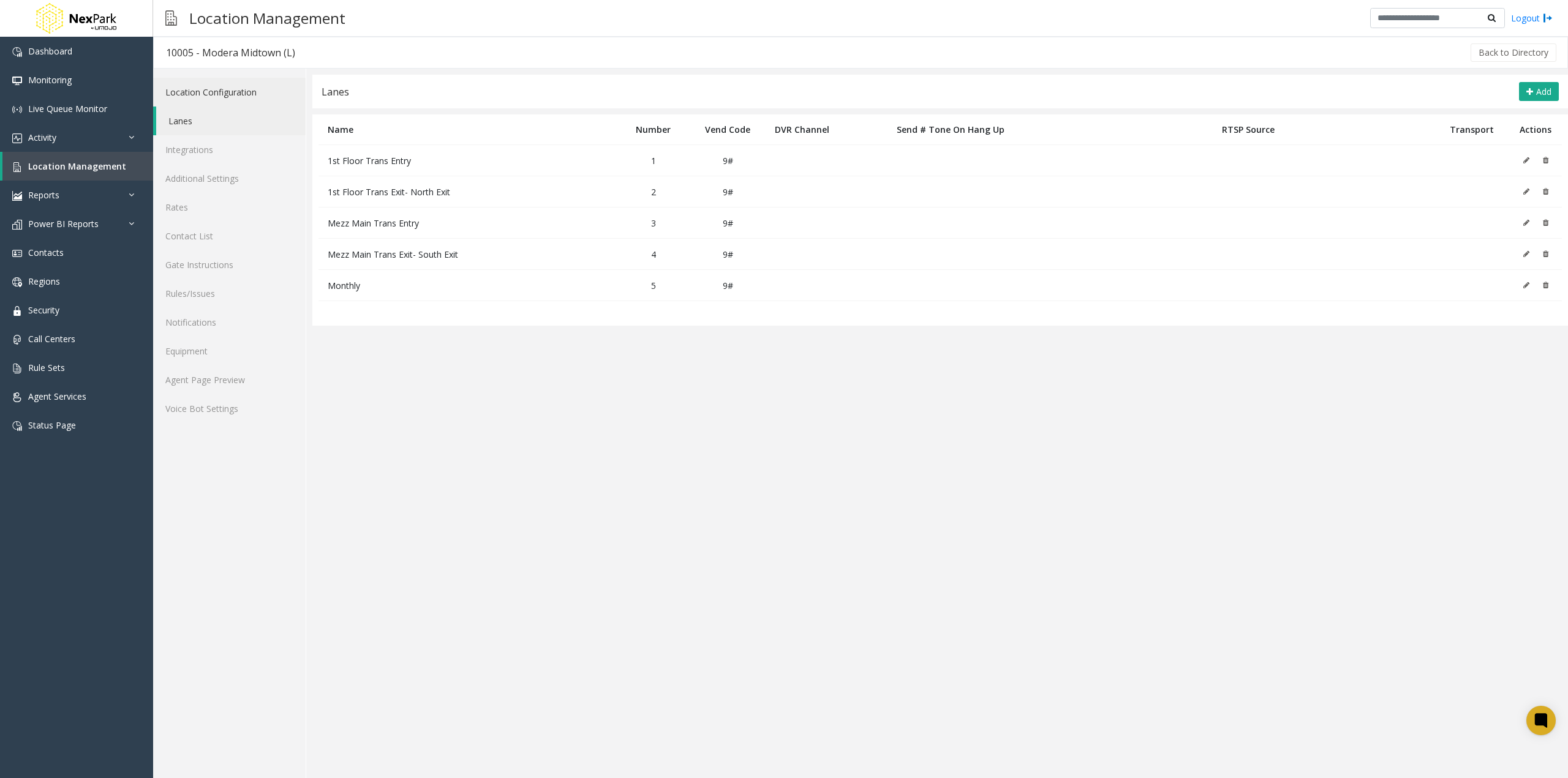
click at [203, 89] on link "Location Configuration" at bounding box center [229, 92] width 153 height 29
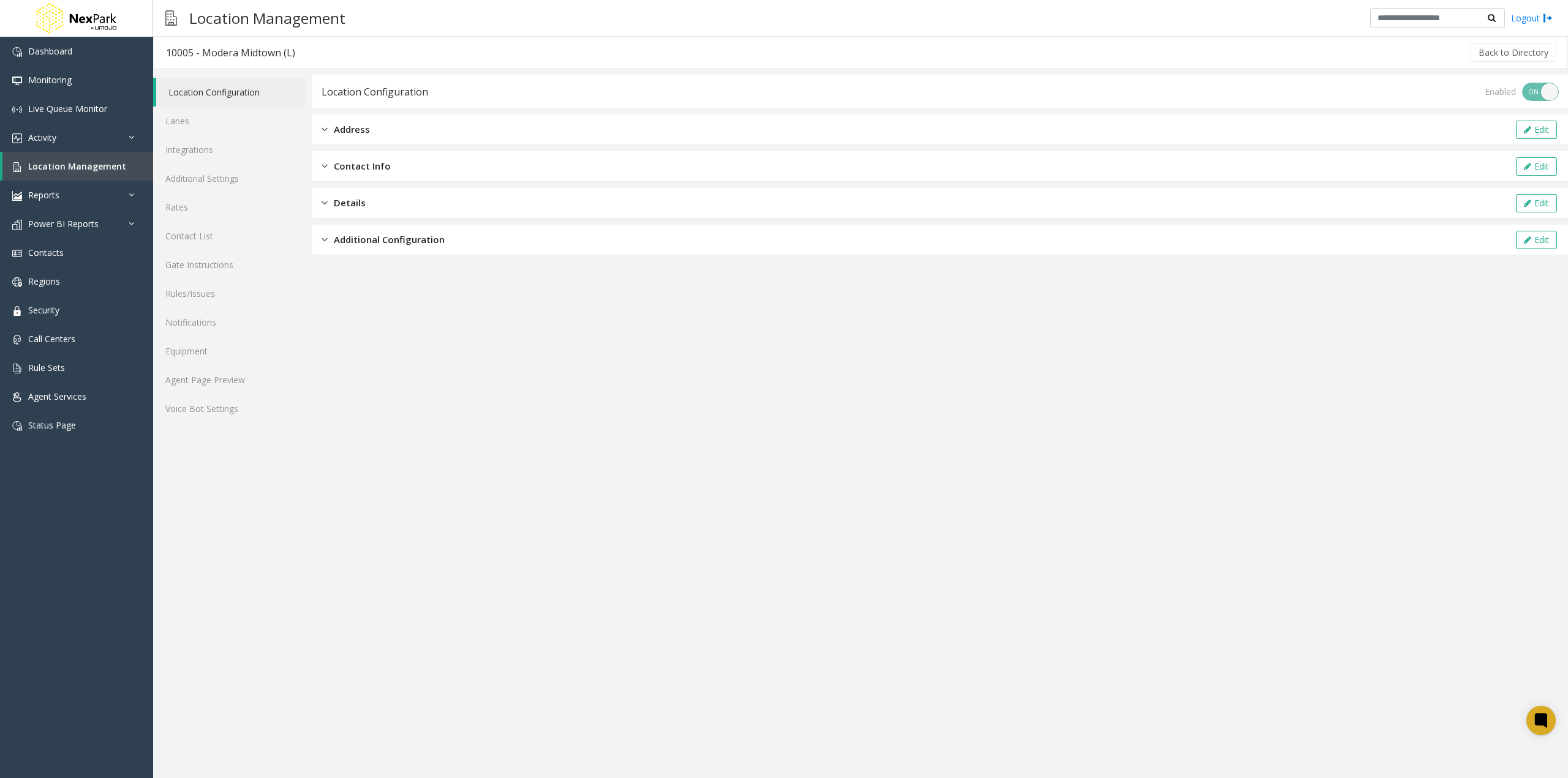
click at [389, 131] on div "Address Edit" at bounding box center [940, 130] width 1256 height 31
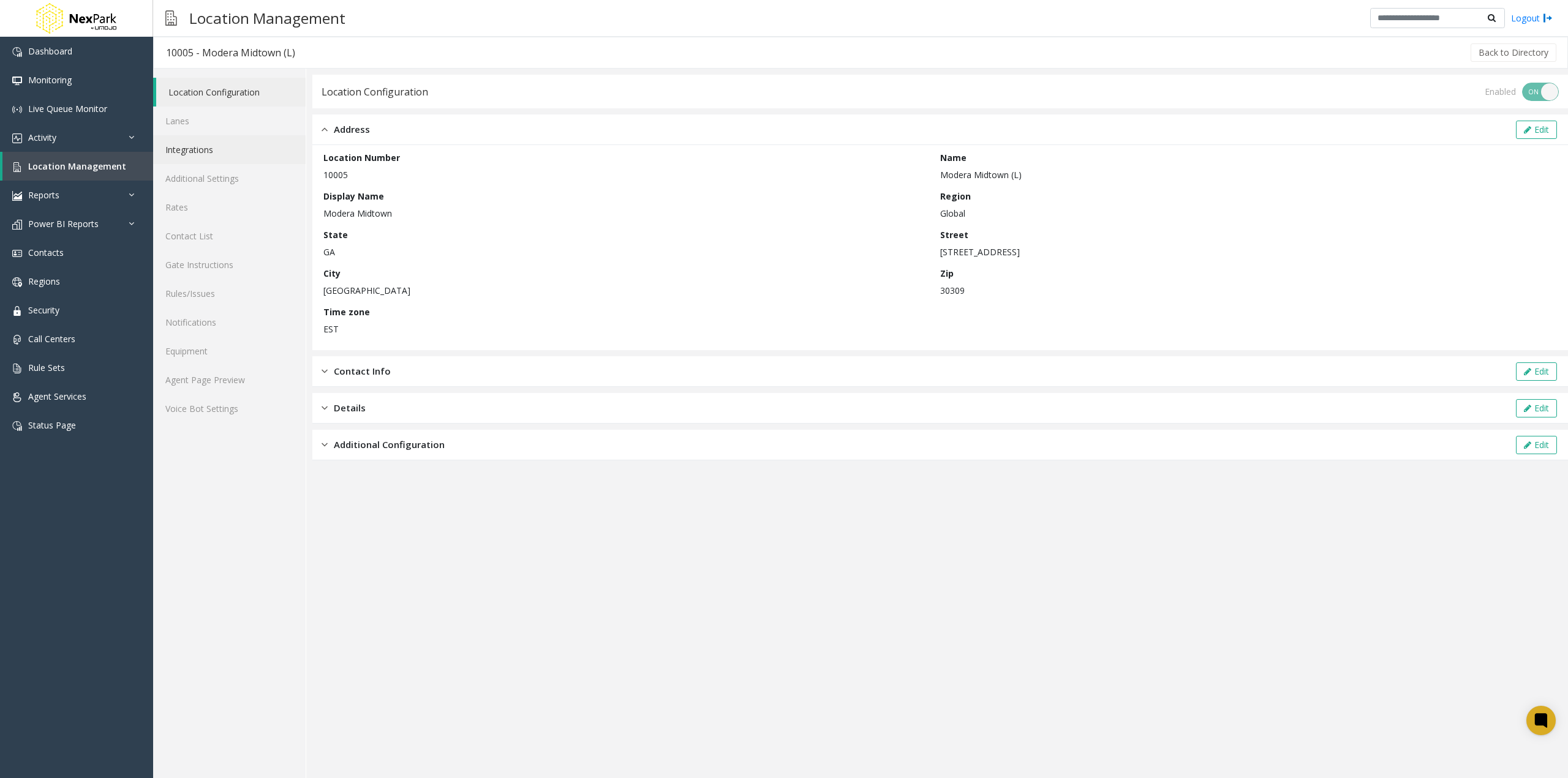
click at [190, 144] on link "Integrations" at bounding box center [229, 150] width 153 height 29
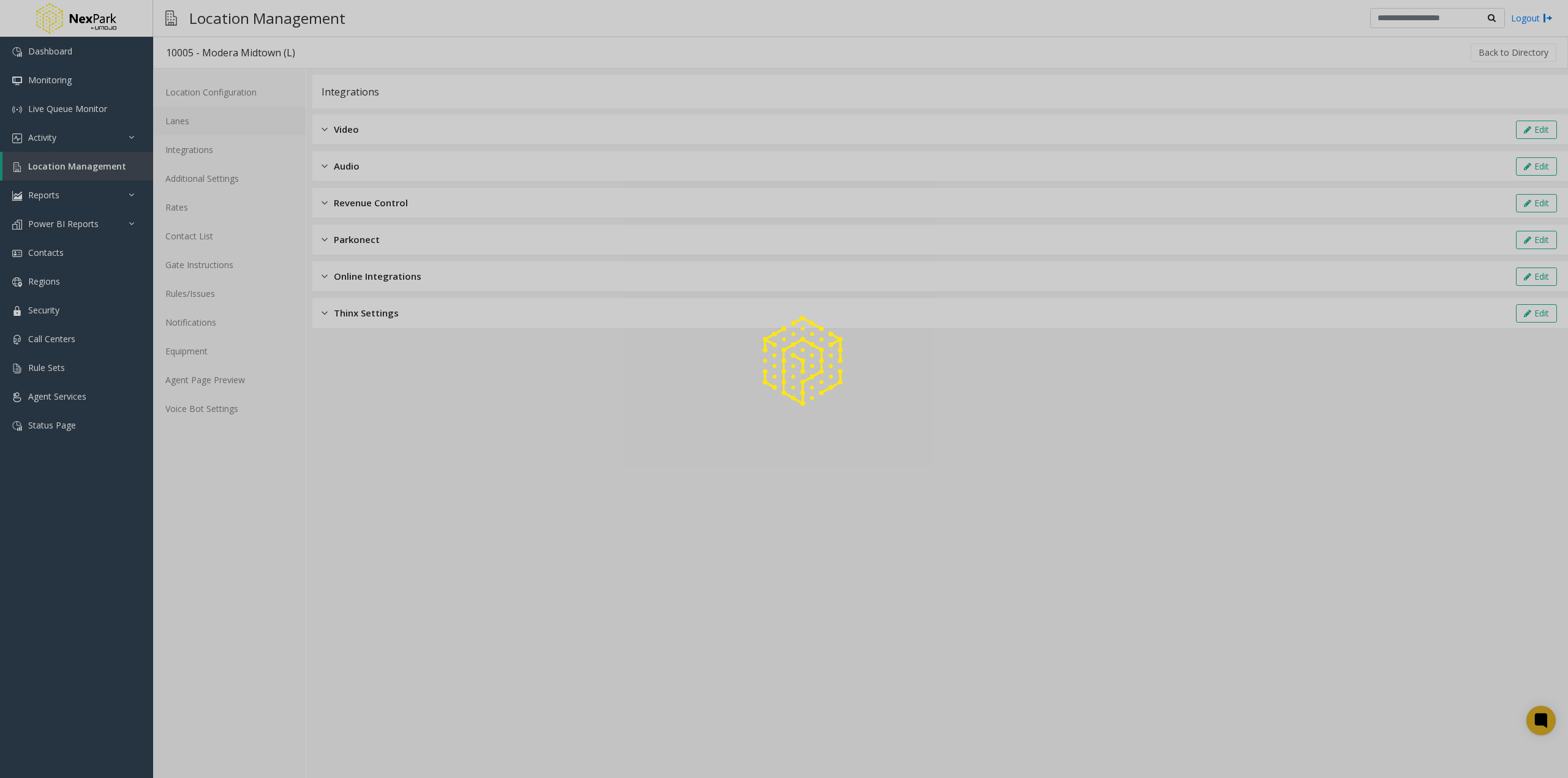
drag, startPoint x: 190, startPoint y: 144, endPoint x: 191, endPoint y: 116, distance: 28.0
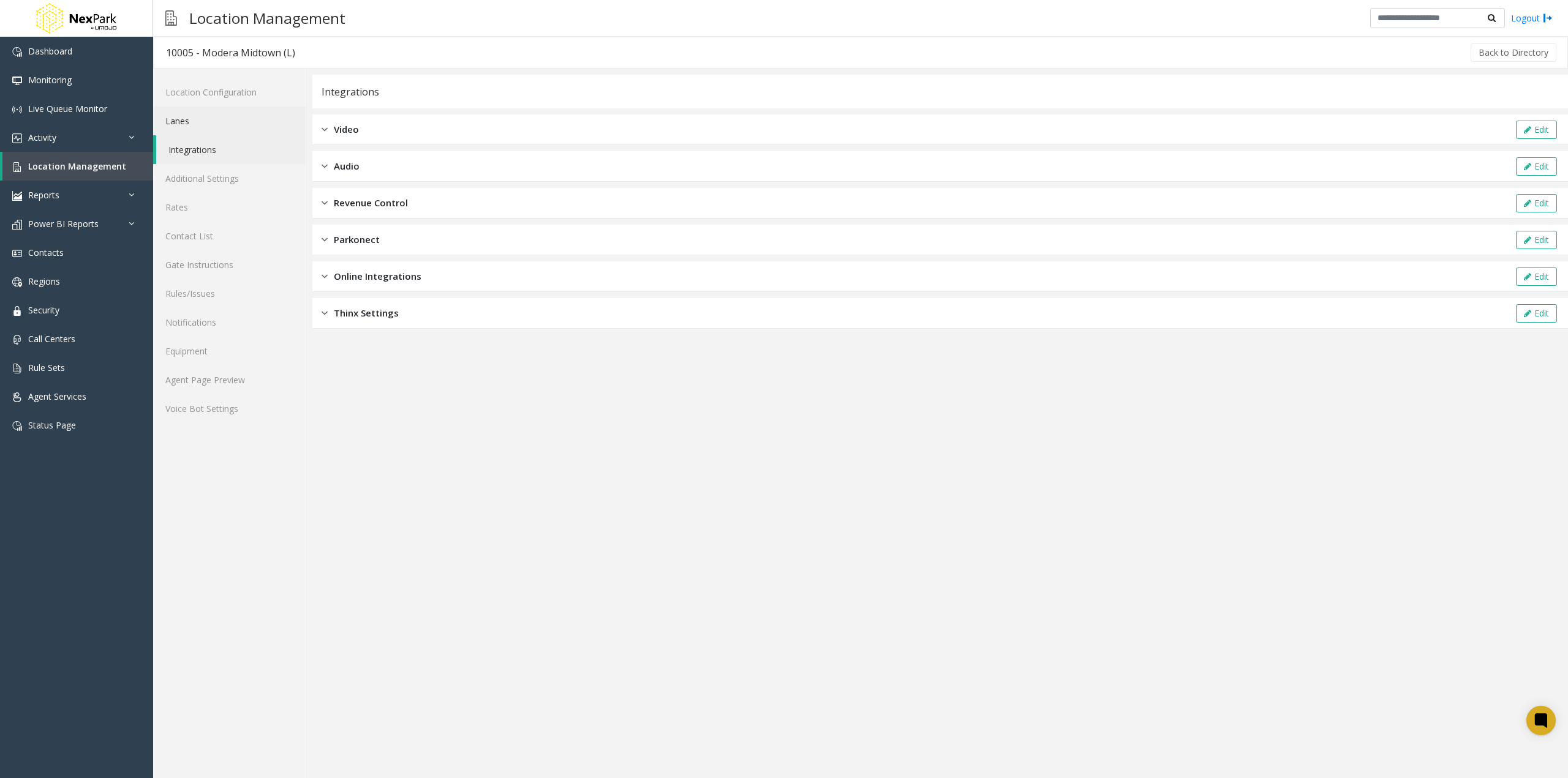
click at [191, 116] on link "Lanes" at bounding box center [229, 121] width 153 height 29
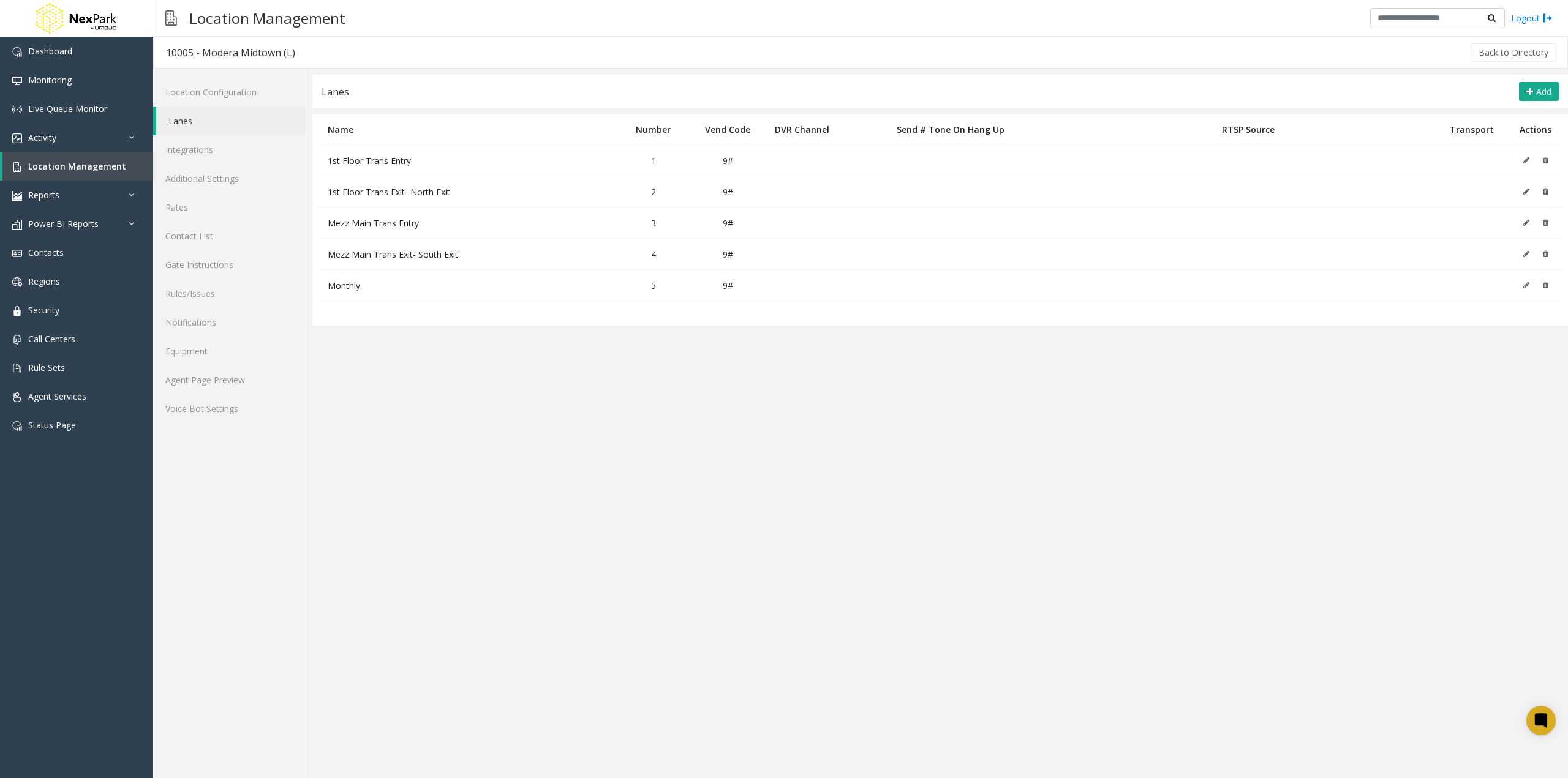
click at [406, 159] on span "1st Floor Trans Entry" at bounding box center [369, 161] width 83 height 12
click at [1524, 157] on icon at bounding box center [1526, 161] width 6 height 7
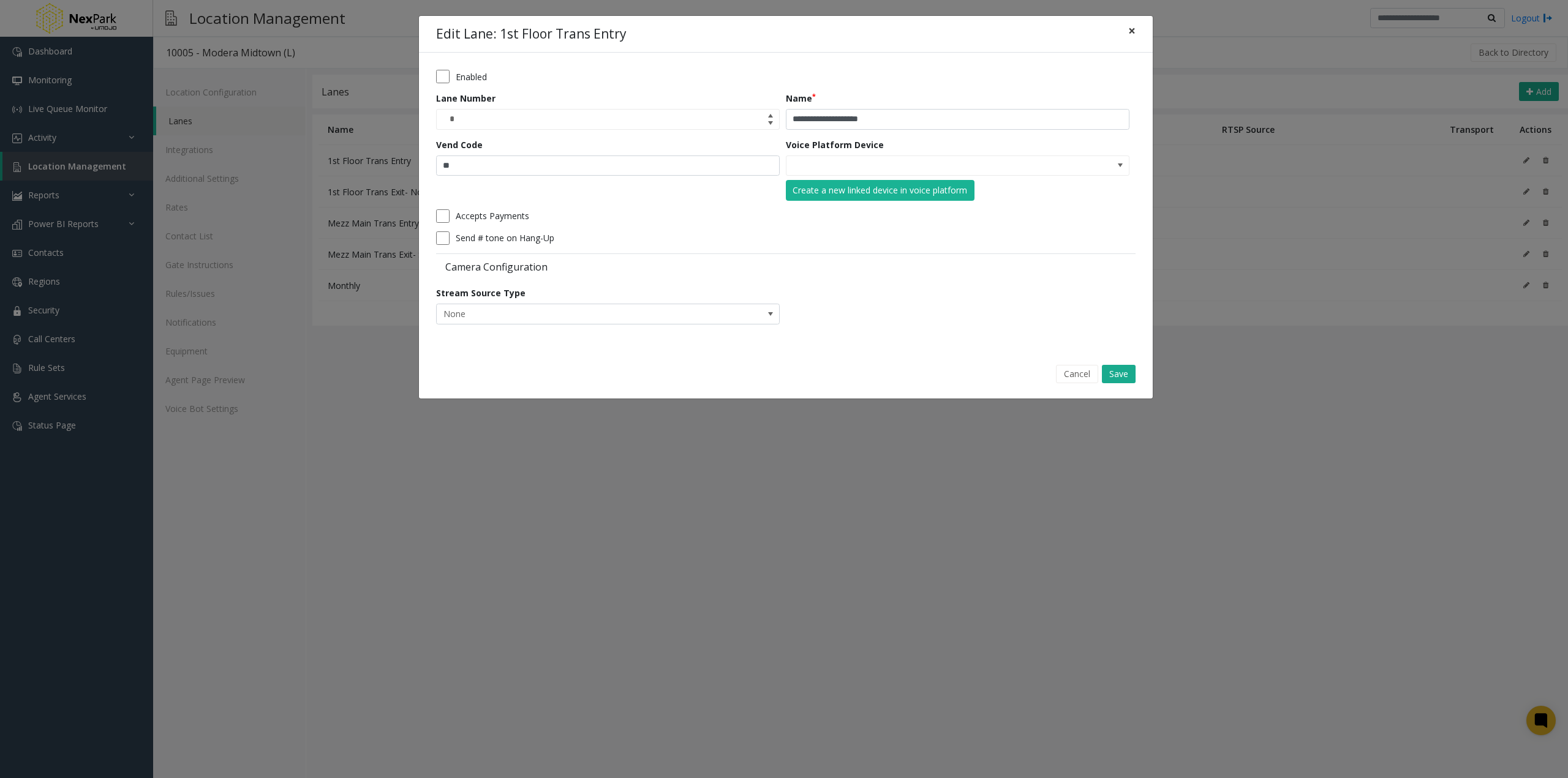
click at [1135, 33] on span "×" at bounding box center [1132, 30] width 7 height 17
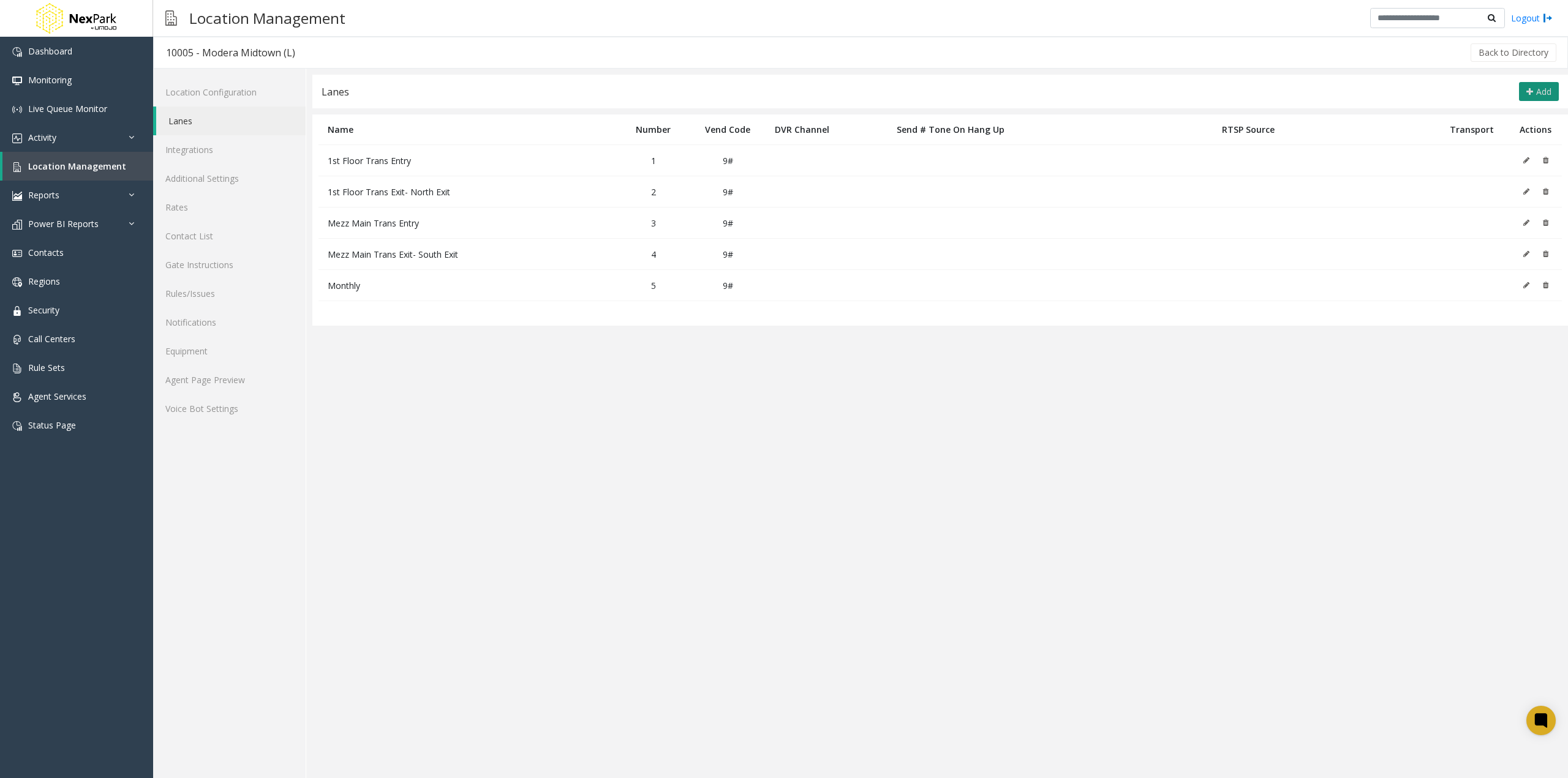
click at [1534, 93] on button "Add" at bounding box center [1538, 92] width 40 height 20
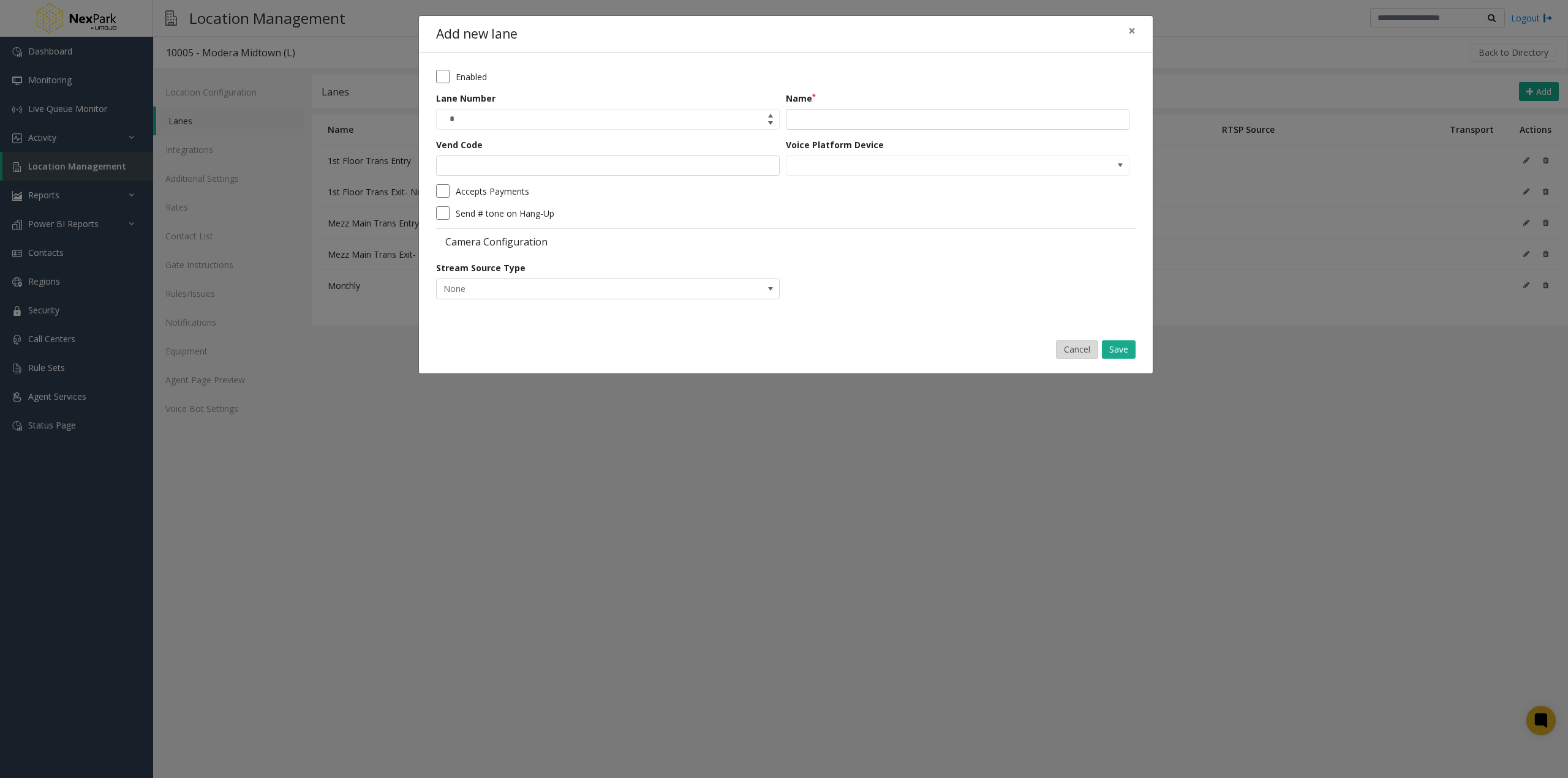
click at [1082, 346] on button "Cancel" at bounding box center [1077, 349] width 42 height 18
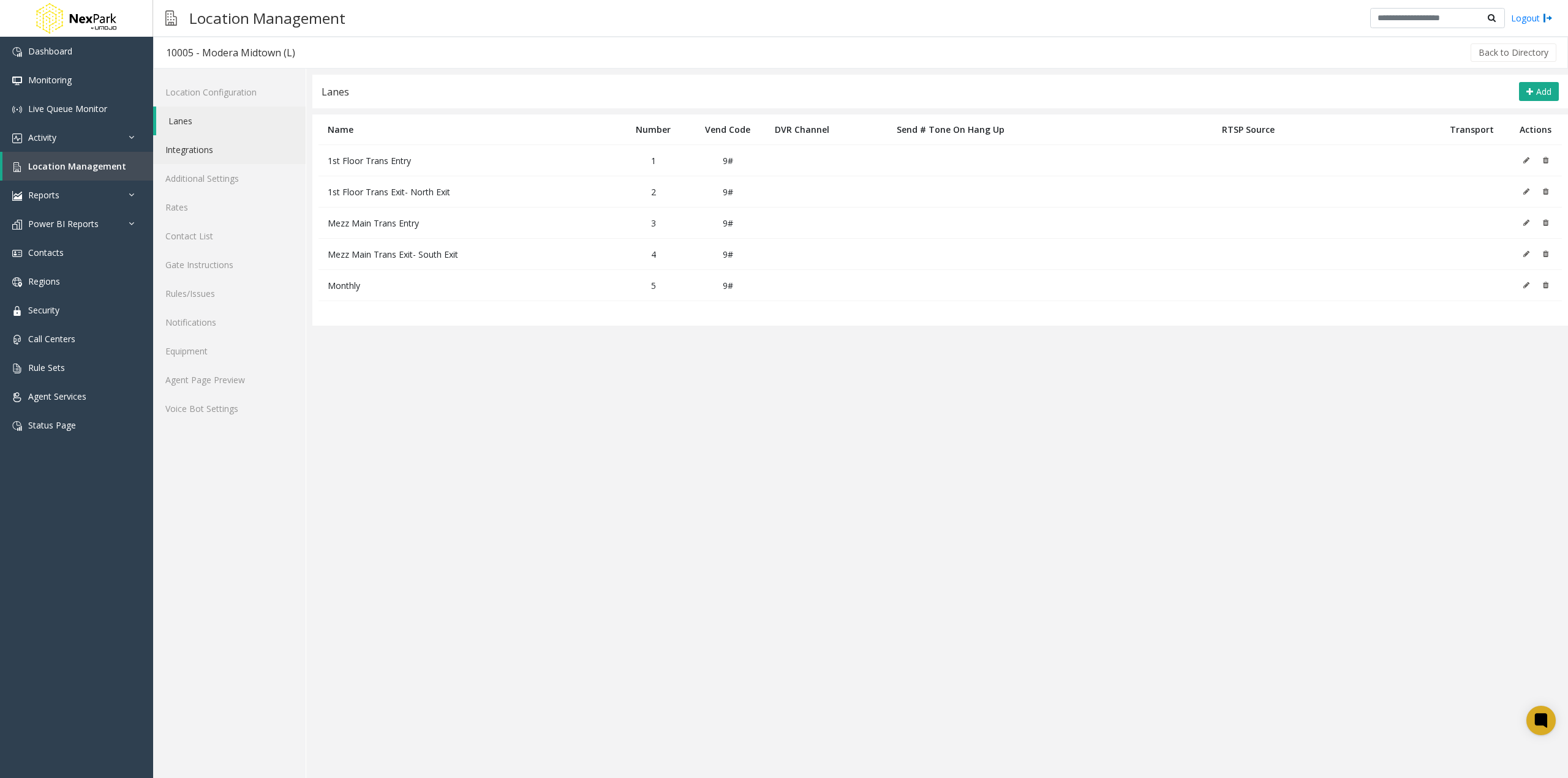
click at [234, 155] on link "Integrations" at bounding box center [229, 150] width 153 height 29
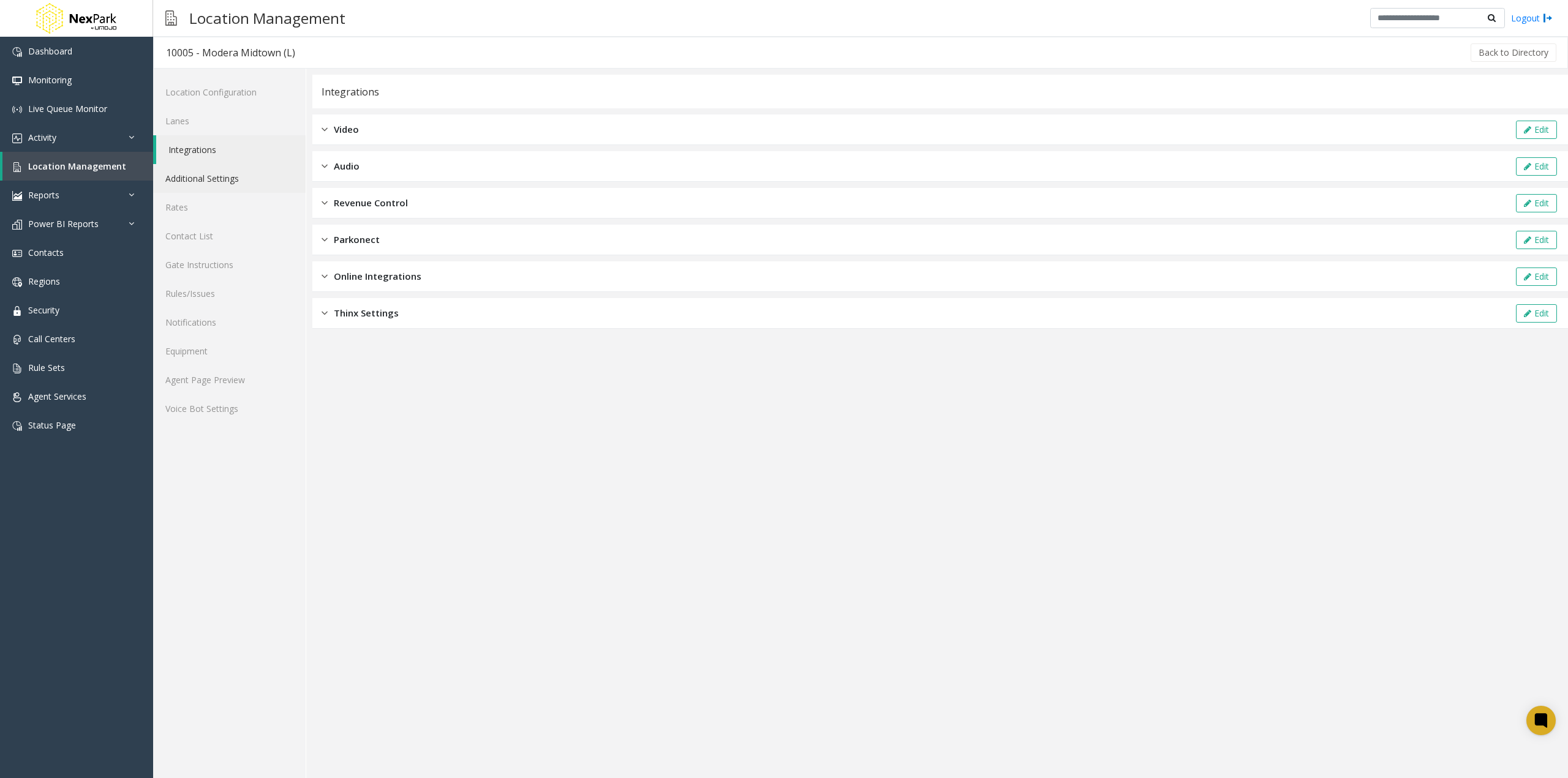
click at [235, 171] on link "Additional Settings" at bounding box center [229, 179] width 153 height 29
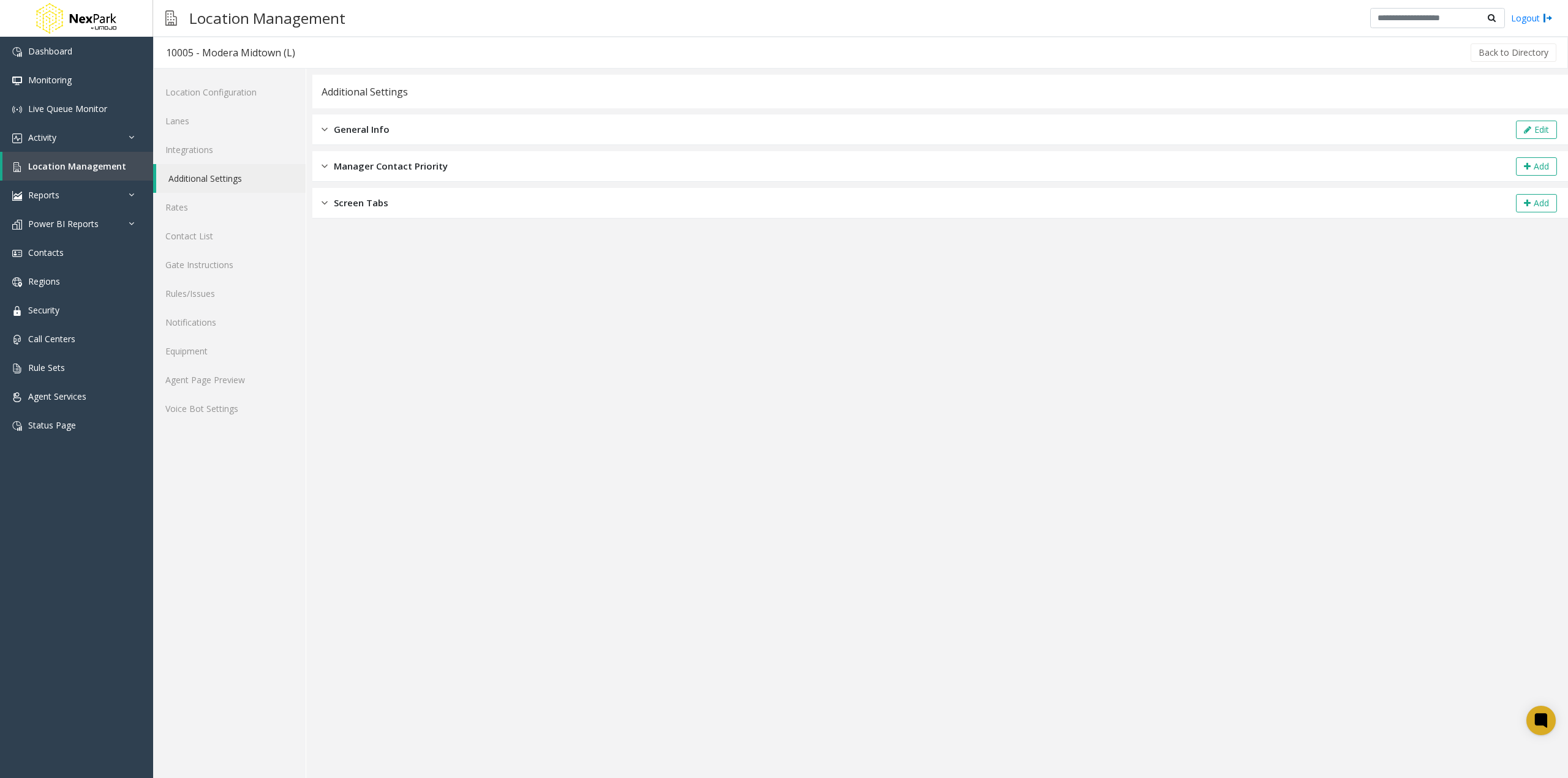
click at [364, 144] on div "General Info Edit" at bounding box center [940, 130] width 1256 height 31
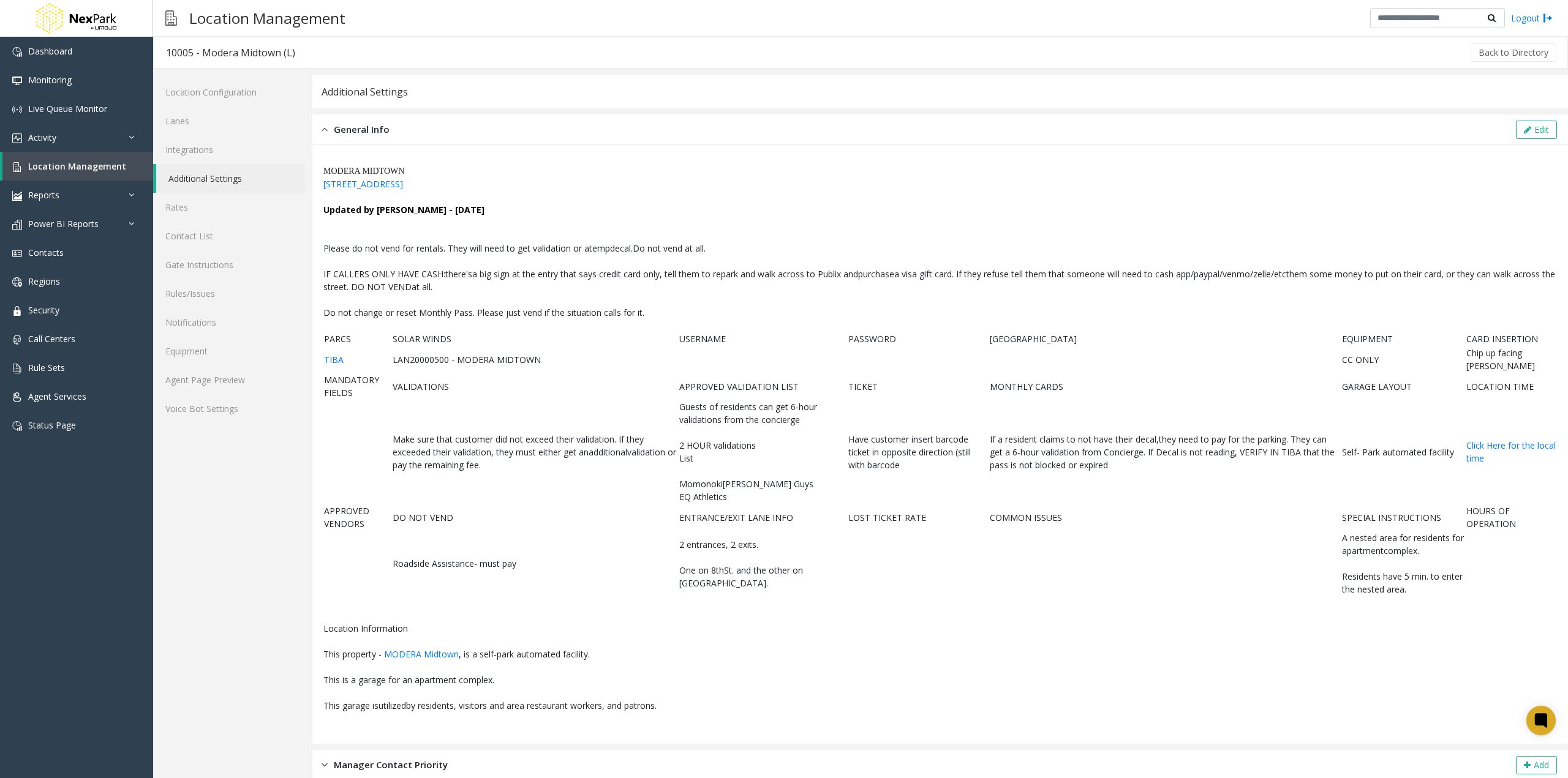
click at [367, 137] on div "General Info Edit" at bounding box center [940, 130] width 1256 height 31
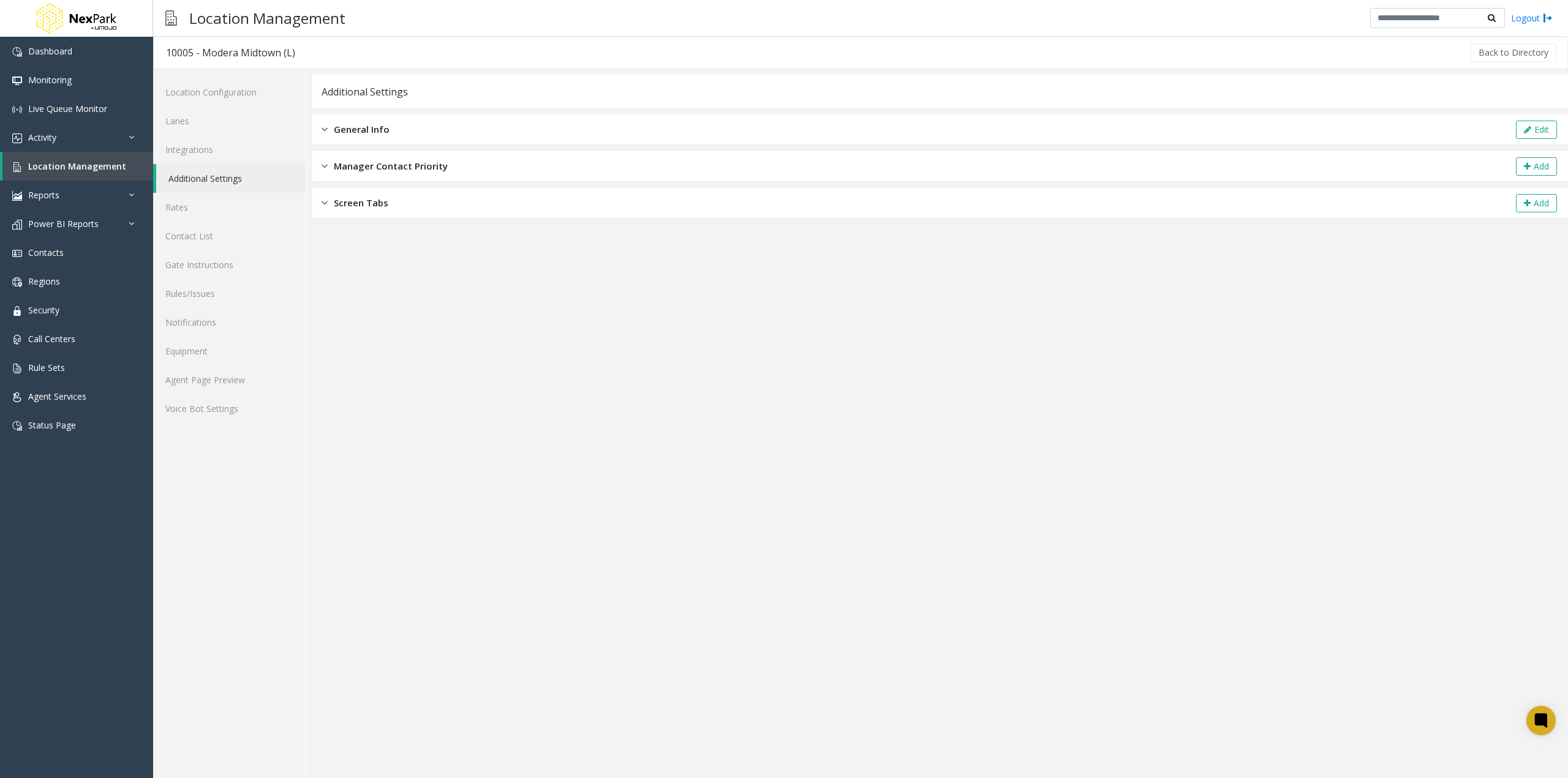
click at [367, 170] on span "Manager Contact Priority" at bounding box center [391, 166] width 114 height 14
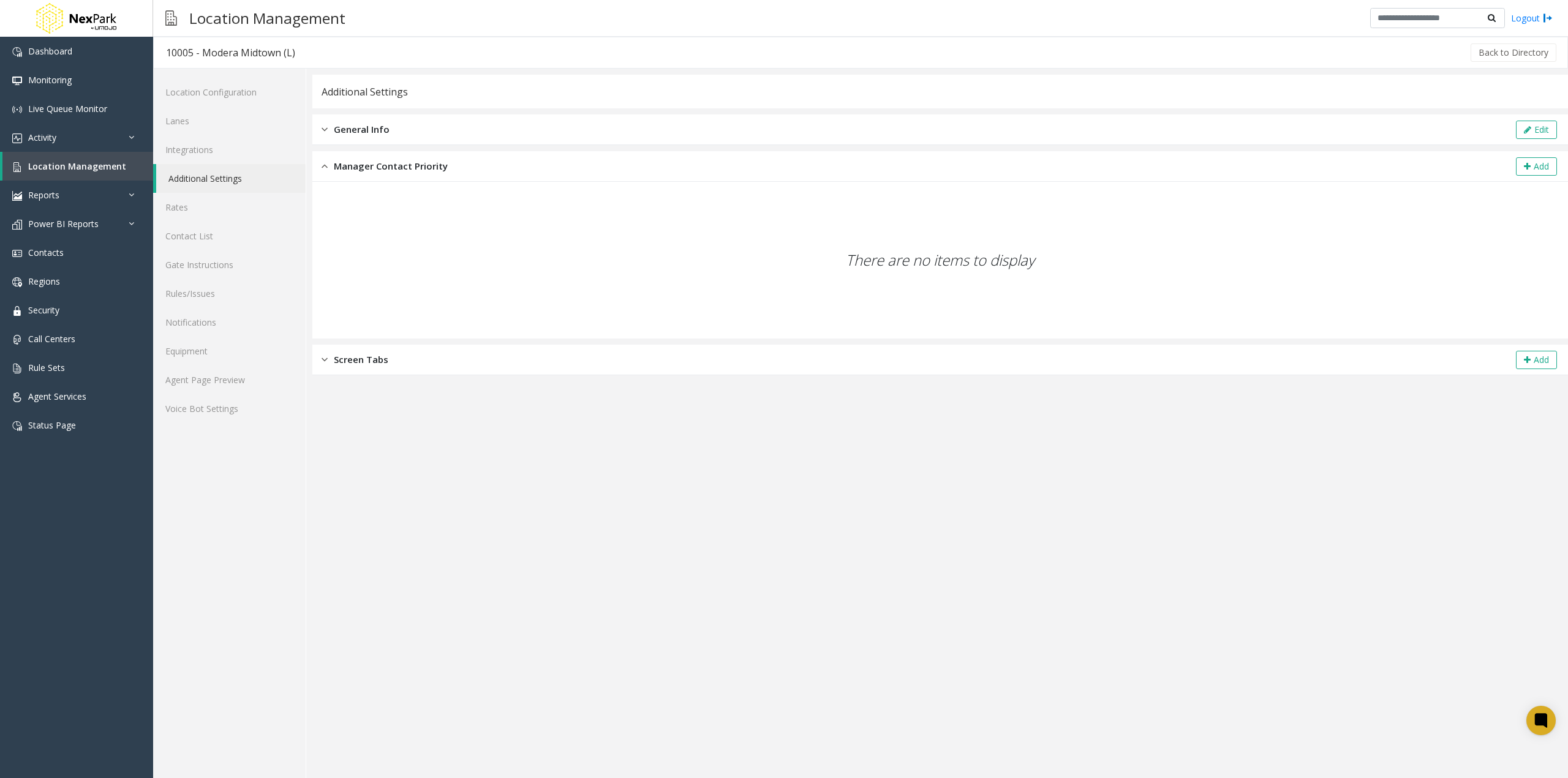
click at [368, 170] on span "Manager Contact Priority" at bounding box center [391, 166] width 114 height 14
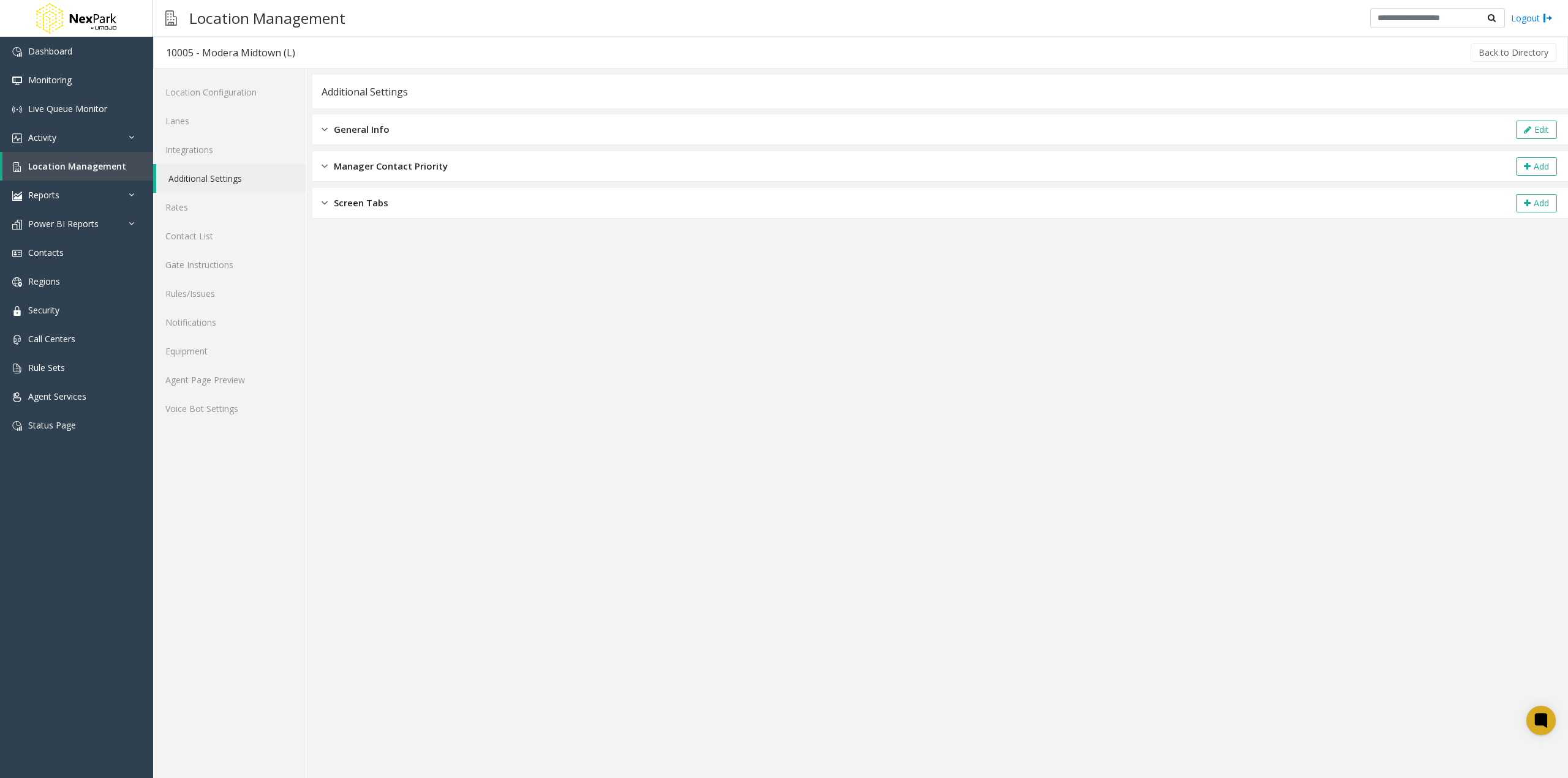
click at [369, 203] on span "Screen Tabs" at bounding box center [361, 203] width 54 height 14
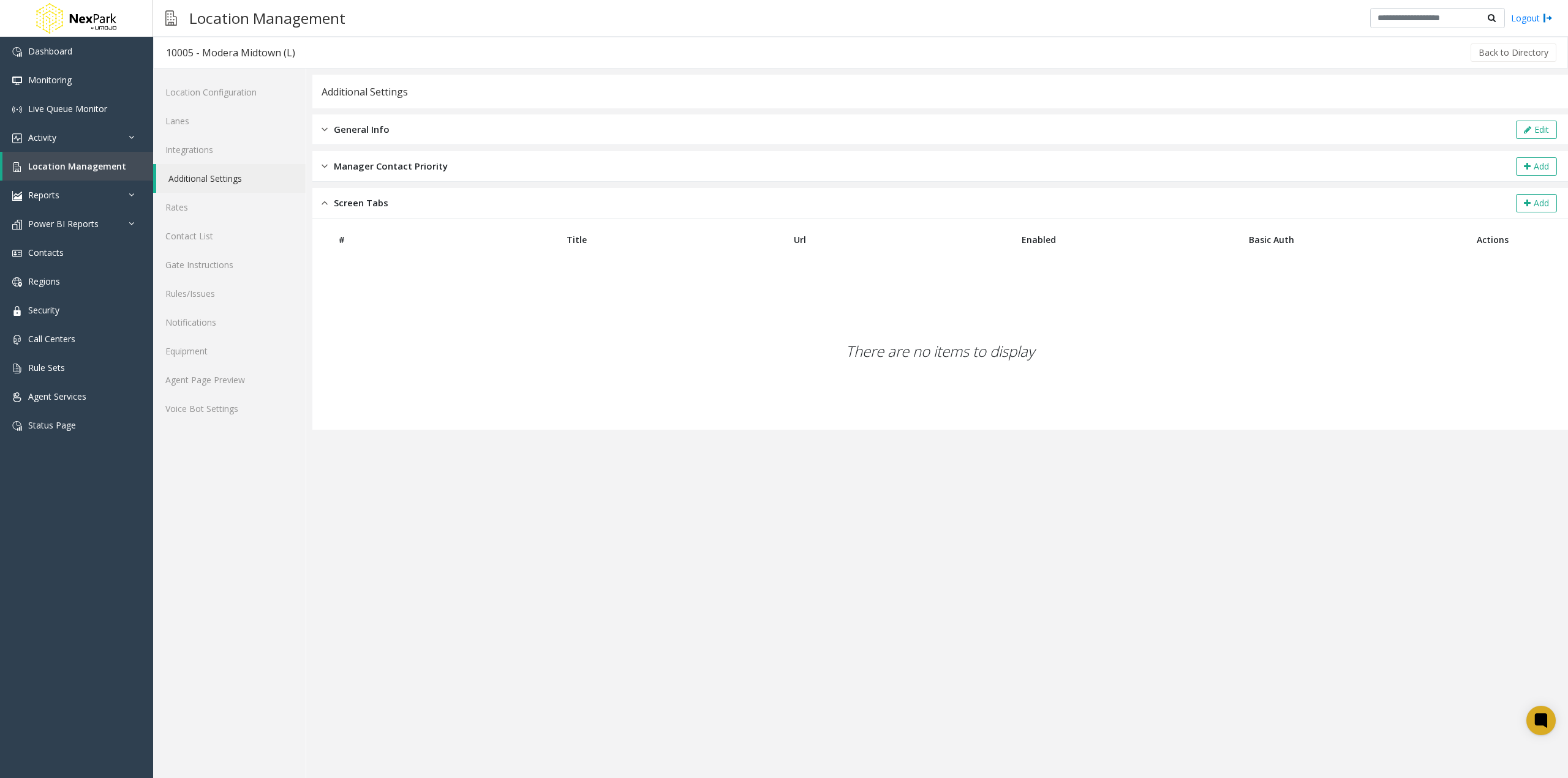
click at [369, 203] on span "Screen Tabs" at bounding box center [361, 203] width 54 height 14
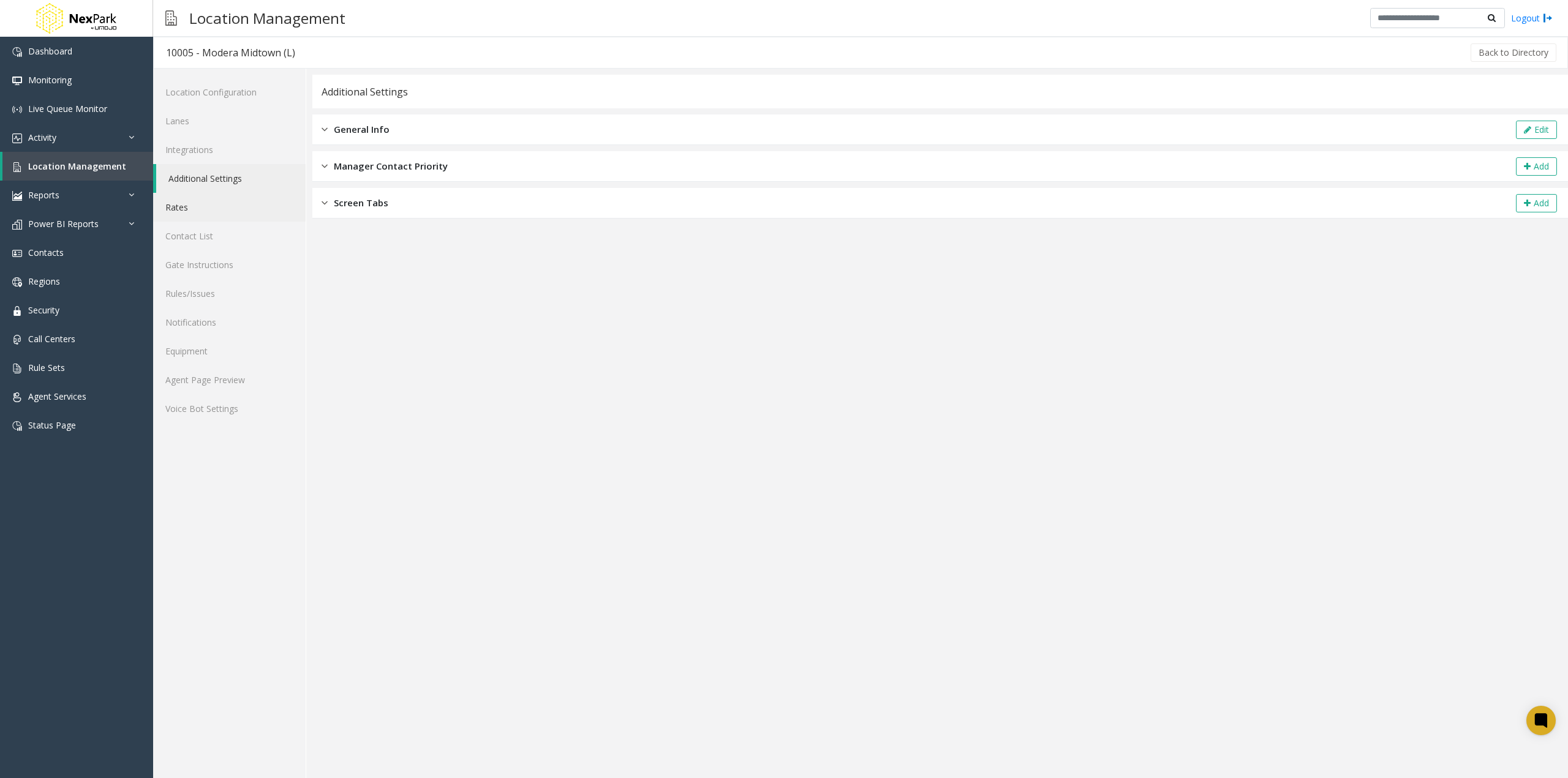
click at [195, 201] on link "Rates" at bounding box center [229, 208] width 153 height 29
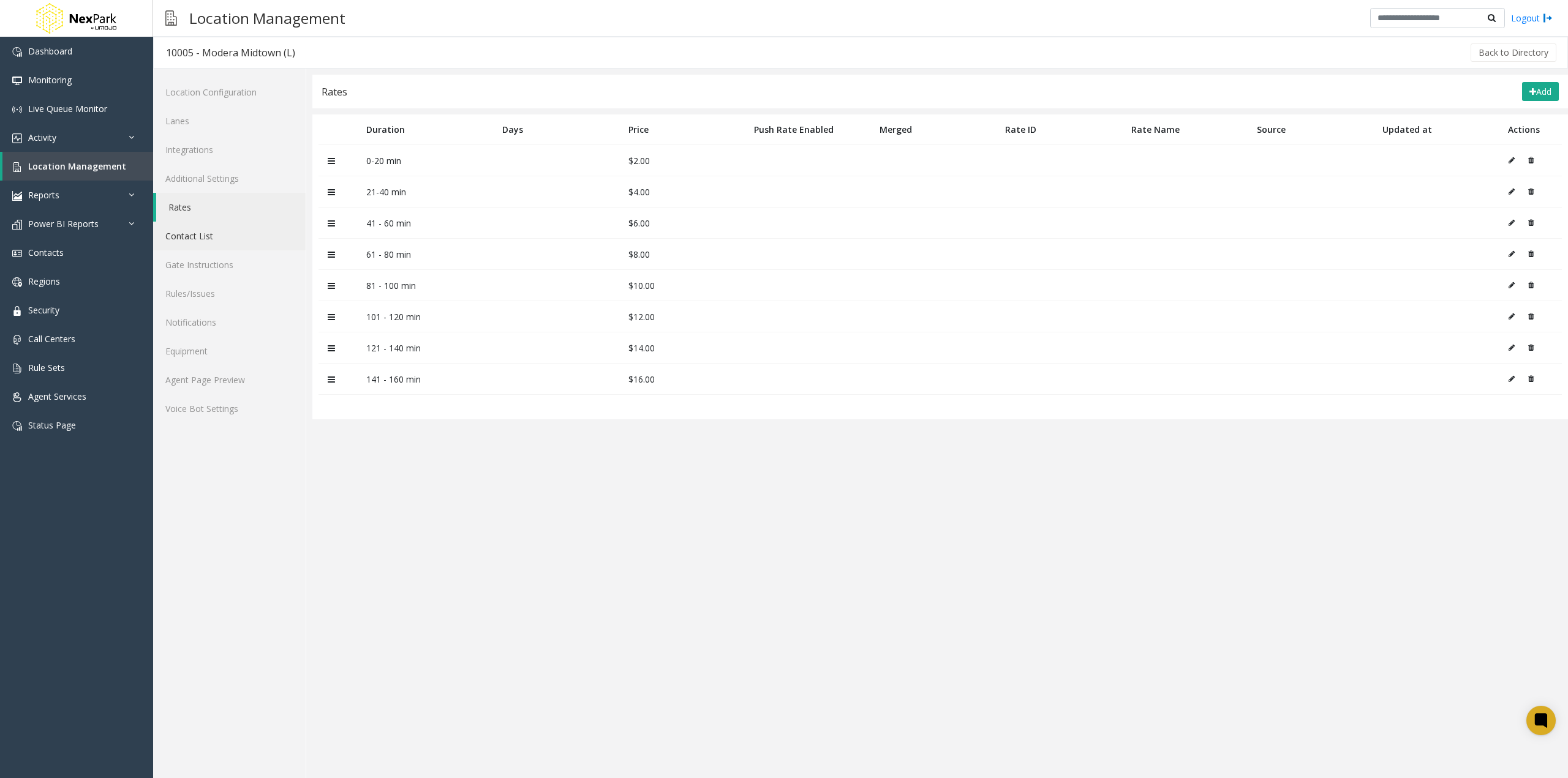
click at [210, 231] on link "Contact List" at bounding box center [229, 236] width 153 height 29
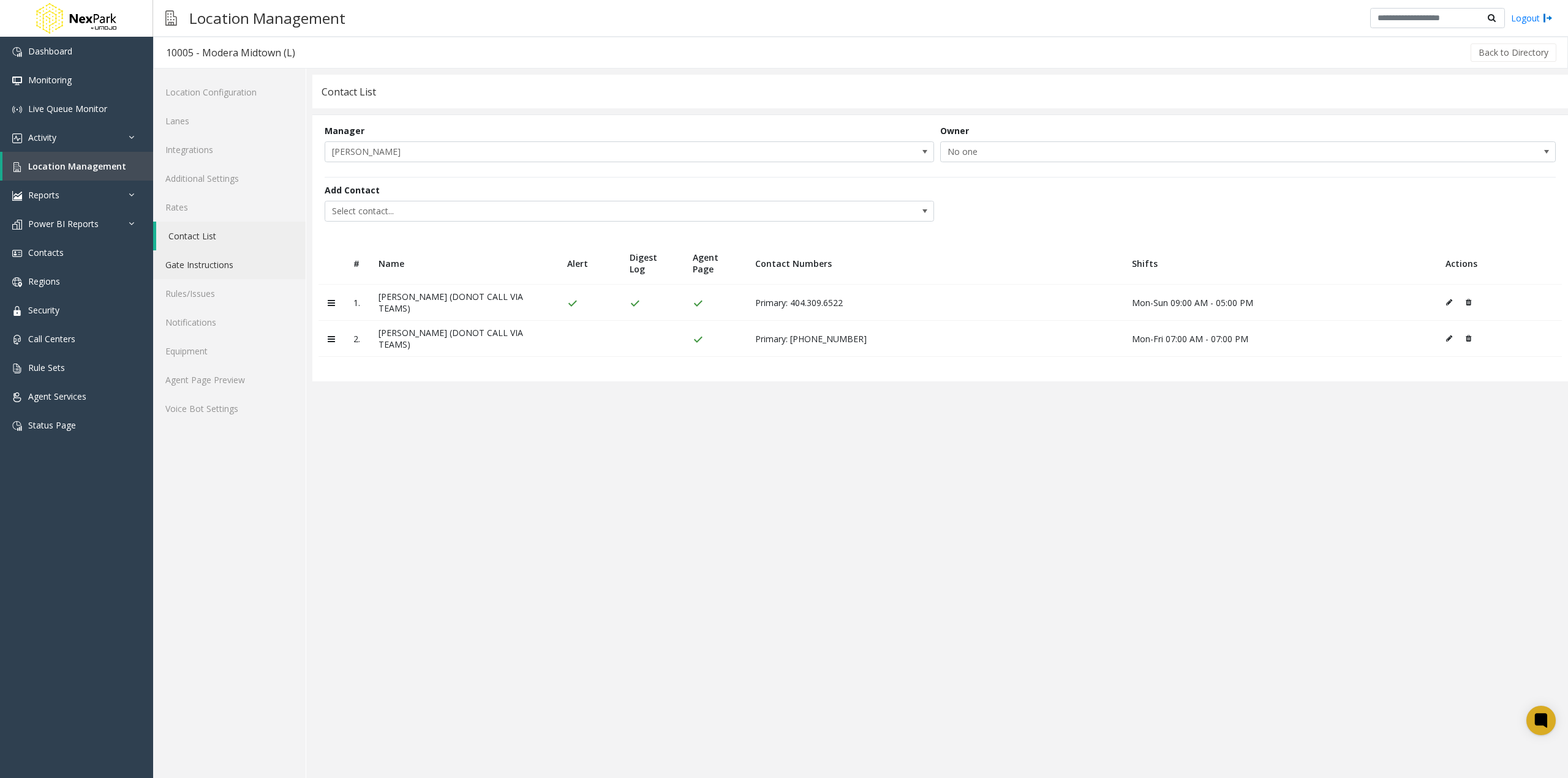
click at [219, 267] on link "Gate Instructions" at bounding box center [229, 264] width 153 height 29
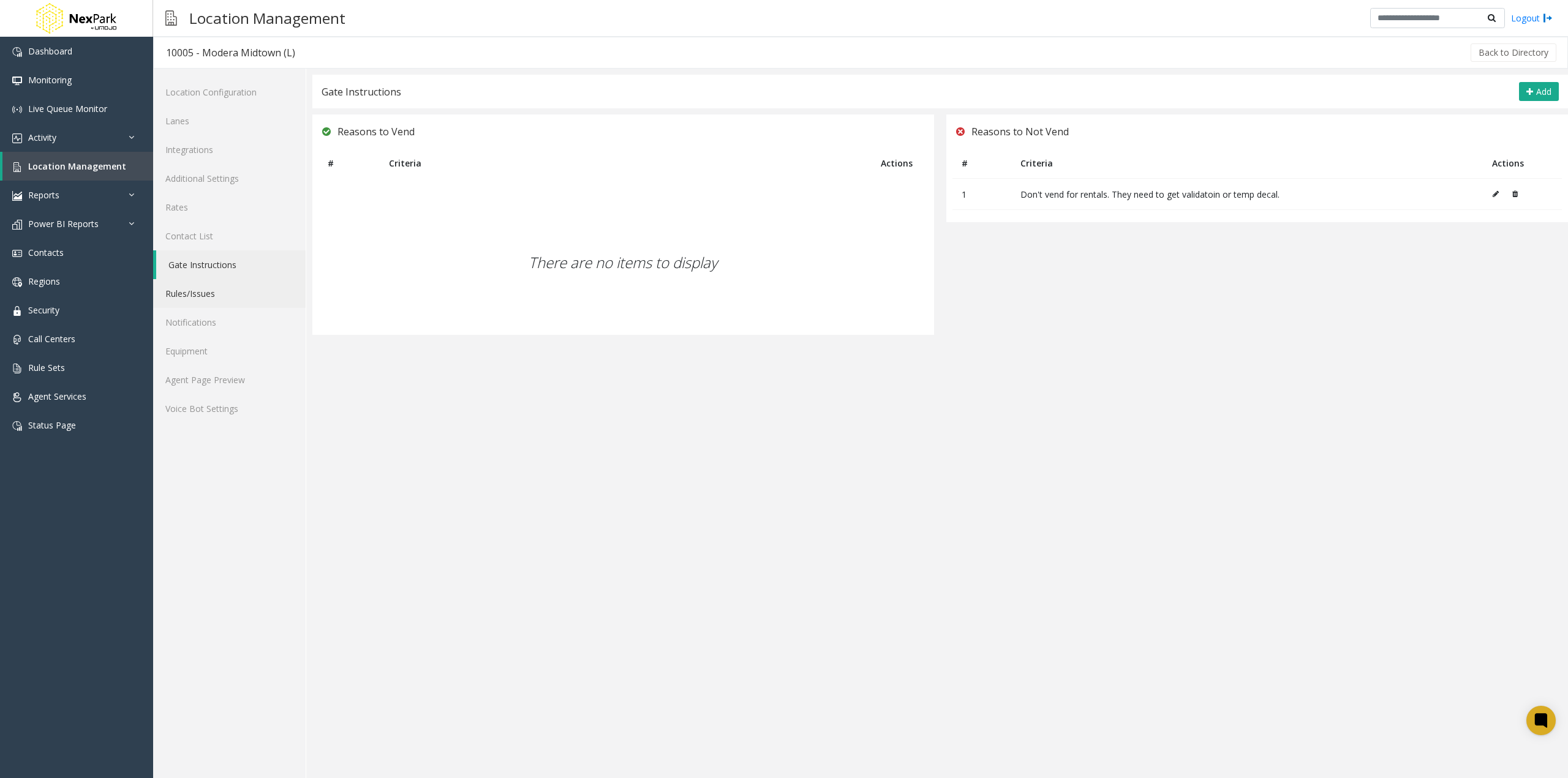
click at [209, 291] on link "Rules/Issues" at bounding box center [229, 293] width 153 height 29
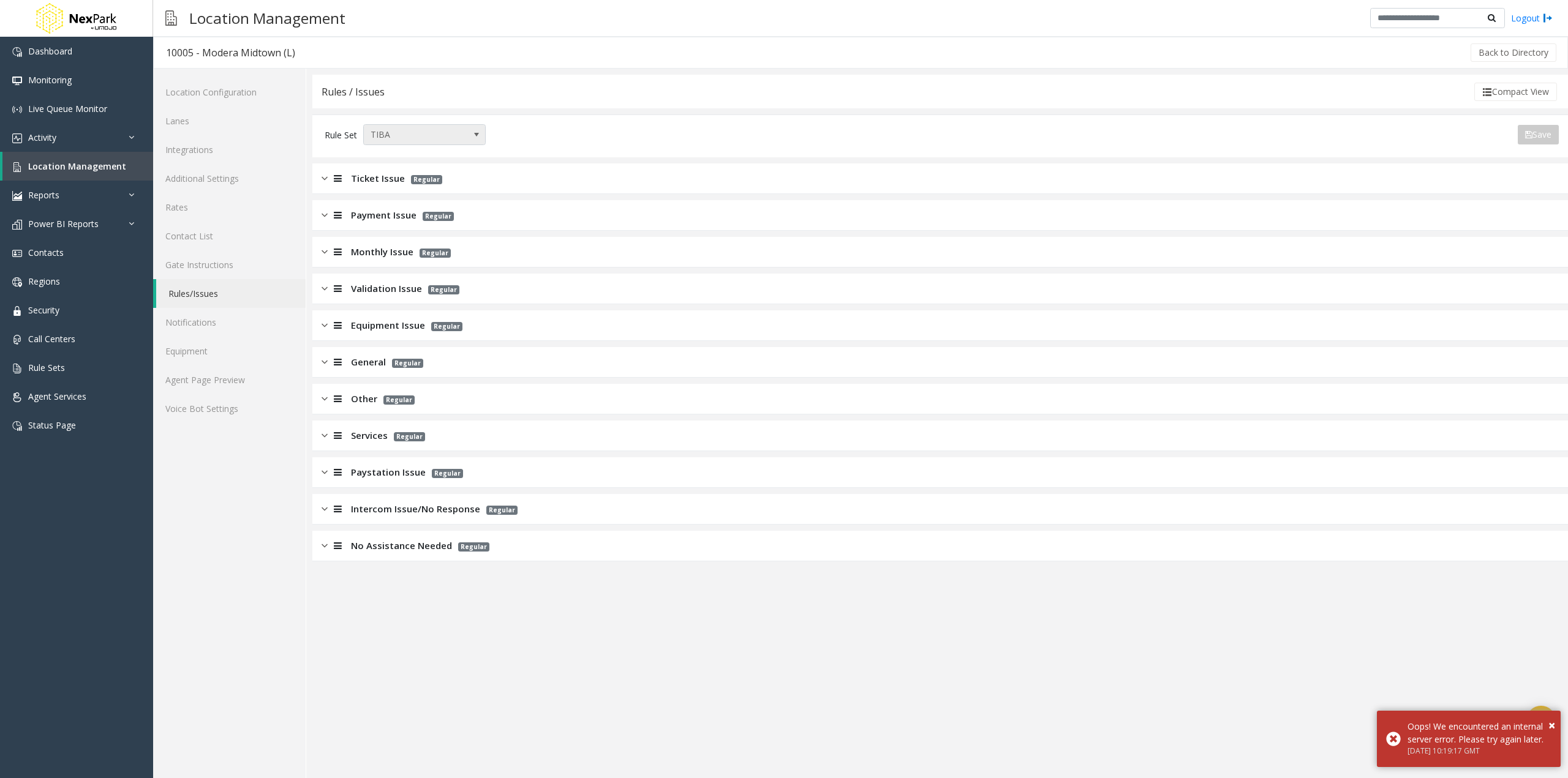
click at [452, 128] on span "TIBA" at bounding box center [412, 134] width 97 height 20
click at [408, 292] on li "test" at bounding box center [424, 292] width 119 height 16
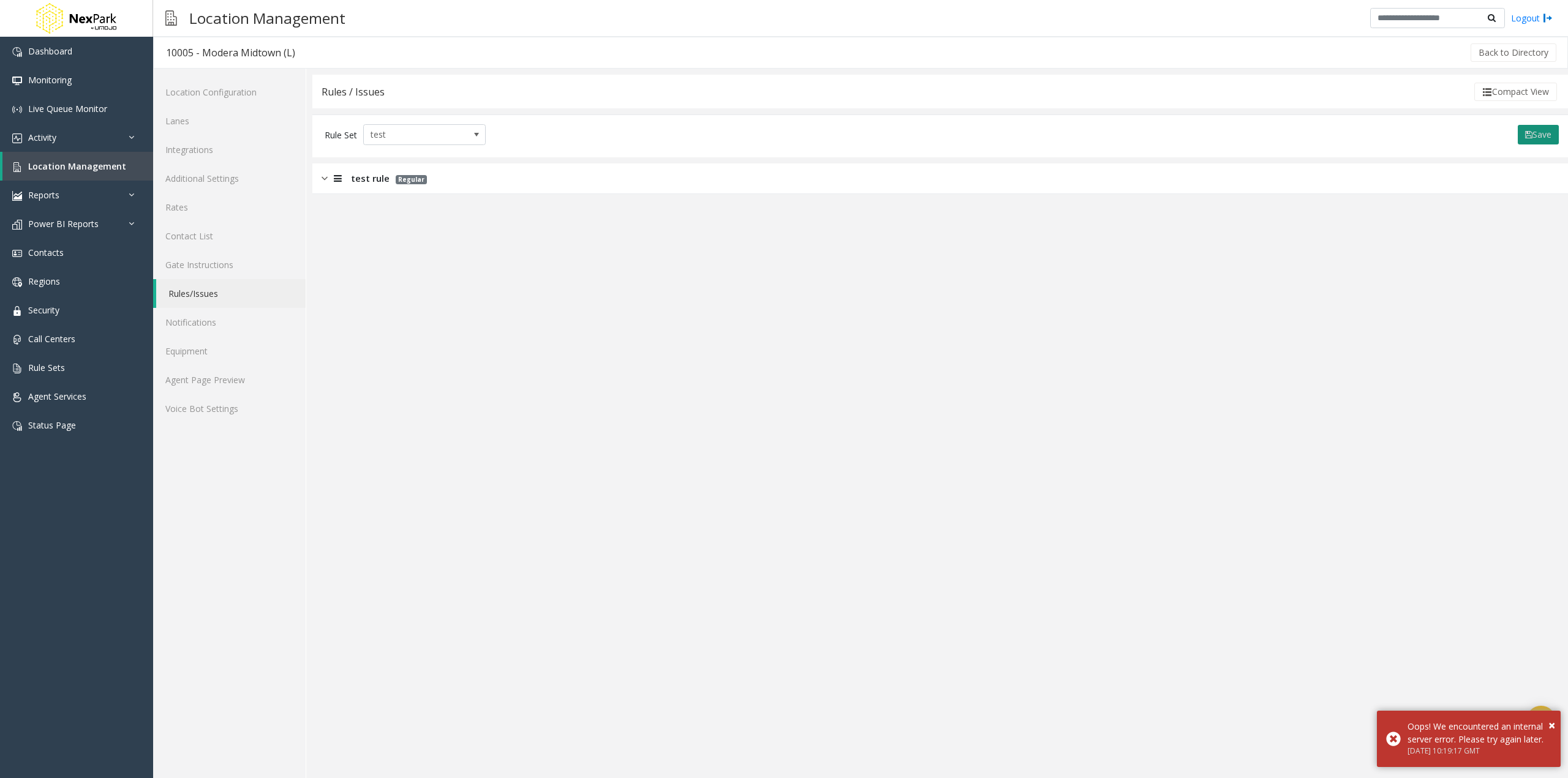
click at [1544, 134] on button "Save" at bounding box center [1537, 134] width 41 height 20
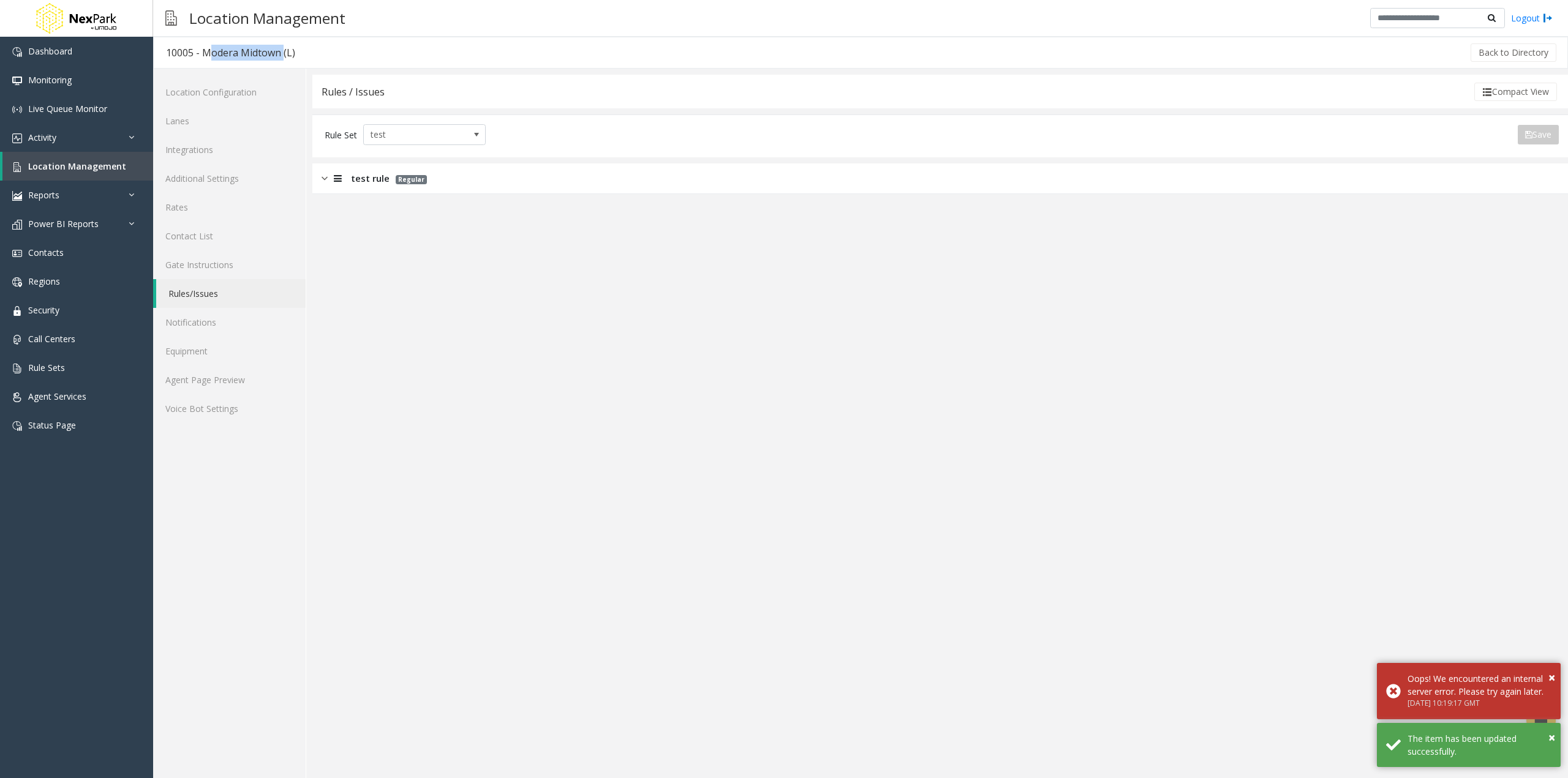
drag, startPoint x: 202, startPoint y: 52, endPoint x: 278, endPoint y: 56, distance: 76.1
click at [278, 56] on div "10005 - Modera Midtown (L)" at bounding box center [230, 53] width 129 height 16
copy div "Modera Midtown"
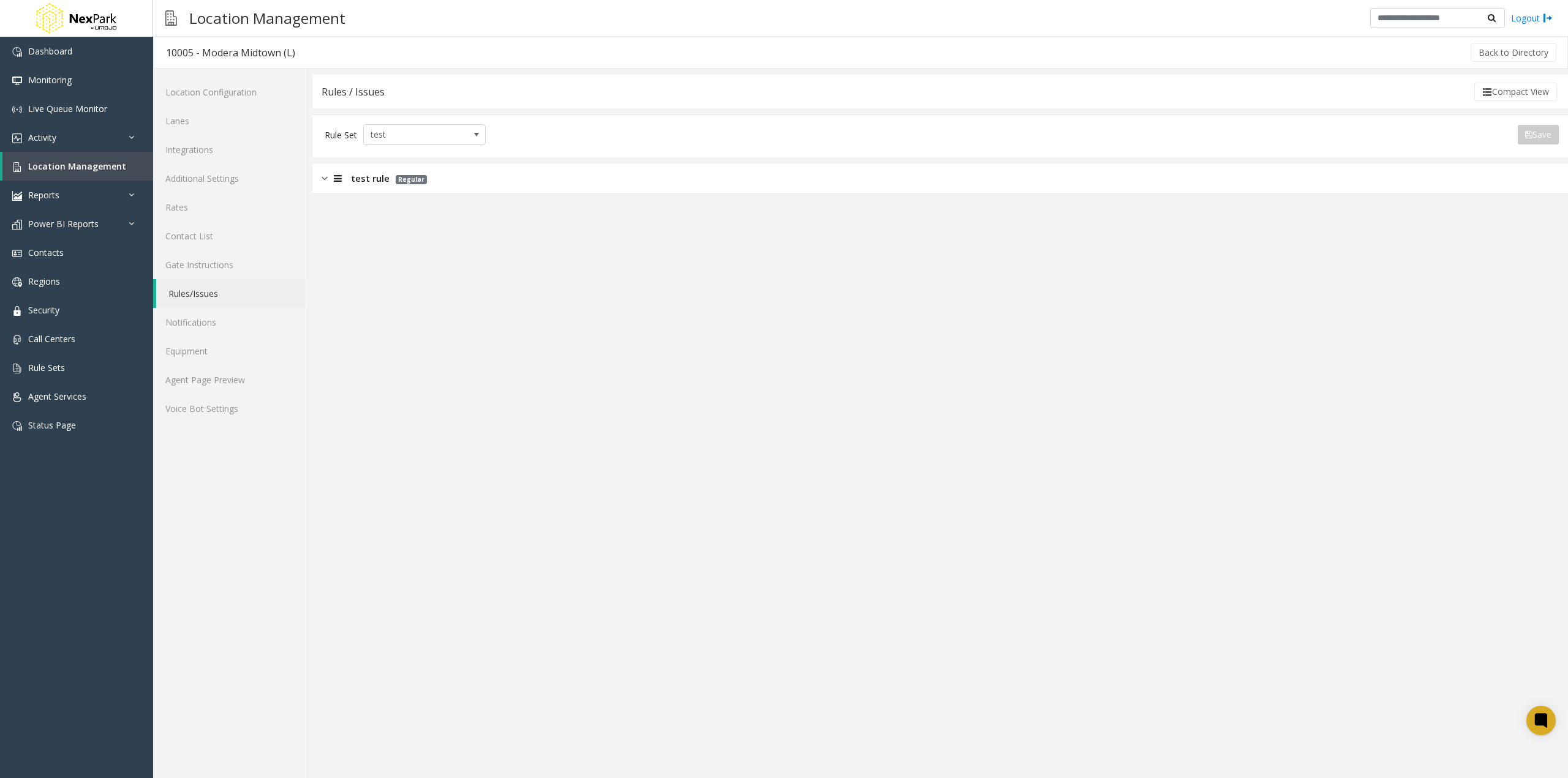
click at [473, 385] on app-rules "Rules / Issues Compact View Rule Set test Save Export to PDF Export to Excel Is…" at bounding box center [940, 426] width 1256 height 703
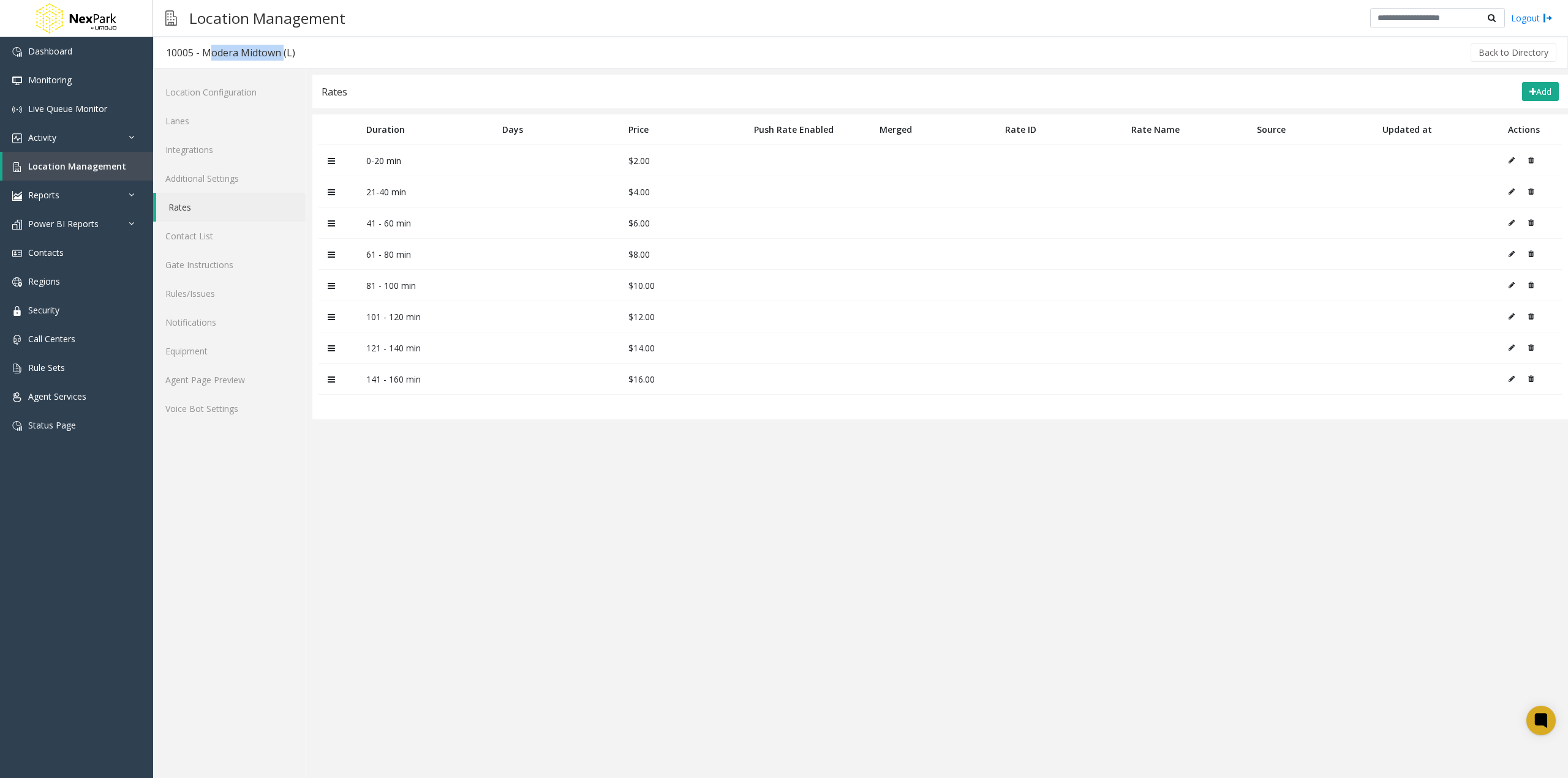
drag, startPoint x: 280, startPoint y: 53, endPoint x: 203, endPoint y: 51, distance: 77.0
click at [203, 51] on div "10005 - Modera Midtown (L)" at bounding box center [230, 53] width 129 height 16
copy div "Modera Midtown"
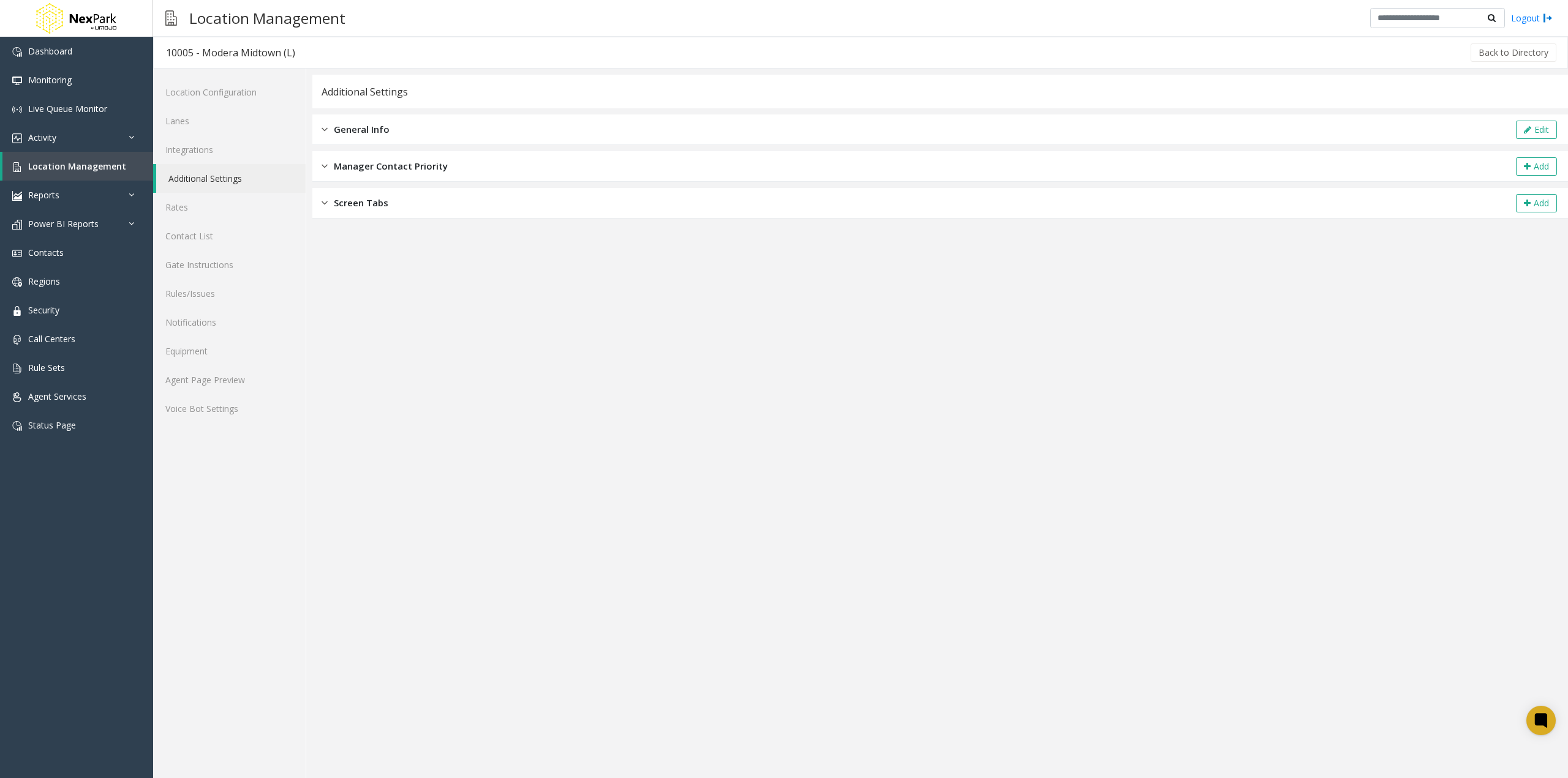
click at [342, 138] on div "General Info Edit" at bounding box center [940, 130] width 1256 height 31
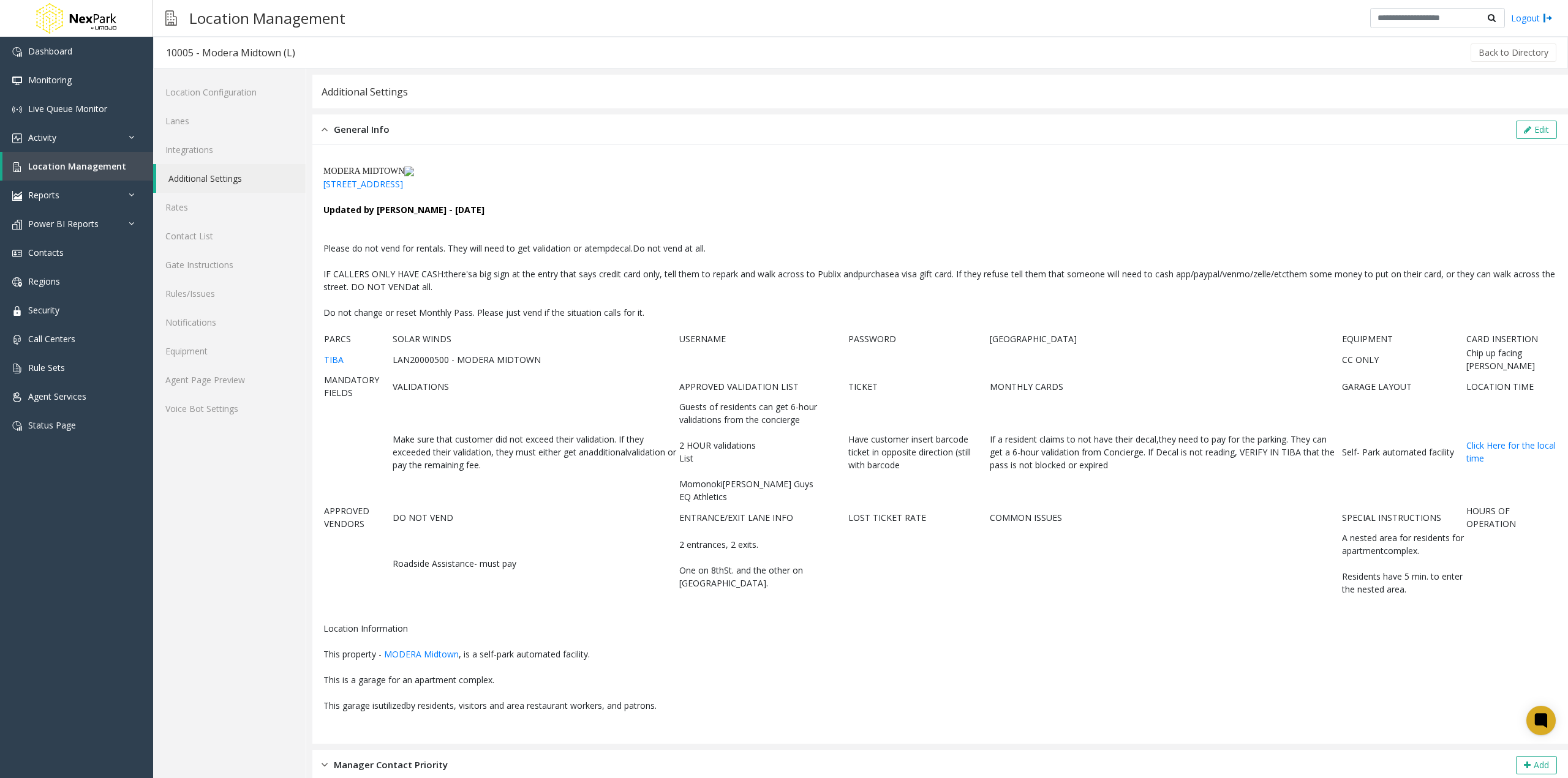
click at [375, 143] on div "General Info Edit" at bounding box center [940, 130] width 1256 height 31
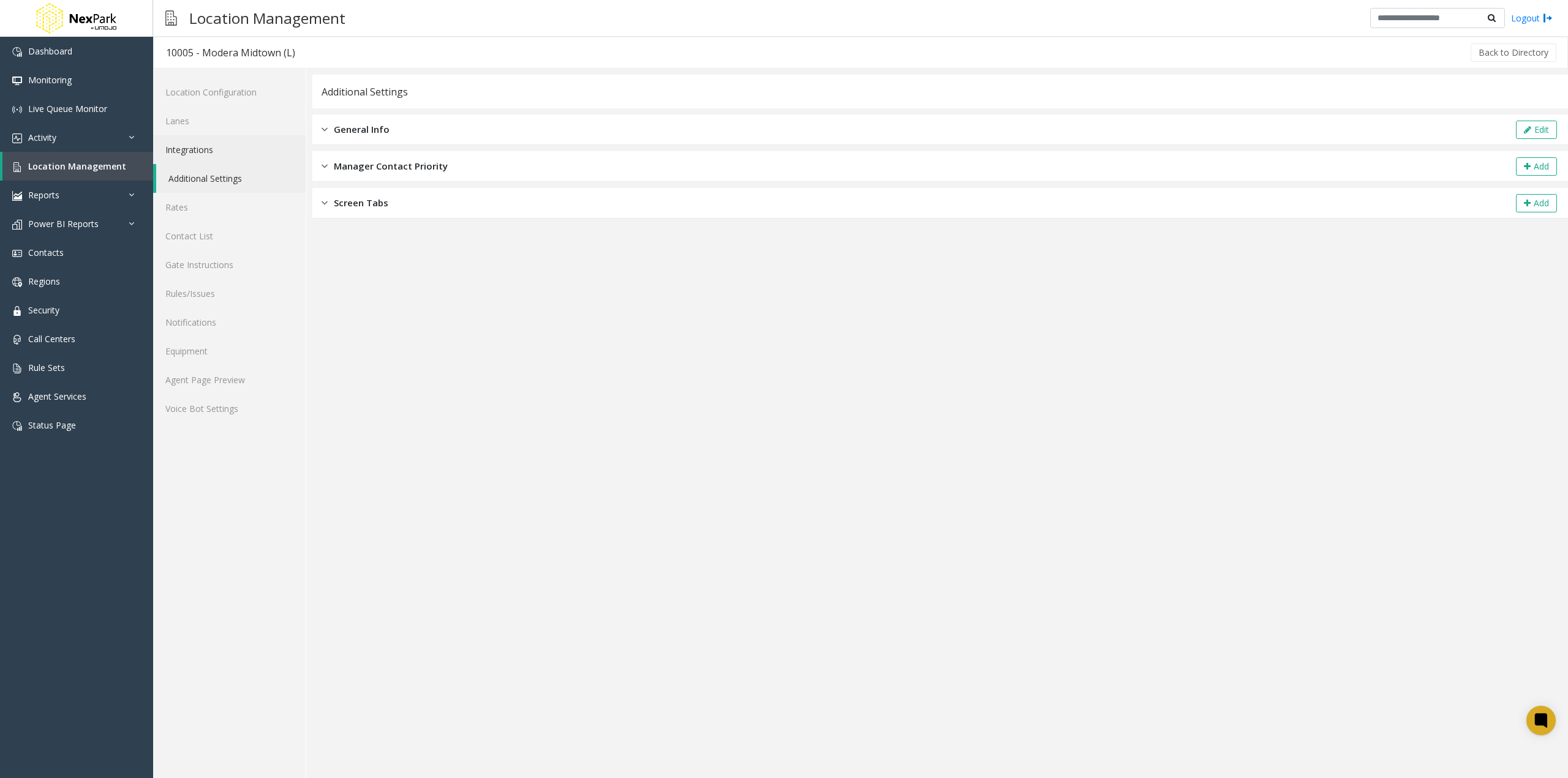
click at [264, 144] on link "Integrations" at bounding box center [229, 150] width 153 height 29
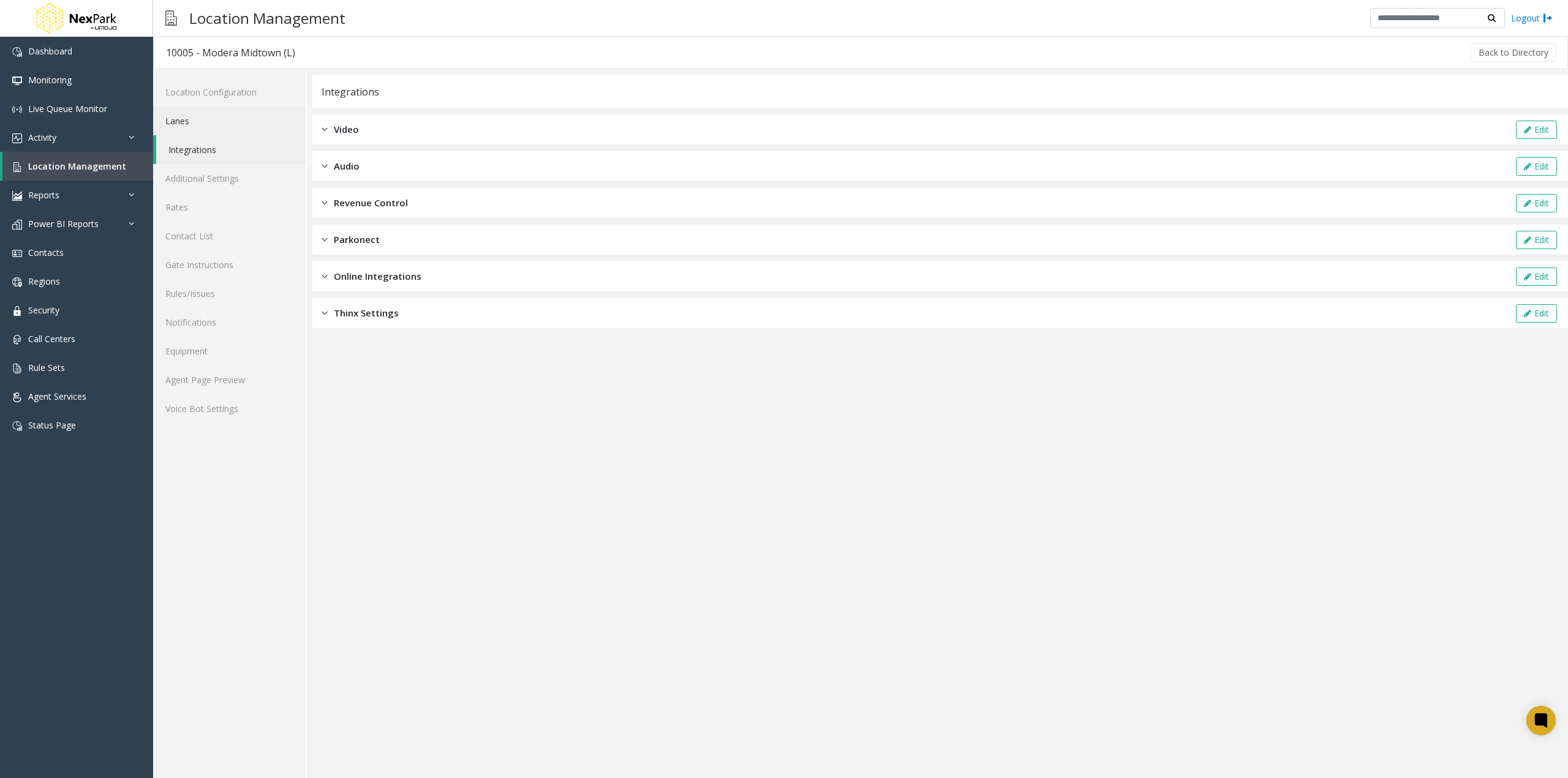
click at [237, 107] on link "Lanes" at bounding box center [229, 121] width 153 height 29
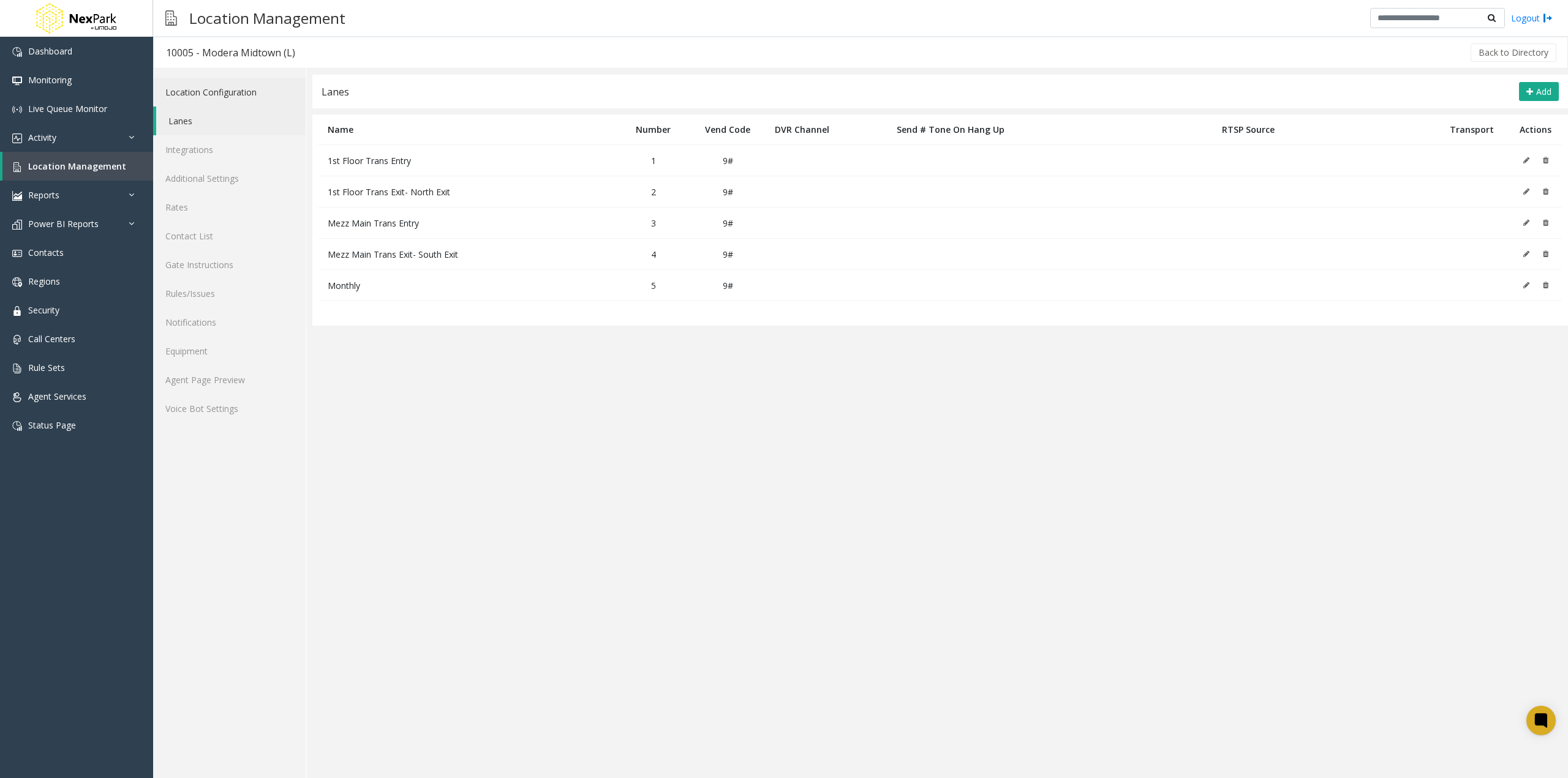
click at [234, 92] on link "Location Configuration" at bounding box center [229, 92] width 153 height 29
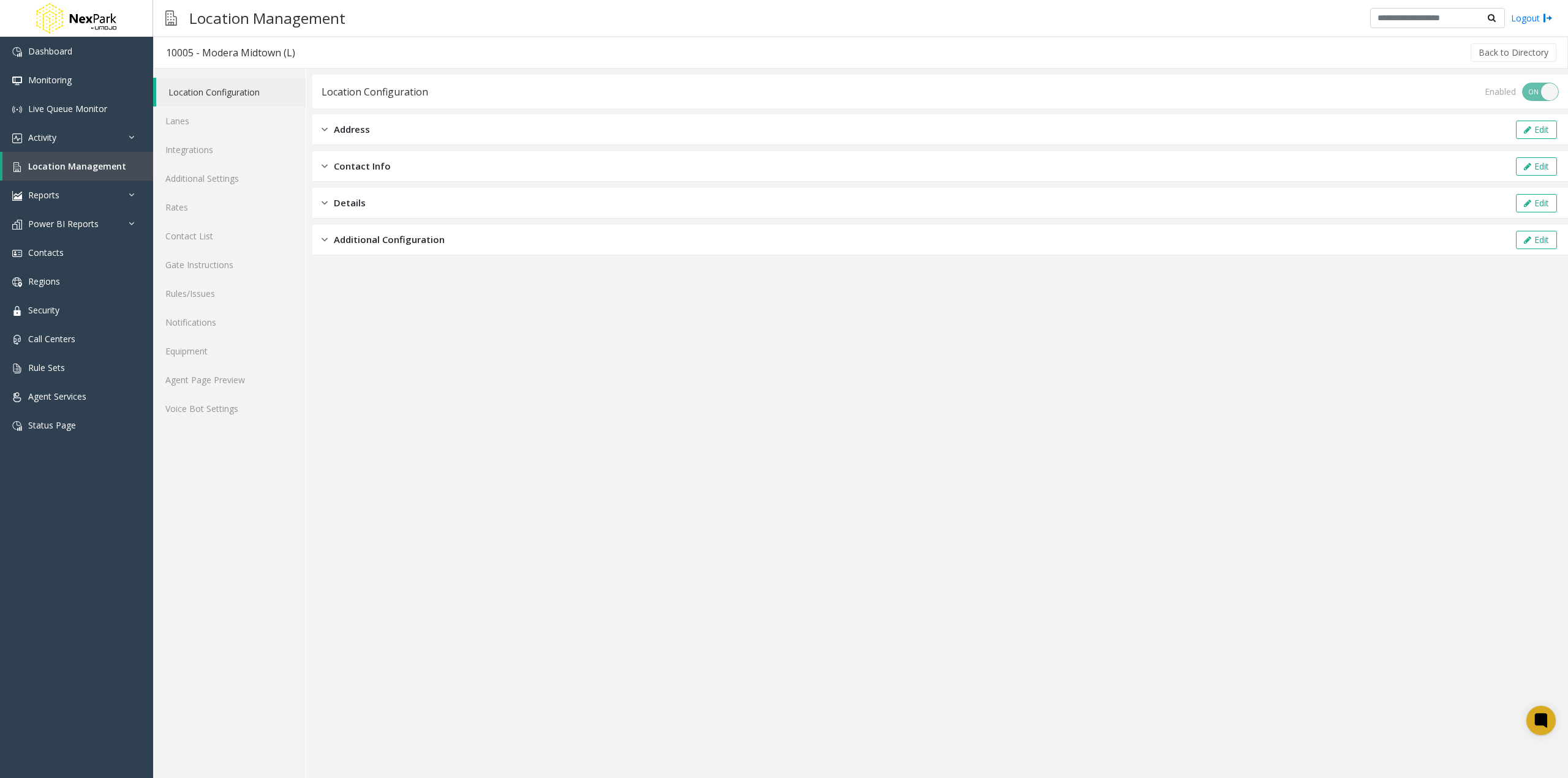
click at [377, 136] on div "Address Edit" at bounding box center [940, 130] width 1256 height 31
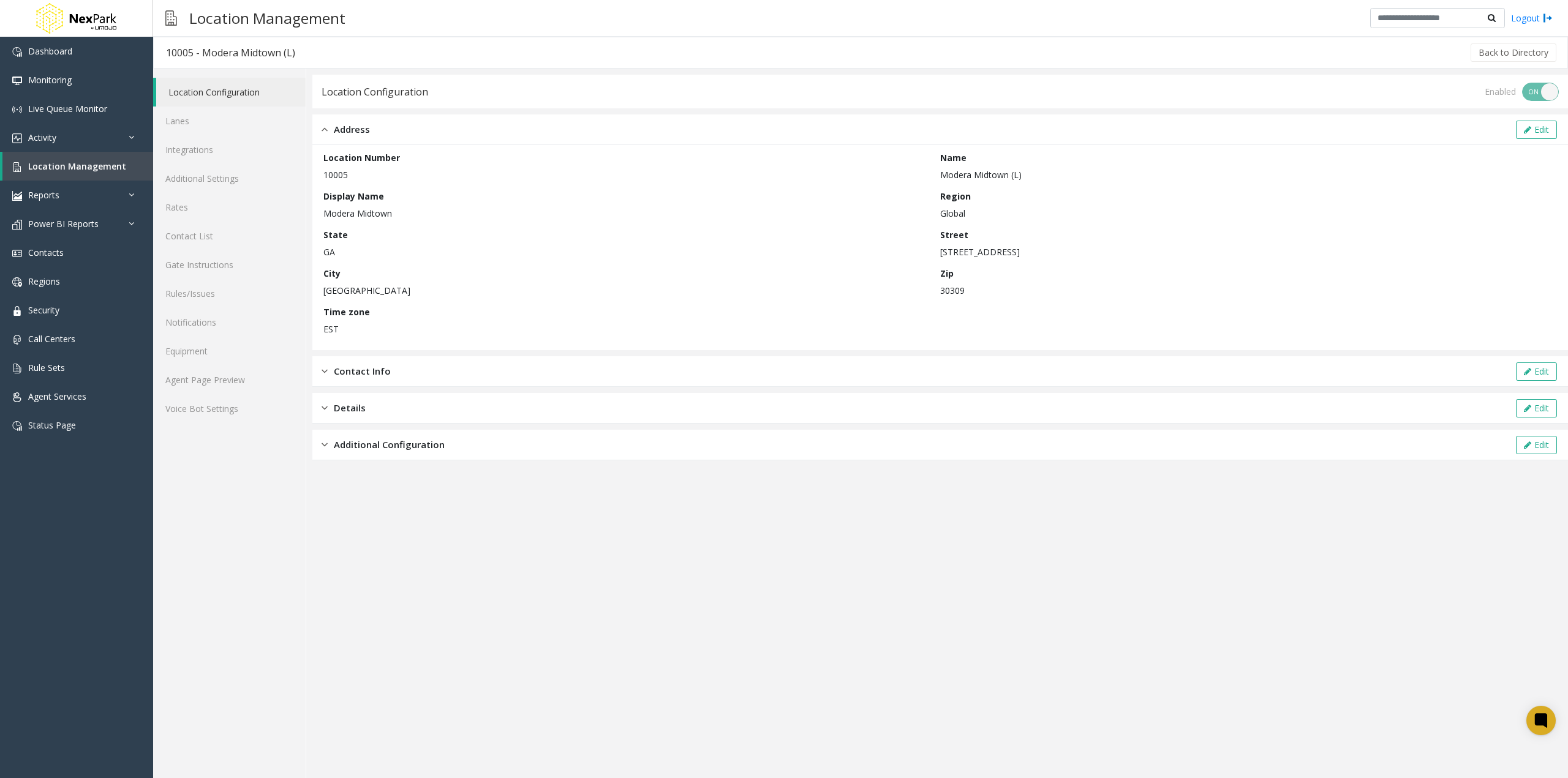
click at [378, 136] on div "Address Edit" at bounding box center [940, 130] width 1256 height 31
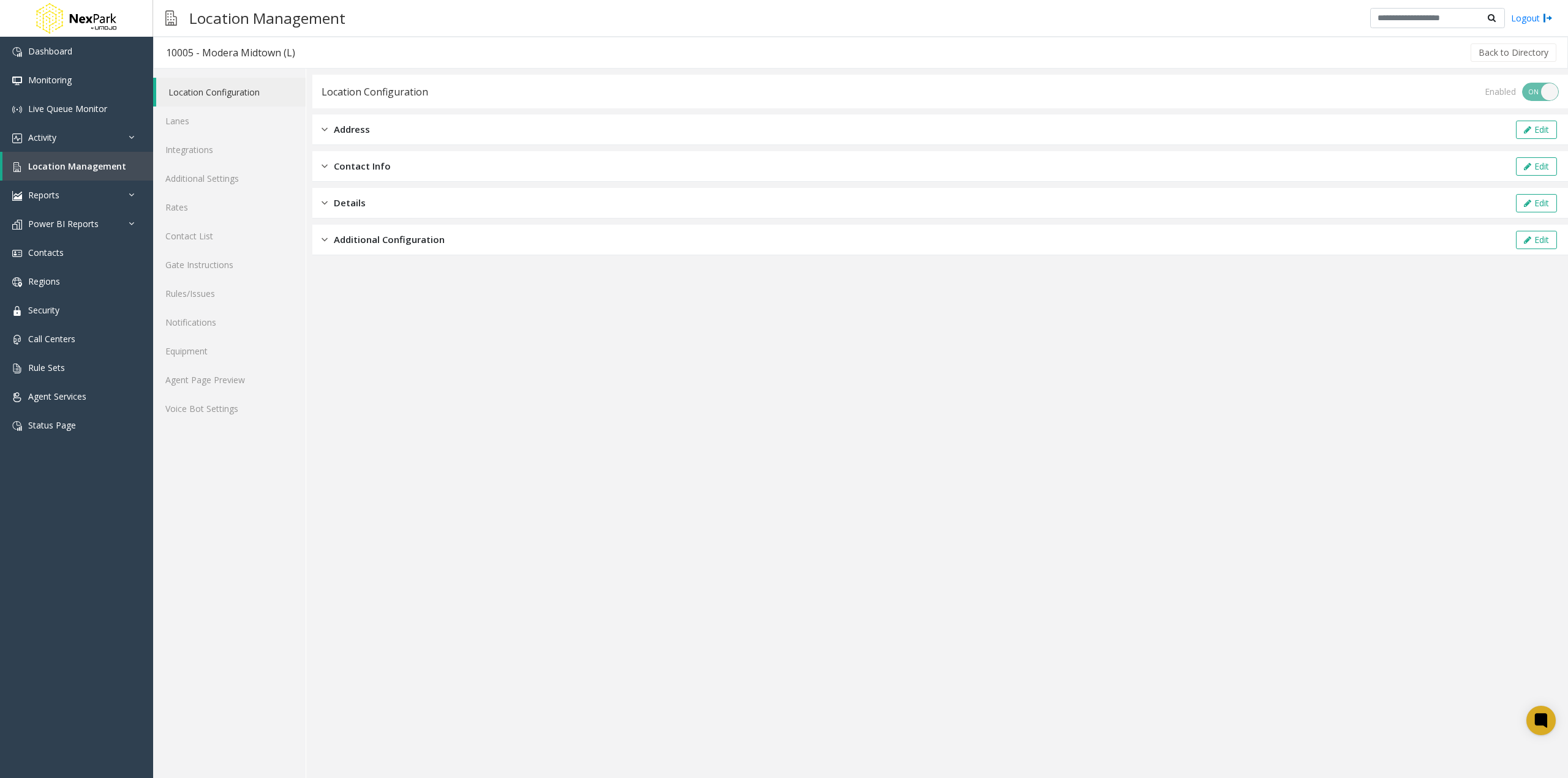
click at [388, 246] on div "Additional Configuration Edit" at bounding box center [940, 240] width 1256 height 31
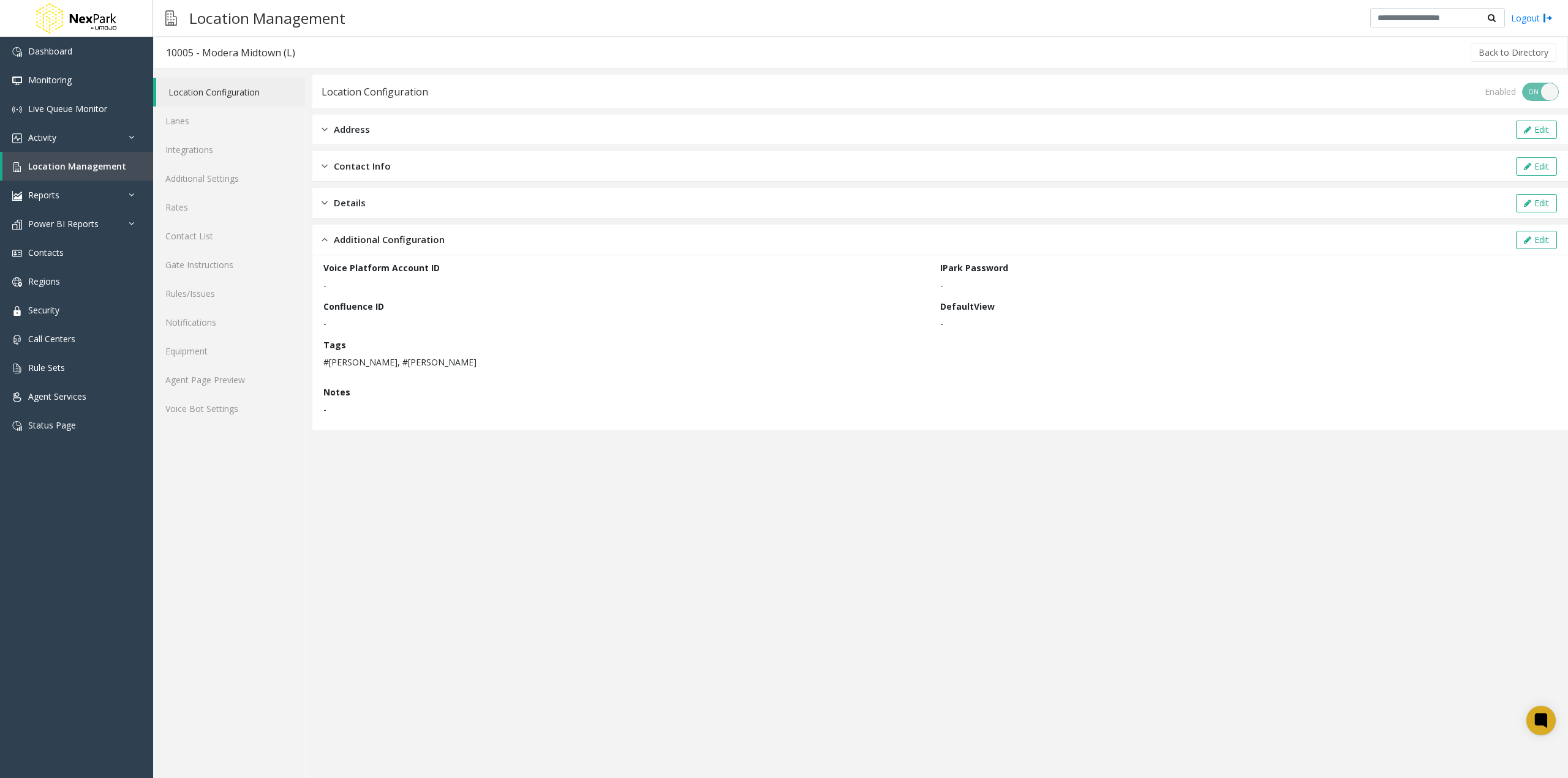
click at [382, 203] on div "Details Edit" at bounding box center [940, 203] width 1256 height 31
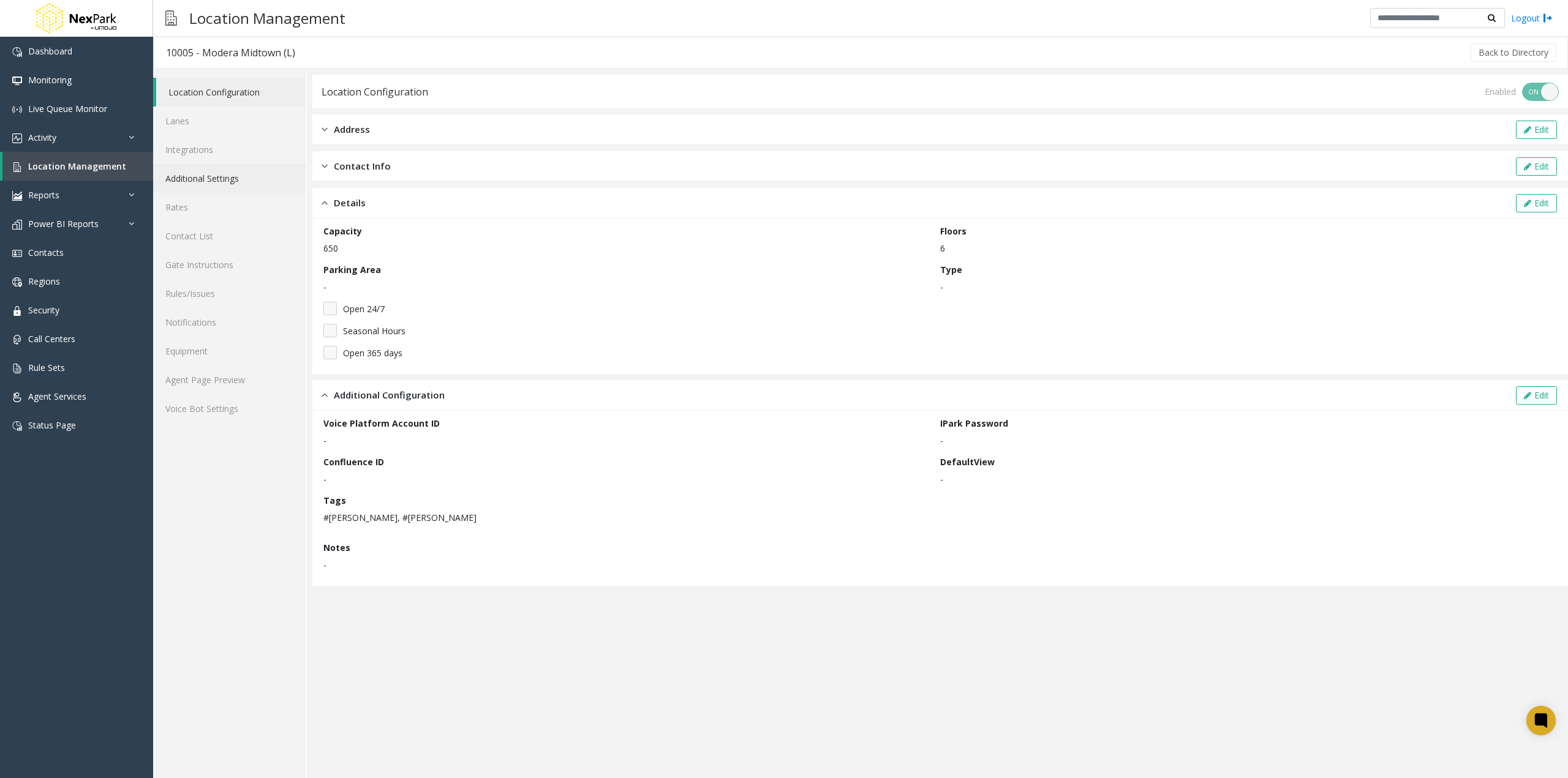
click at [208, 190] on link "Additional Settings" at bounding box center [229, 179] width 153 height 29
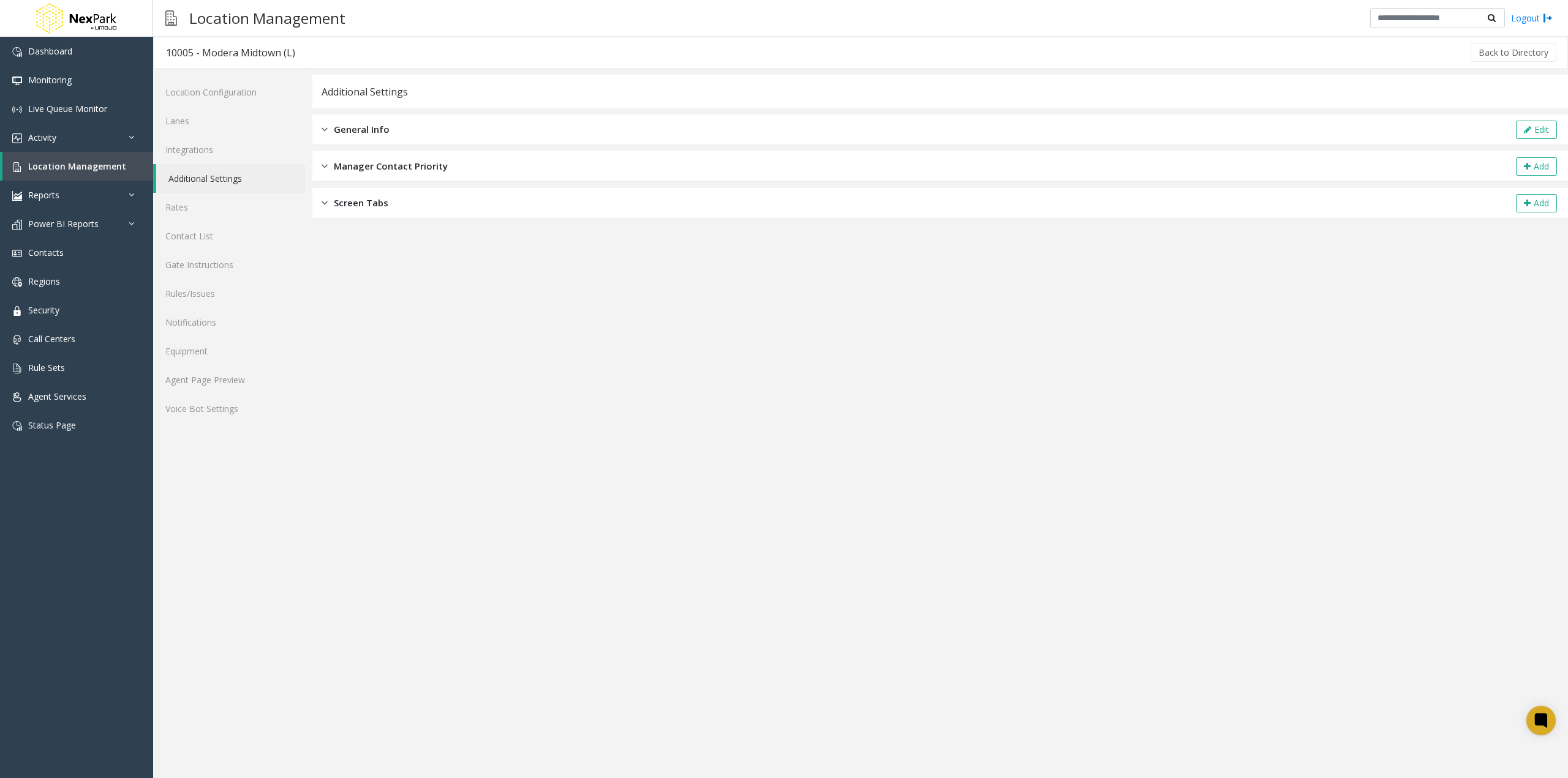
click at [382, 140] on div "General Info Edit" at bounding box center [940, 130] width 1256 height 31
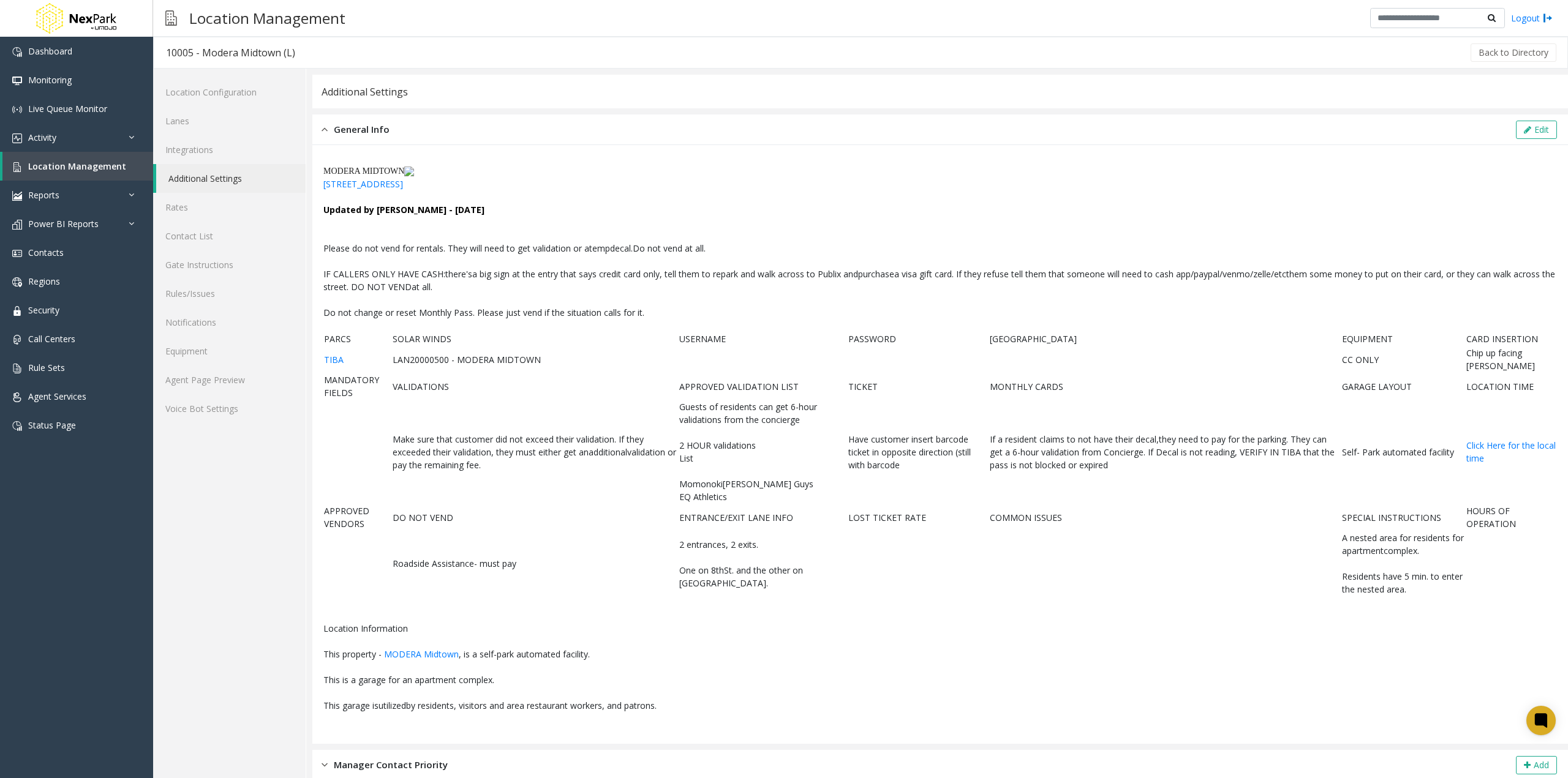
click at [382, 140] on div "General Info Edit" at bounding box center [940, 130] width 1256 height 31
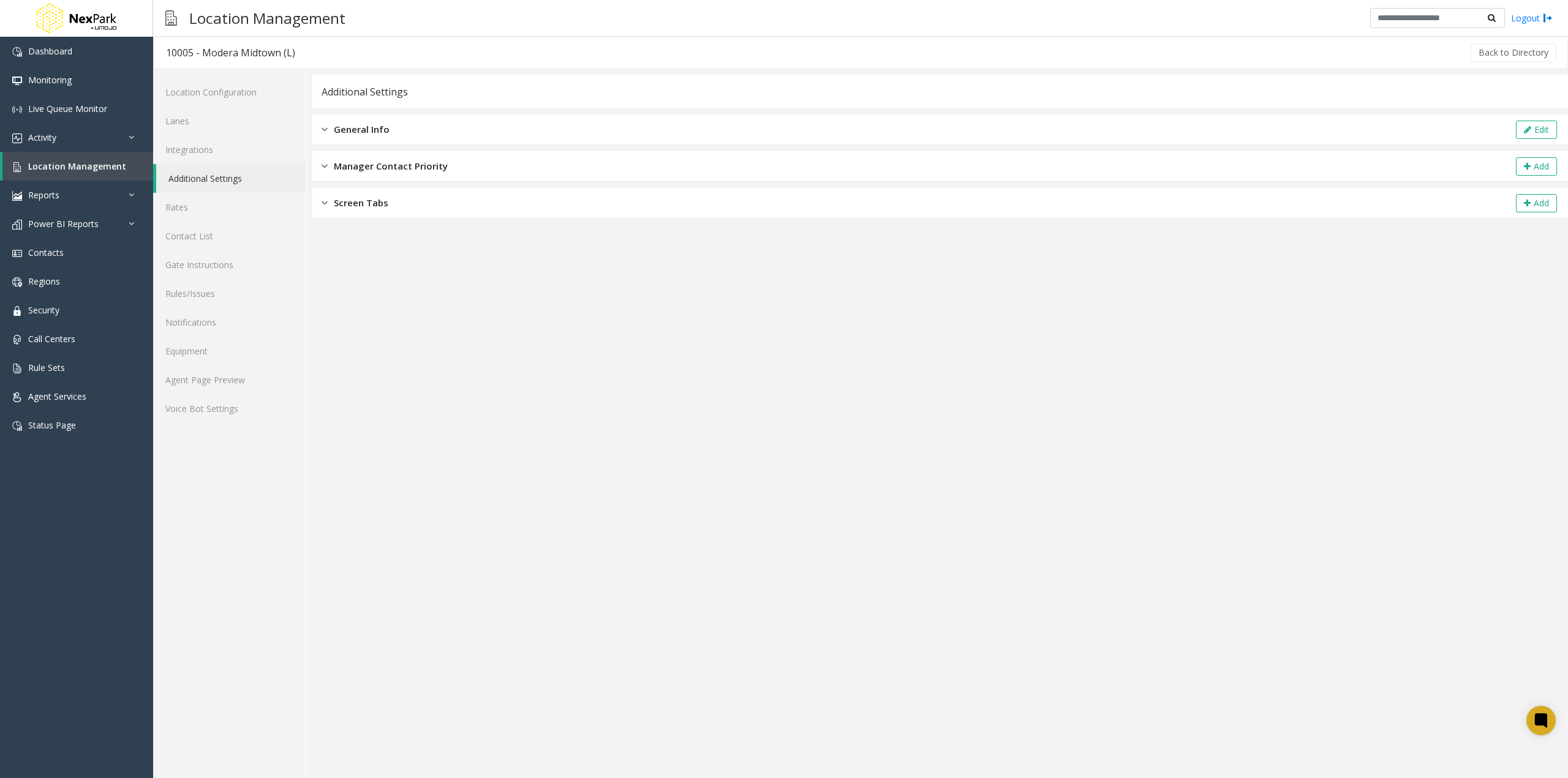
click at [380, 162] on span "Manager Contact Priority" at bounding box center [391, 166] width 114 height 14
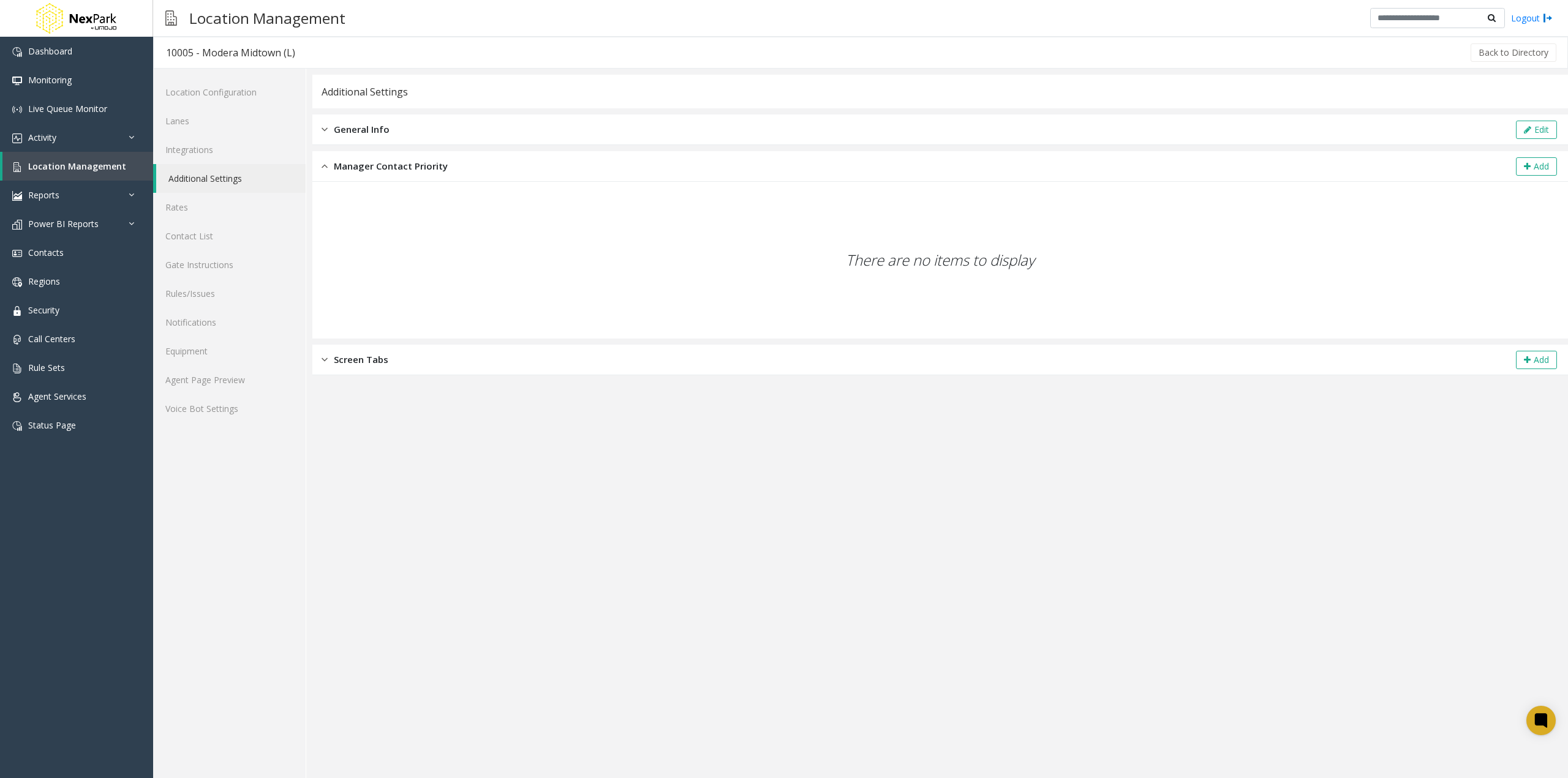
click at [382, 368] on div "Screen Tabs Add" at bounding box center [940, 360] width 1256 height 31
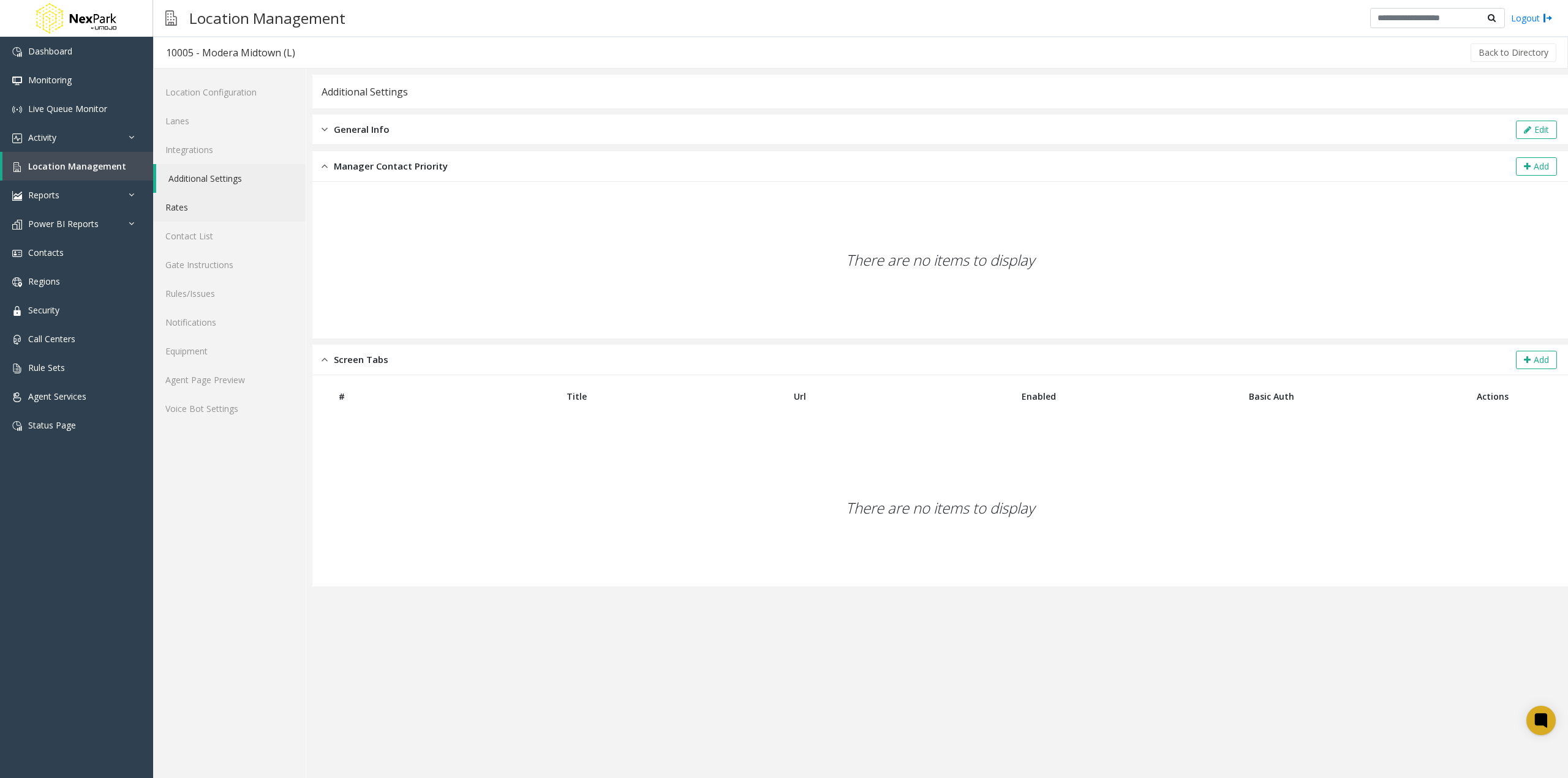
click at [187, 214] on link "Rates" at bounding box center [229, 208] width 153 height 29
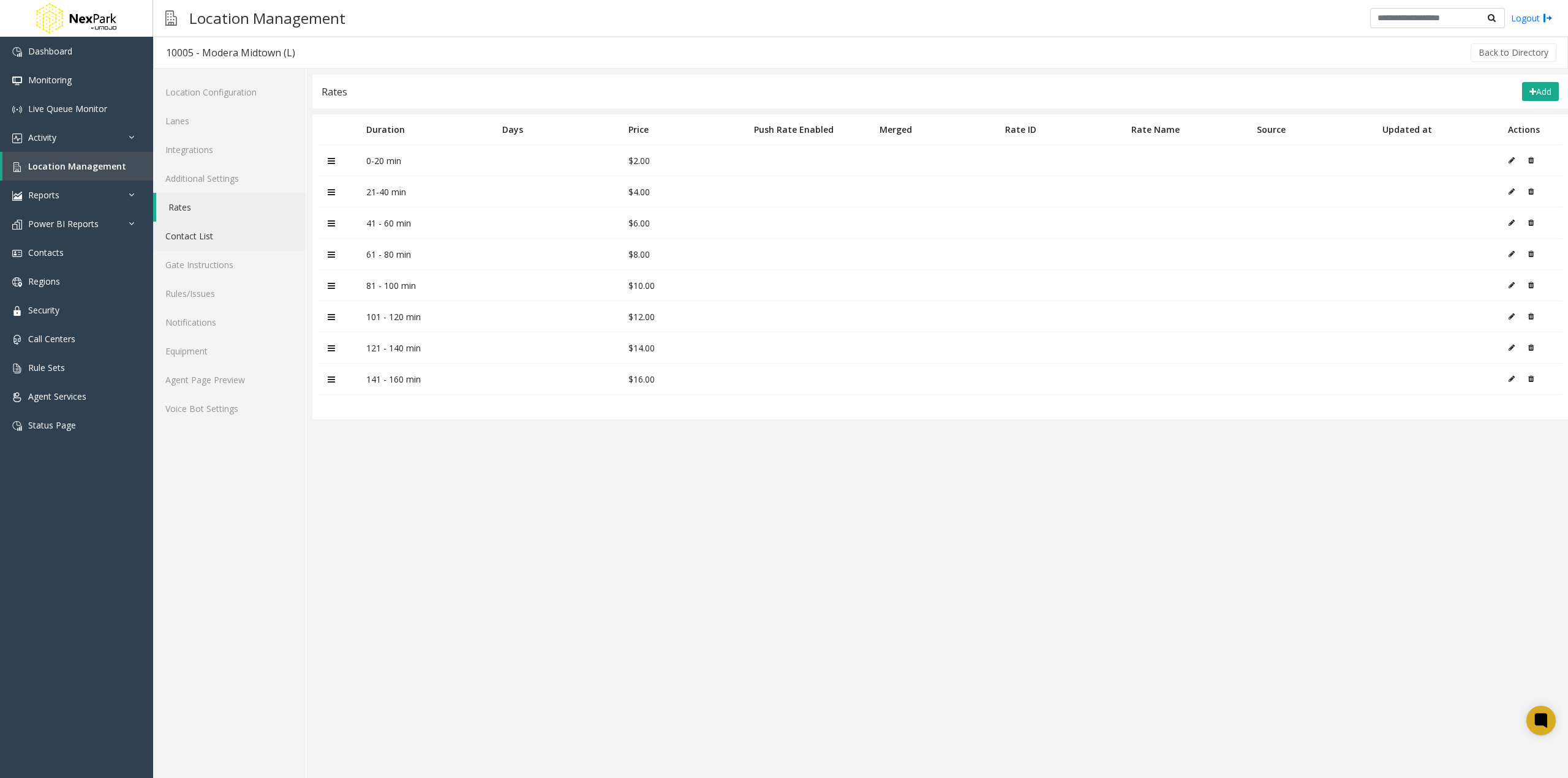
click at [205, 236] on link "Contact List" at bounding box center [229, 236] width 153 height 29
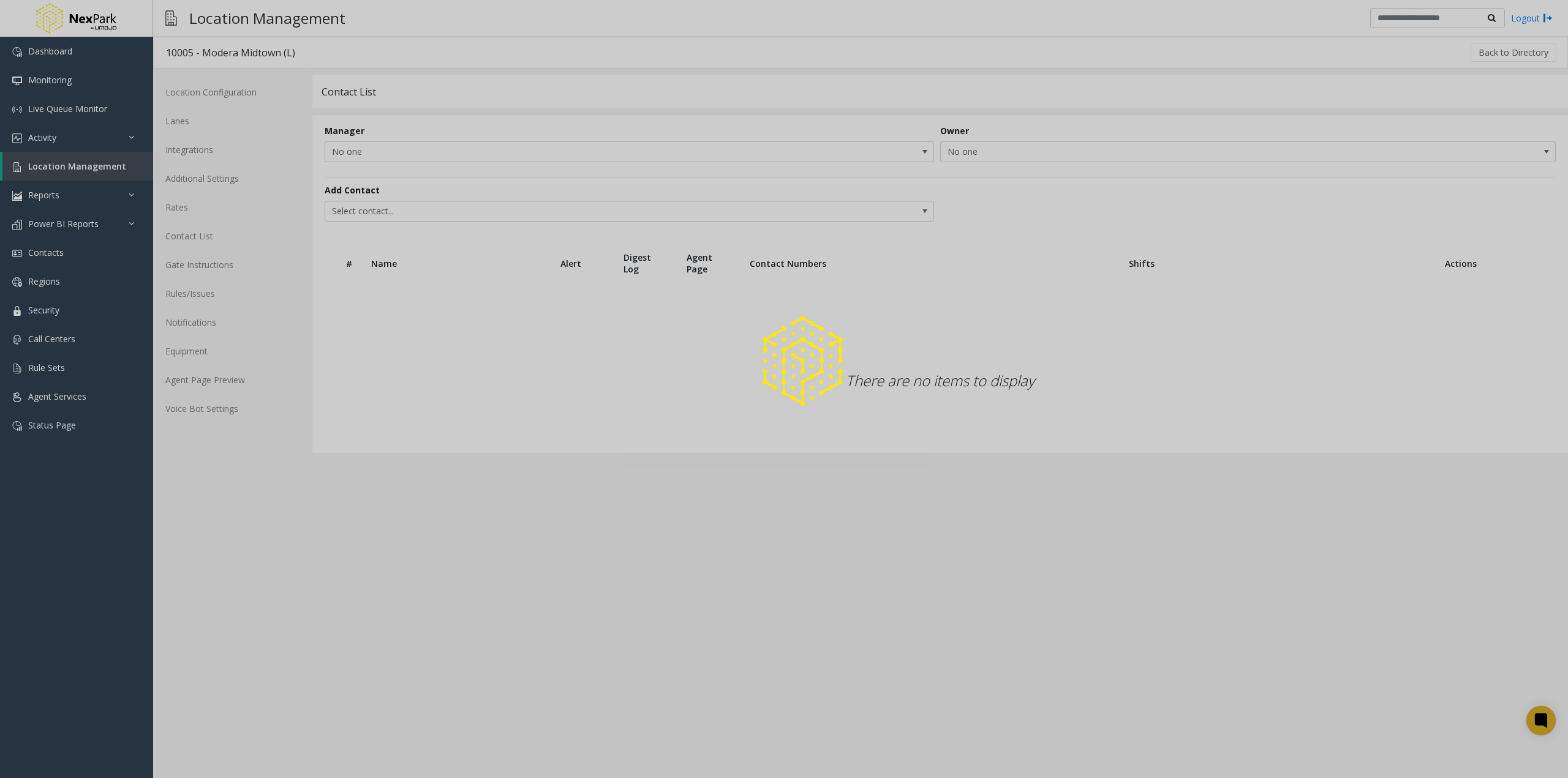
click at [223, 266] on div at bounding box center [784, 389] width 1568 height 778
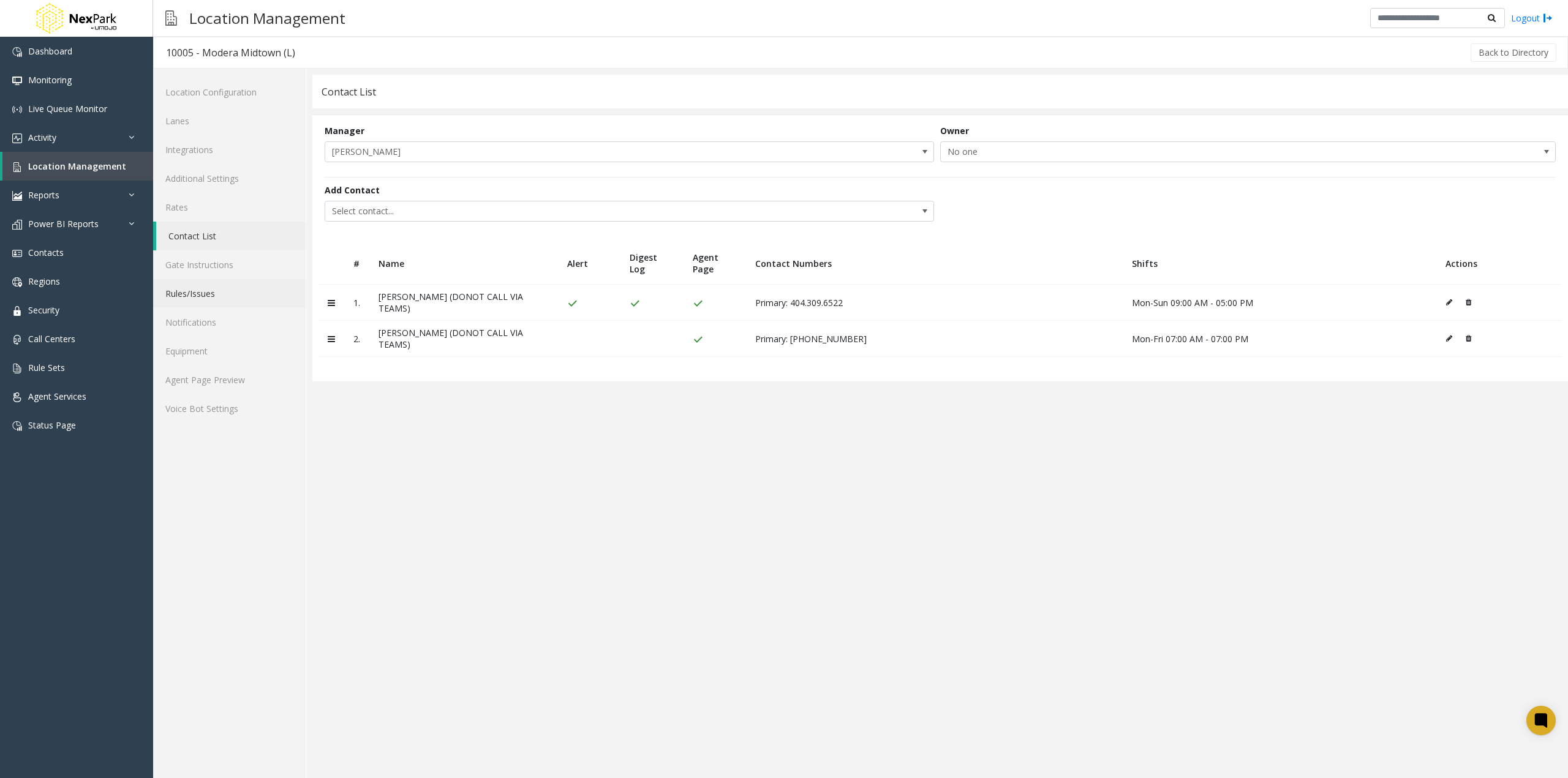
click at [205, 298] on link "Rules/Issues" at bounding box center [229, 293] width 153 height 29
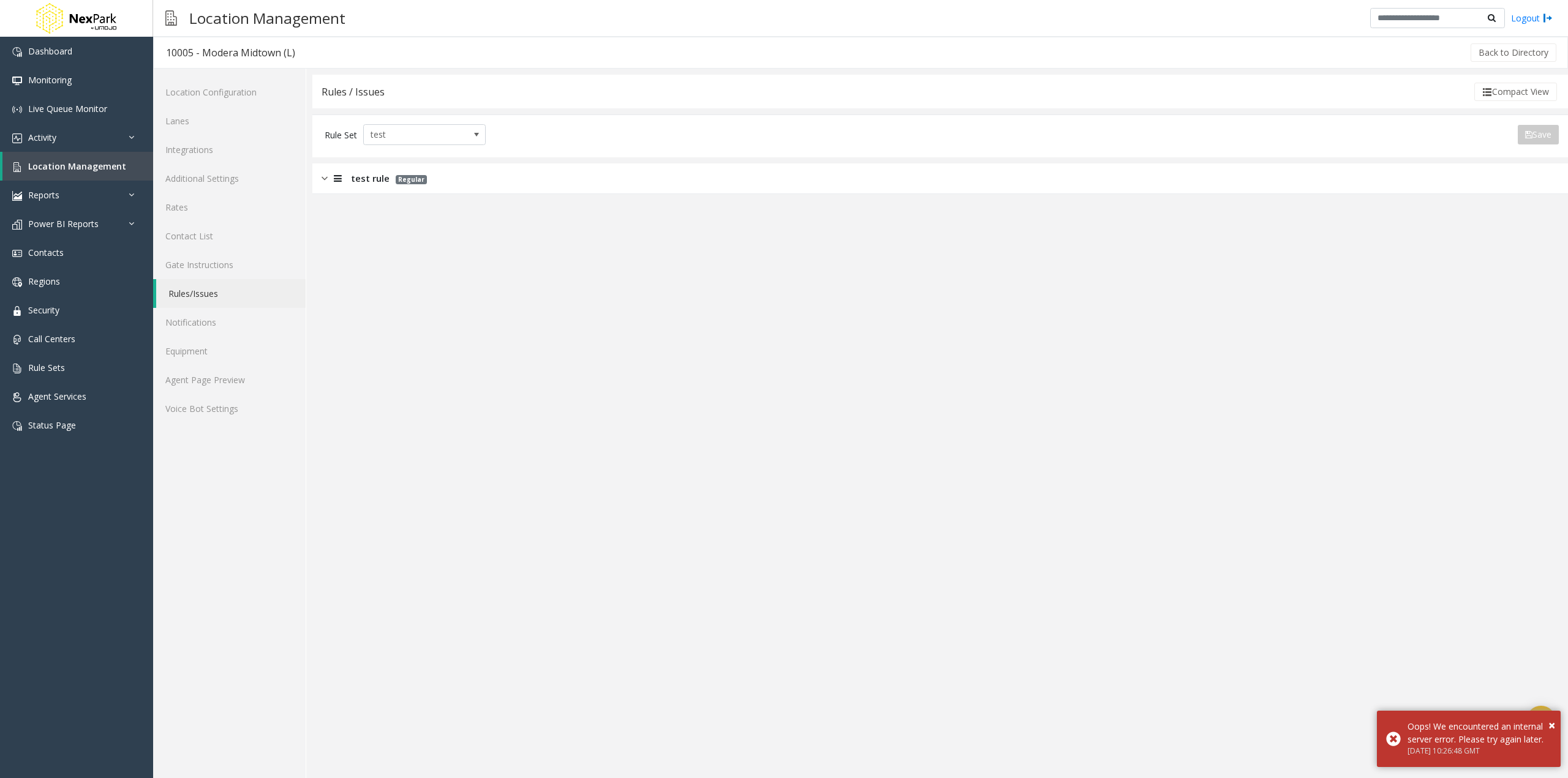
click at [501, 183] on div "test rule Regular" at bounding box center [940, 179] width 1256 height 31
click at [439, 137] on span "test" at bounding box center [412, 134] width 97 height 20
click at [665, 153] on div "Rule Set test Save" at bounding box center [940, 135] width 1256 height 42
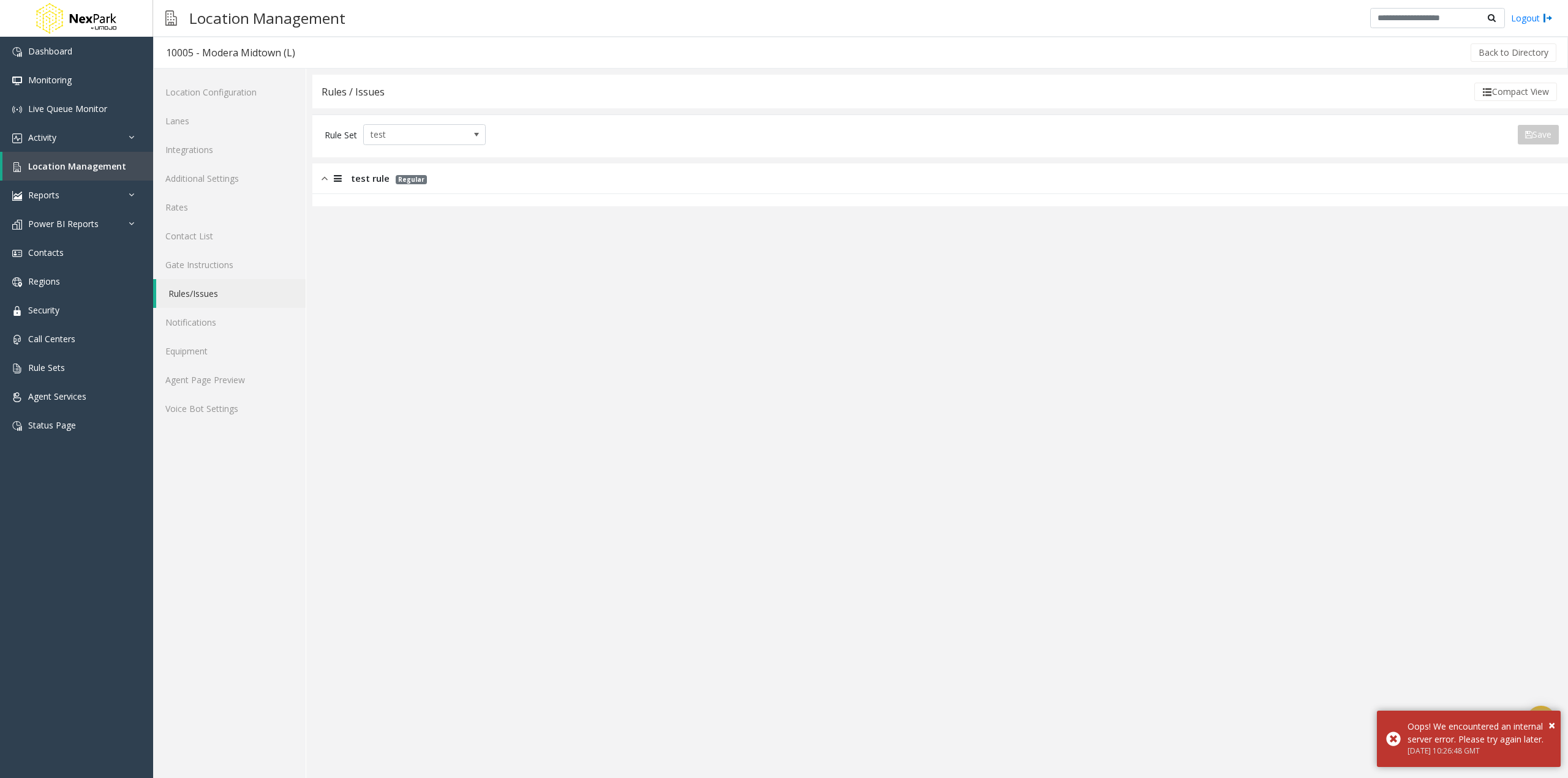
click at [371, 173] on span "test rule" at bounding box center [370, 179] width 39 height 14
click at [365, 177] on span "test rule" at bounding box center [370, 179] width 39 height 14
click at [68, 367] on link "Rule Sets" at bounding box center [77, 367] width 153 height 29
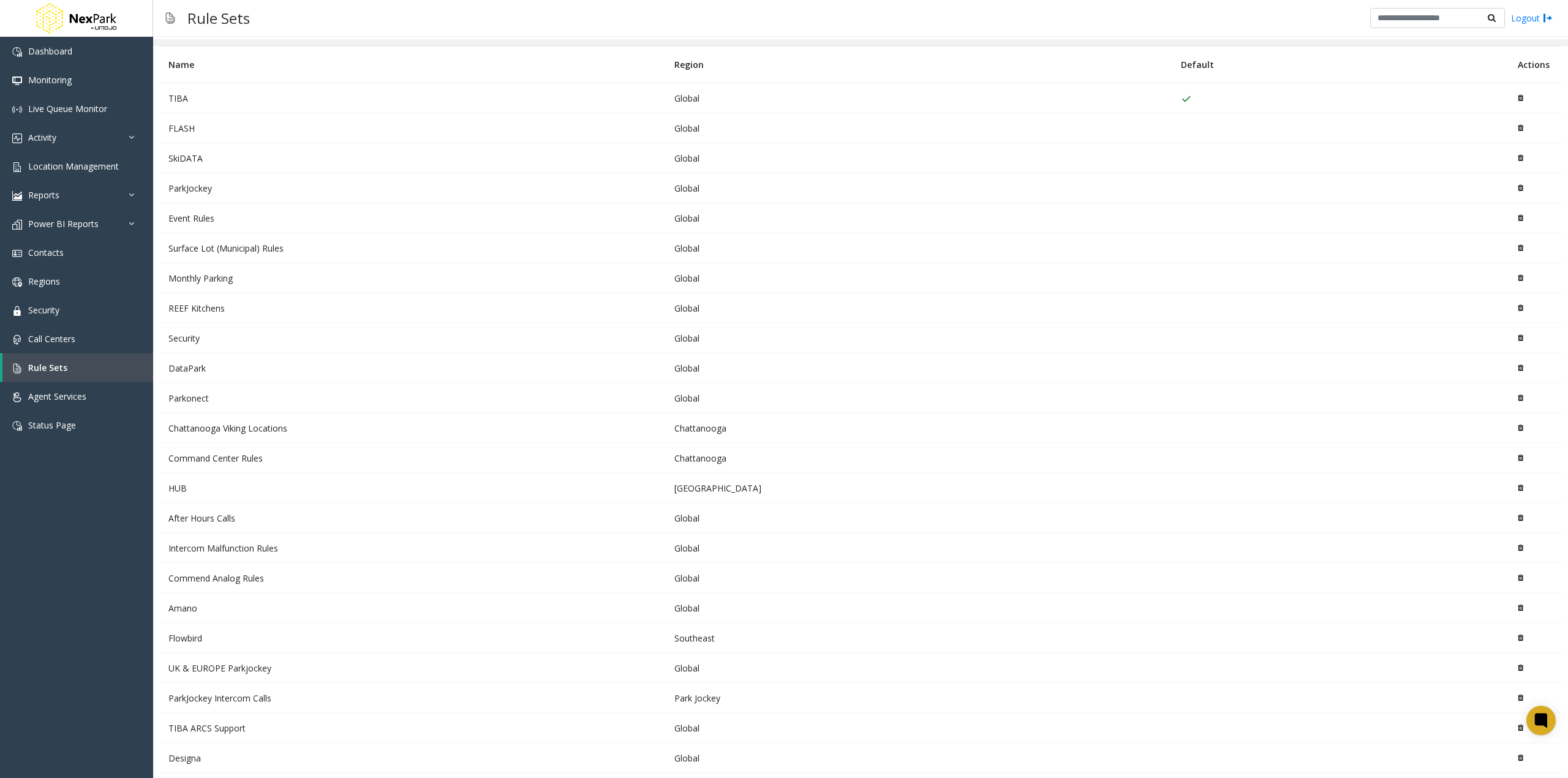
scroll to position [94, 0]
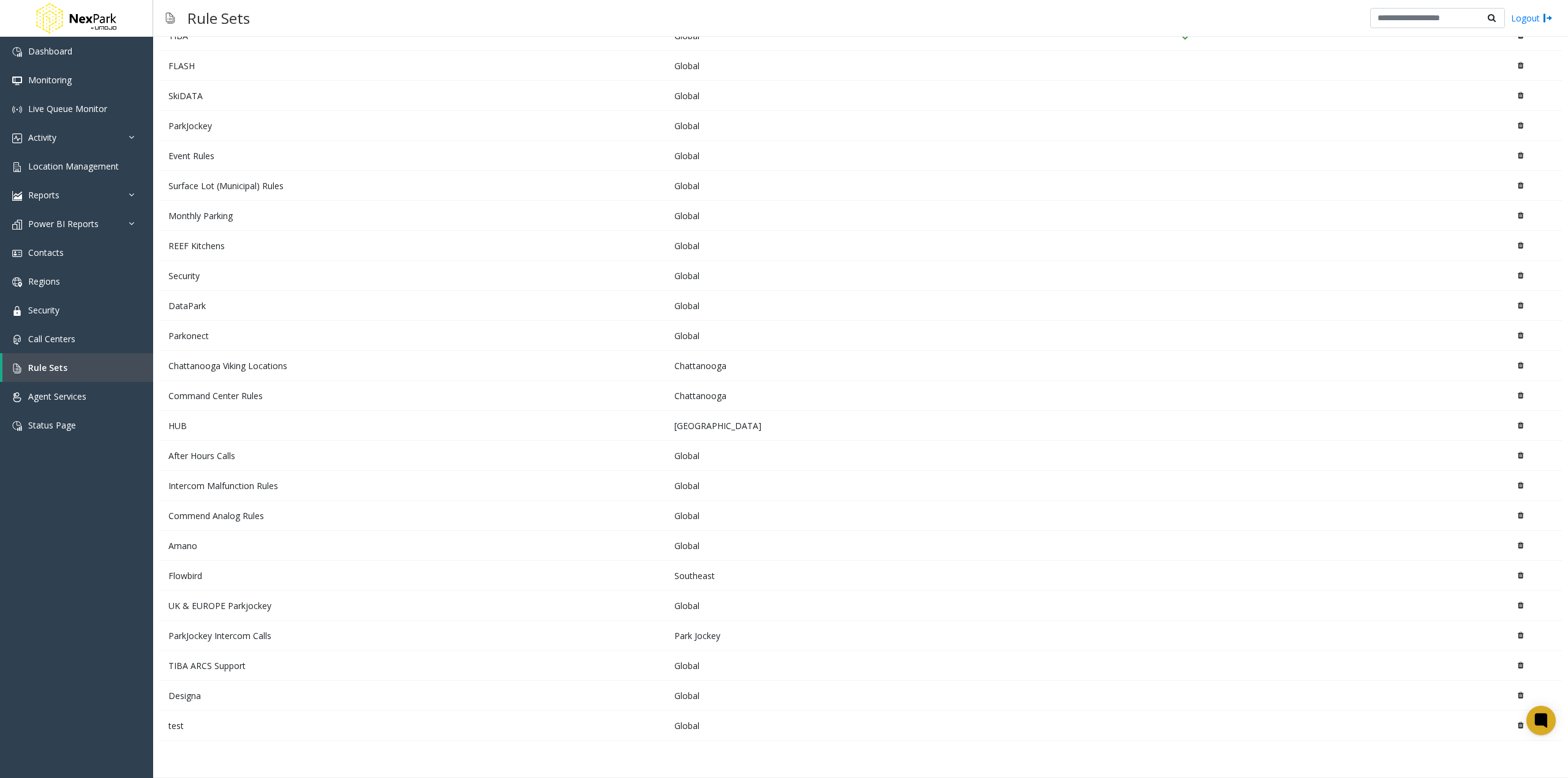
click at [286, 729] on td "test" at bounding box center [412, 726] width 506 height 30
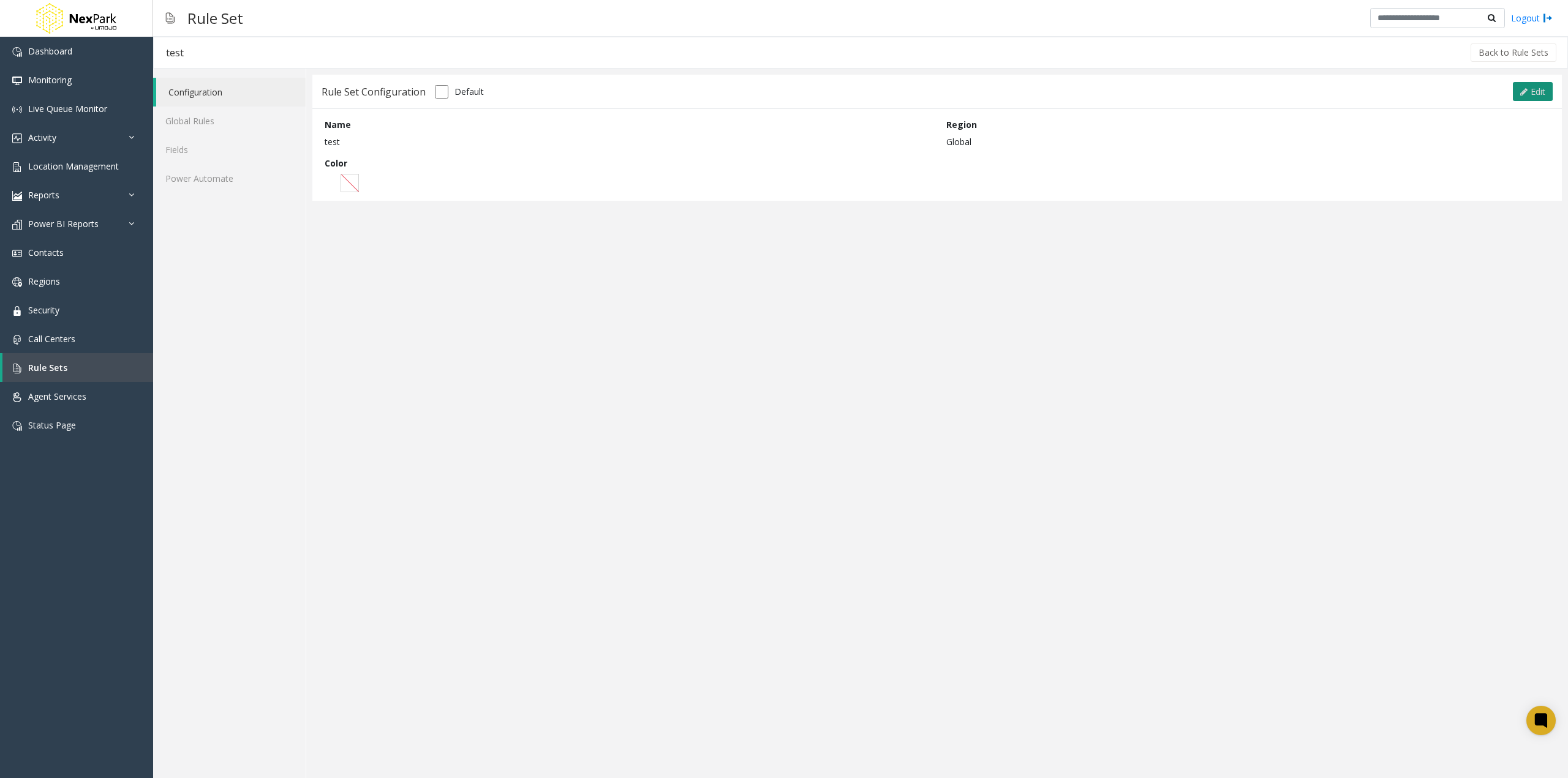
click at [1534, 84] on button "Edit" at bounding box center [1533, 92] width 40 height 20
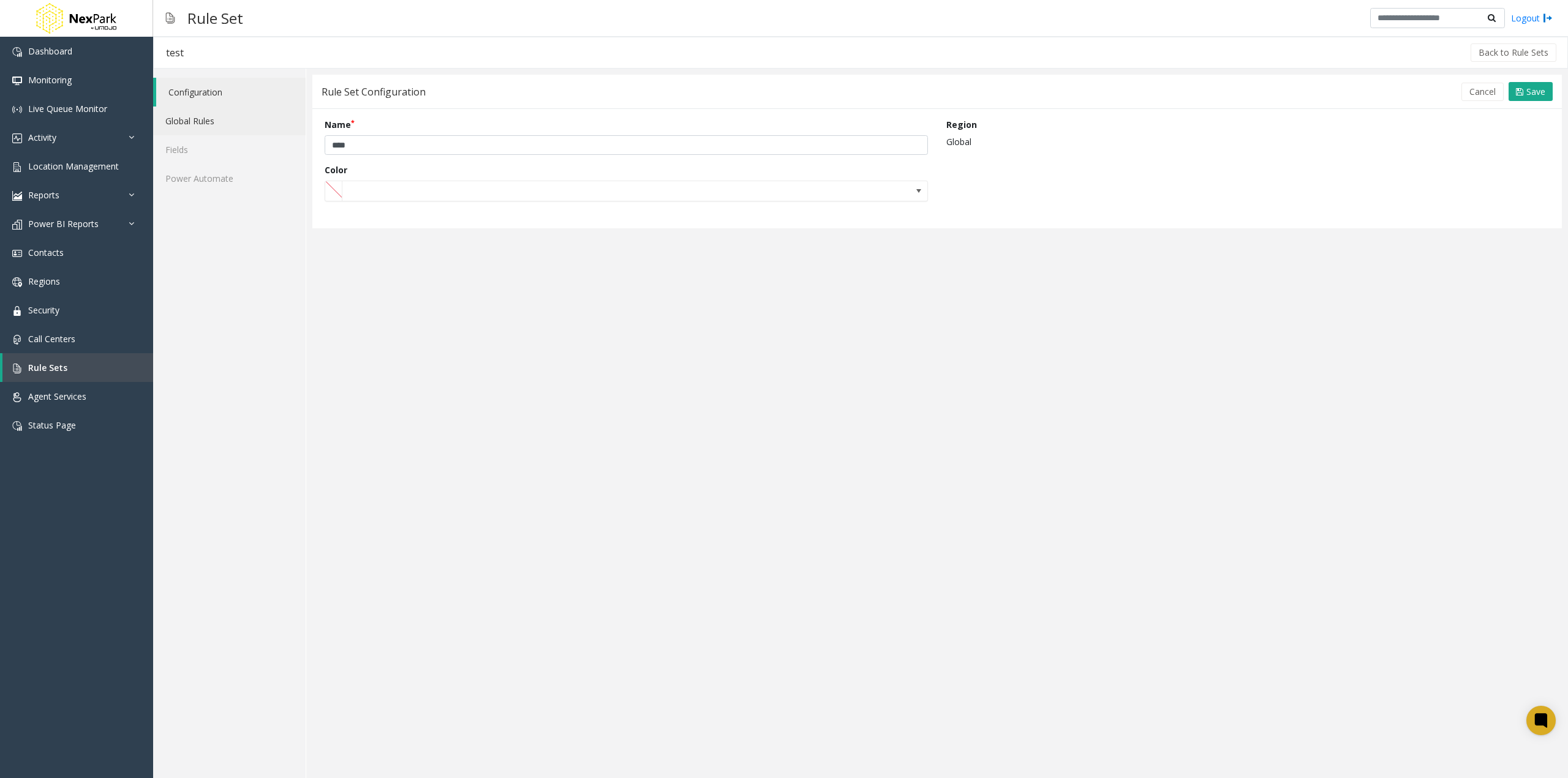
click at [233, 116] on link "Global Rules" at bounding box center [229, 121] width 153 height 29
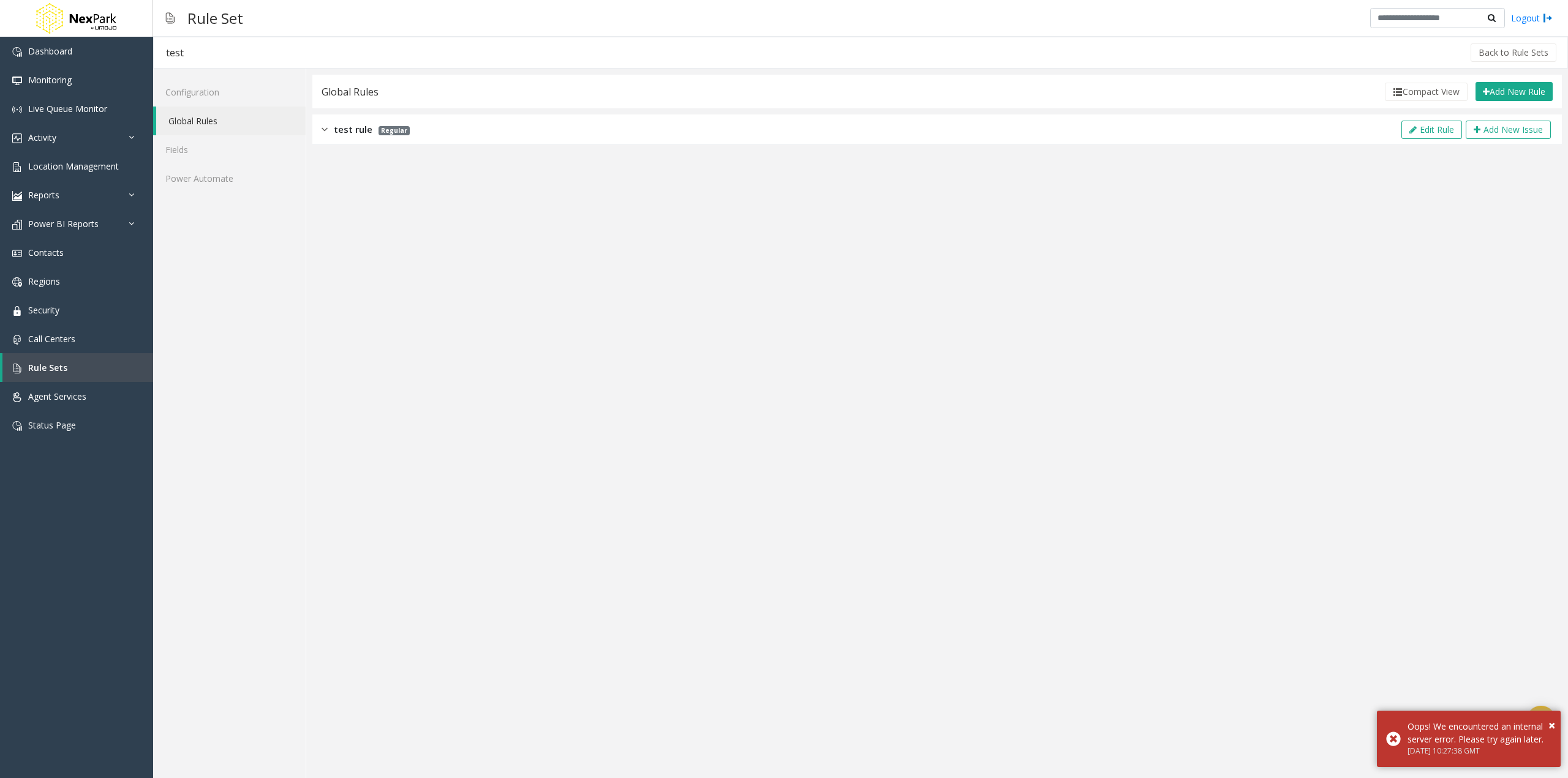
click at [336, 134] on span "test rule" at bounding box center [353, 130] width 39 height 14
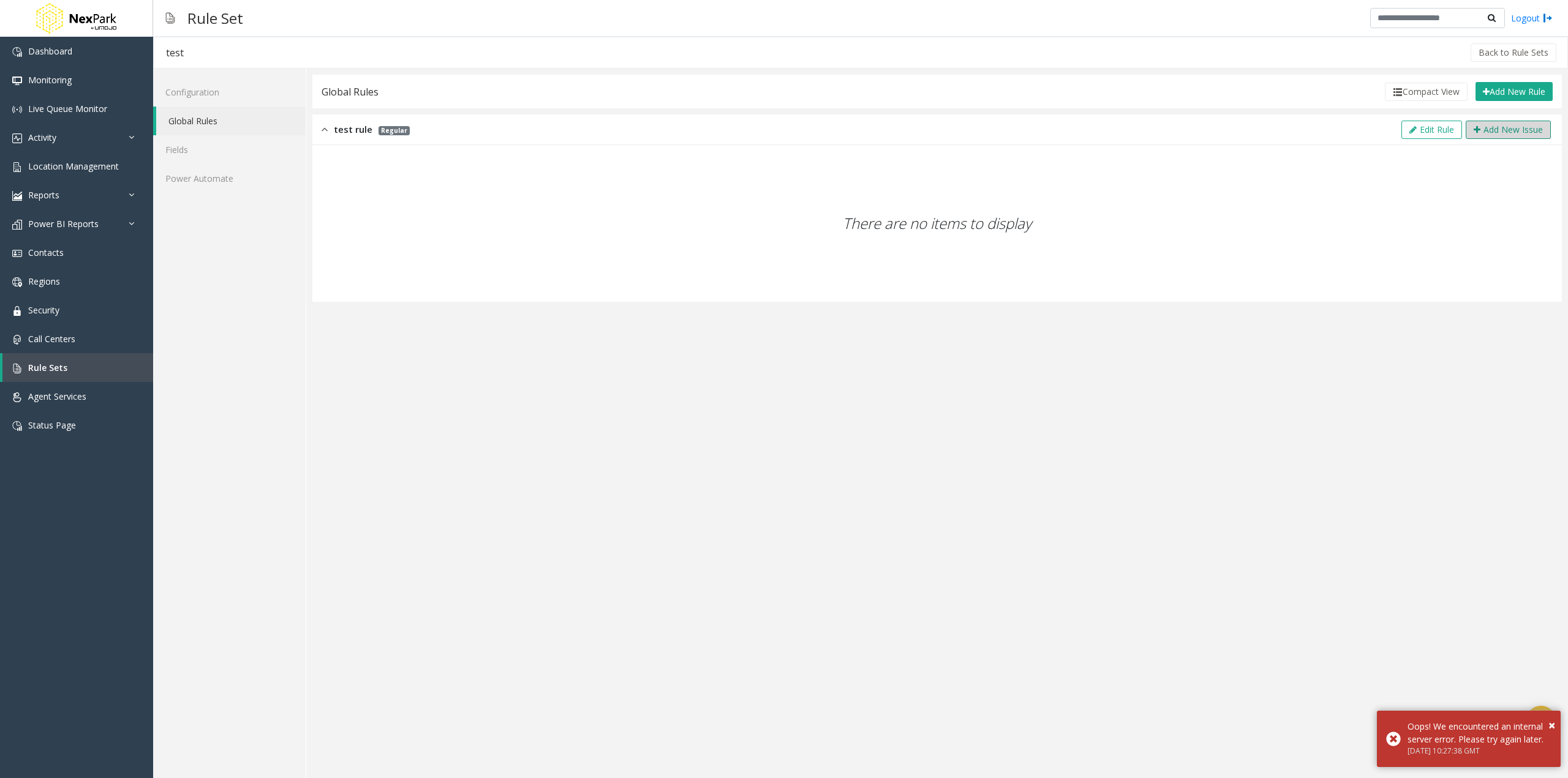
click at [1498, 130] on button "Add New Issue" at bounding box center [1508, 130] width 85 height 18
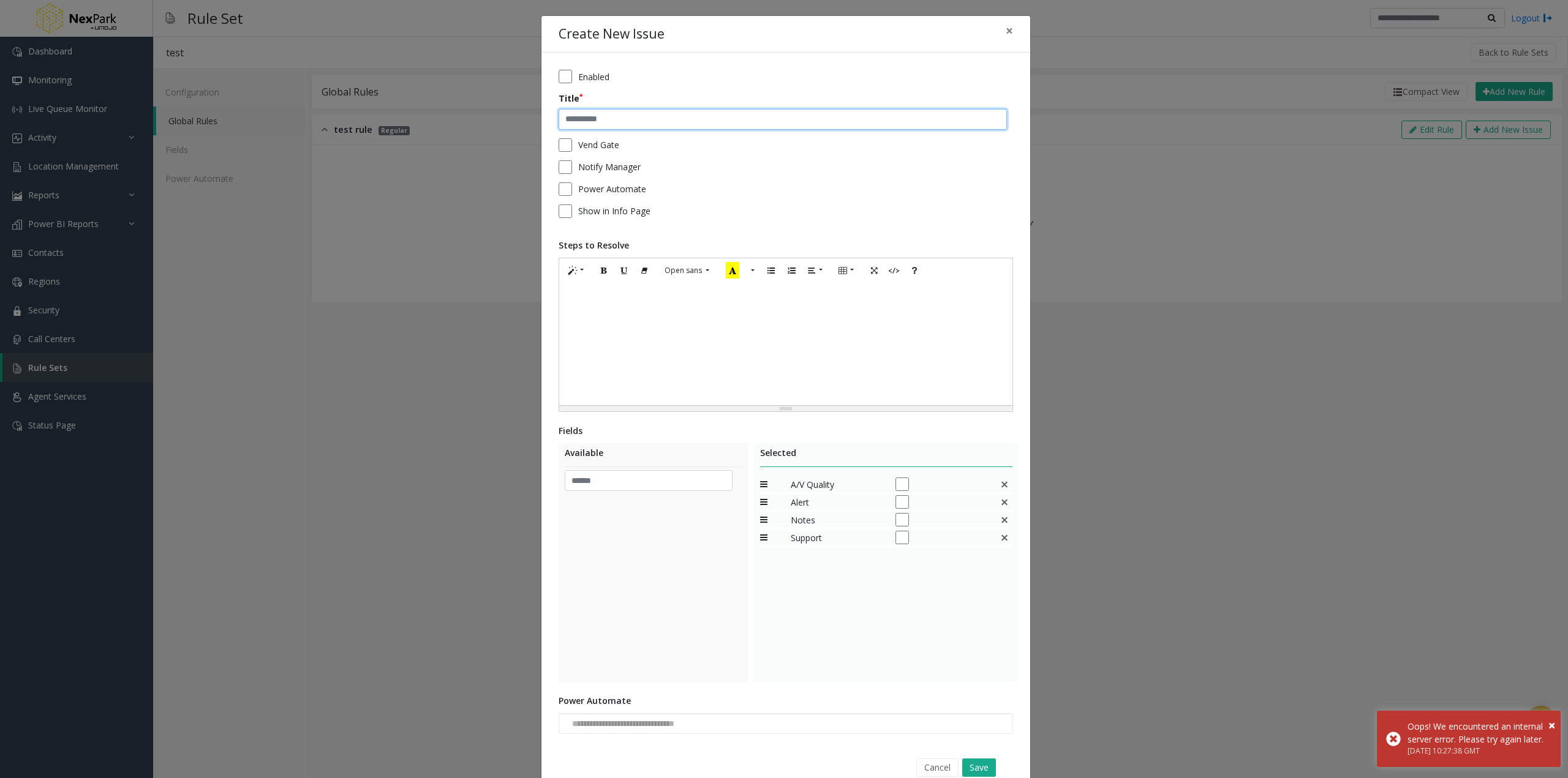
click at [588, 118] on input "text" at bounding box center [783, 119] width 449 height 21
type input "***"
click at [578, 78] on span "Enabled" at bounding box center [593, 77] width 32 height 13
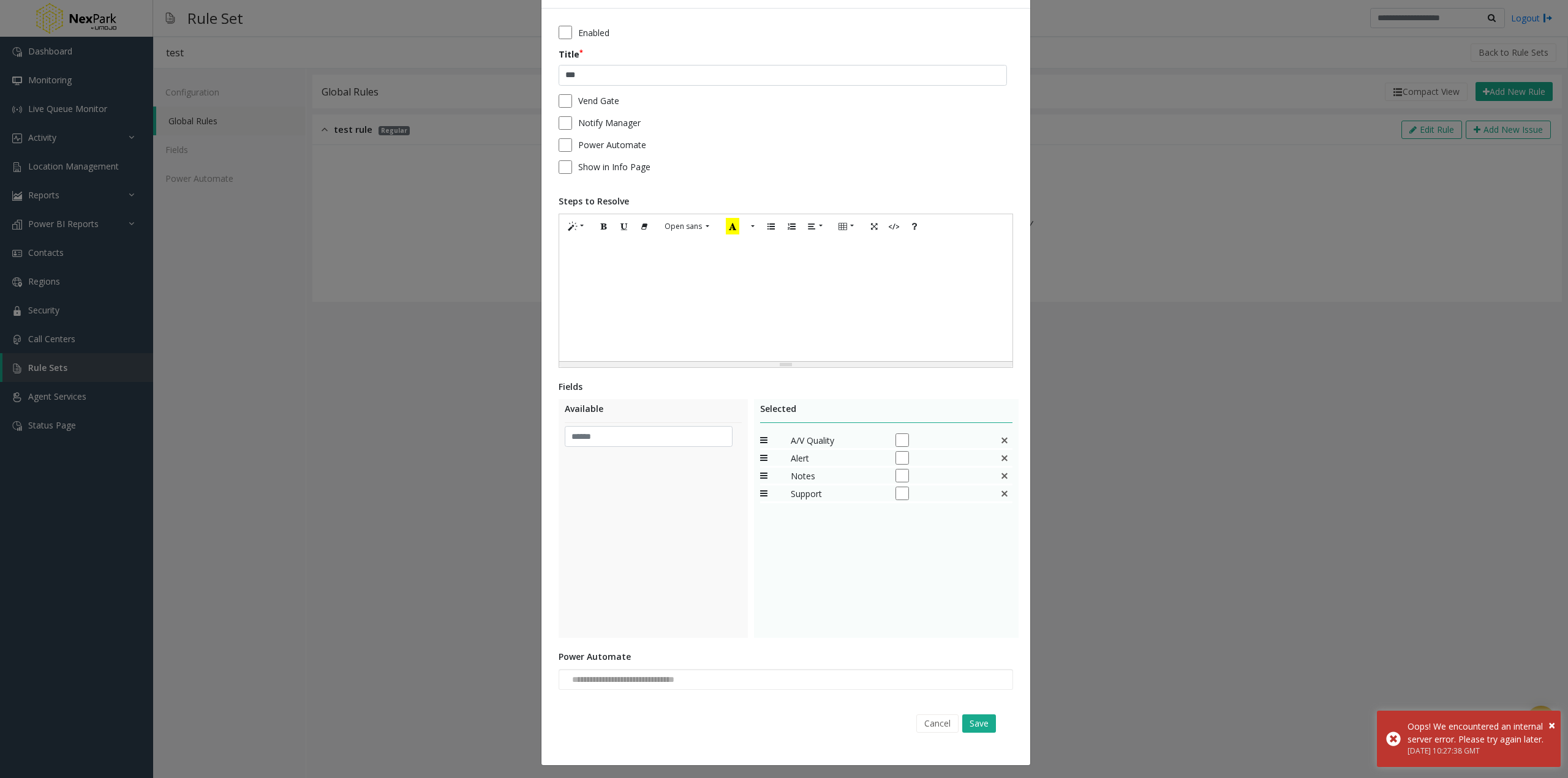
scroll to position [47, 0]
click at [979, 722] on button "Save" at bounding box center [979, 721] width 33 height 18
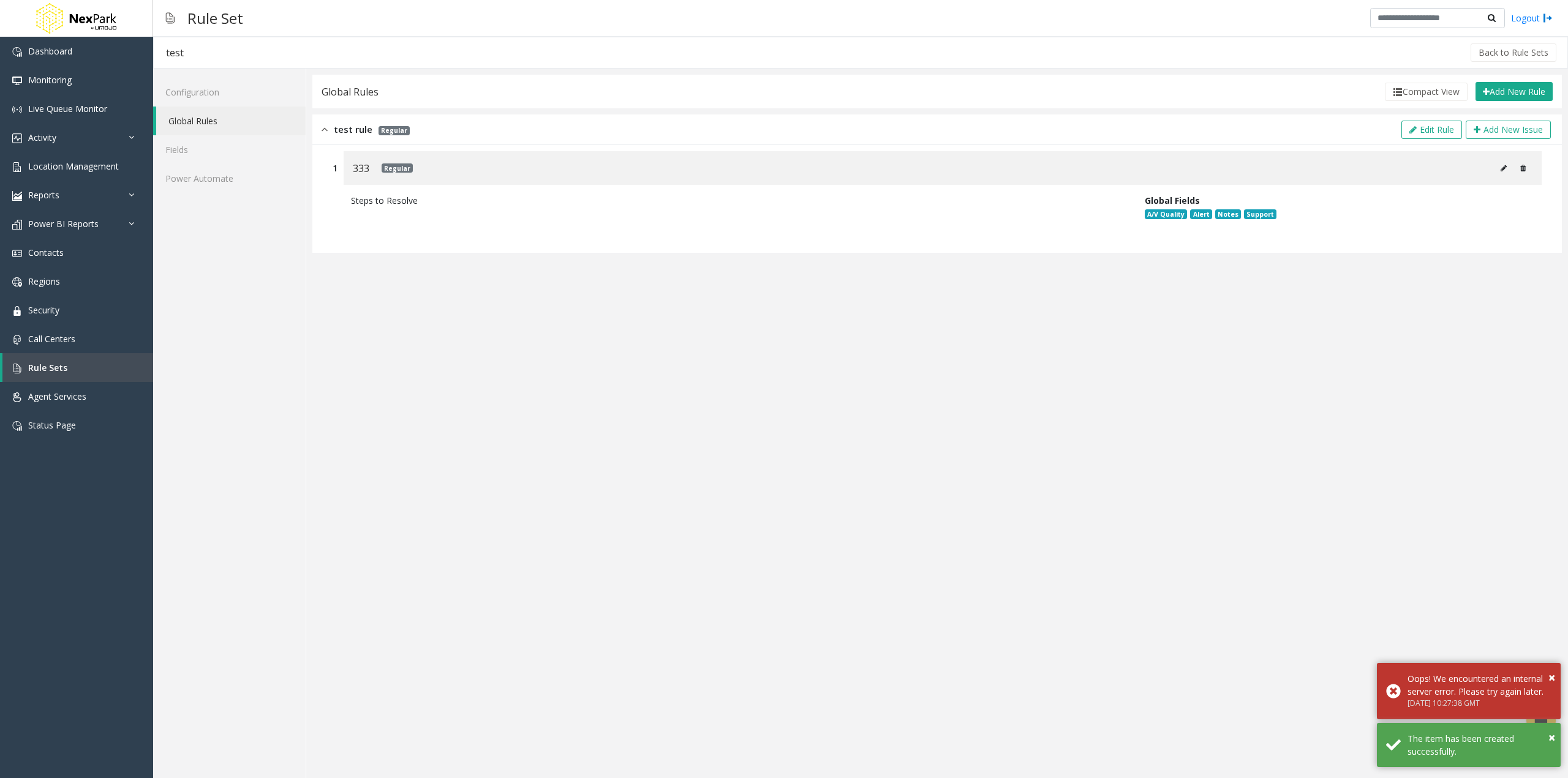
click at [724, 335] on app-global-rules "**********" at bounding box center [937, 423] width 1249 height 698
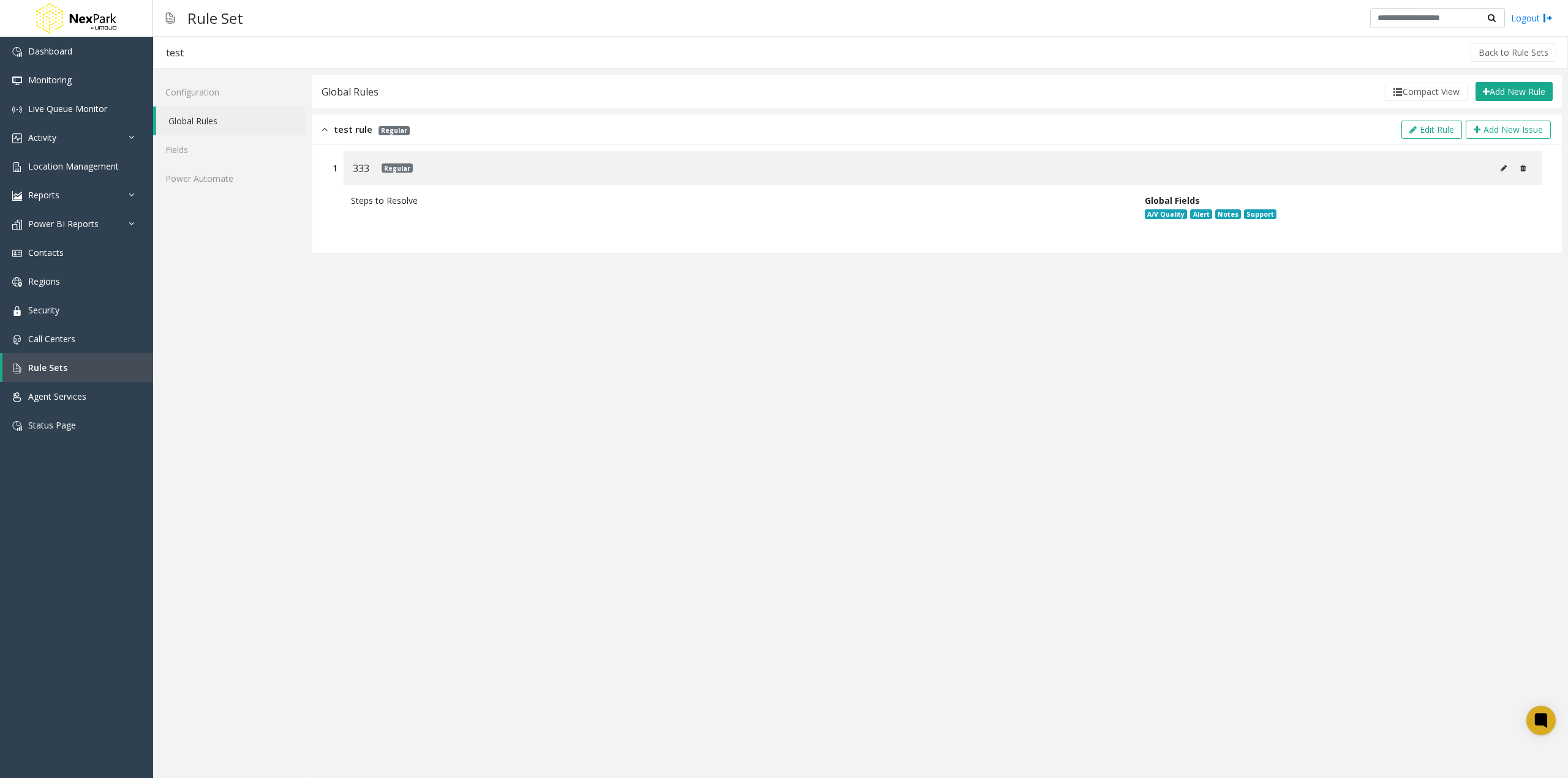
click at [281, 305] on div "Configuration Global Rules Fields Power Automate" at bounding box center [230, 423] width 153 height 709
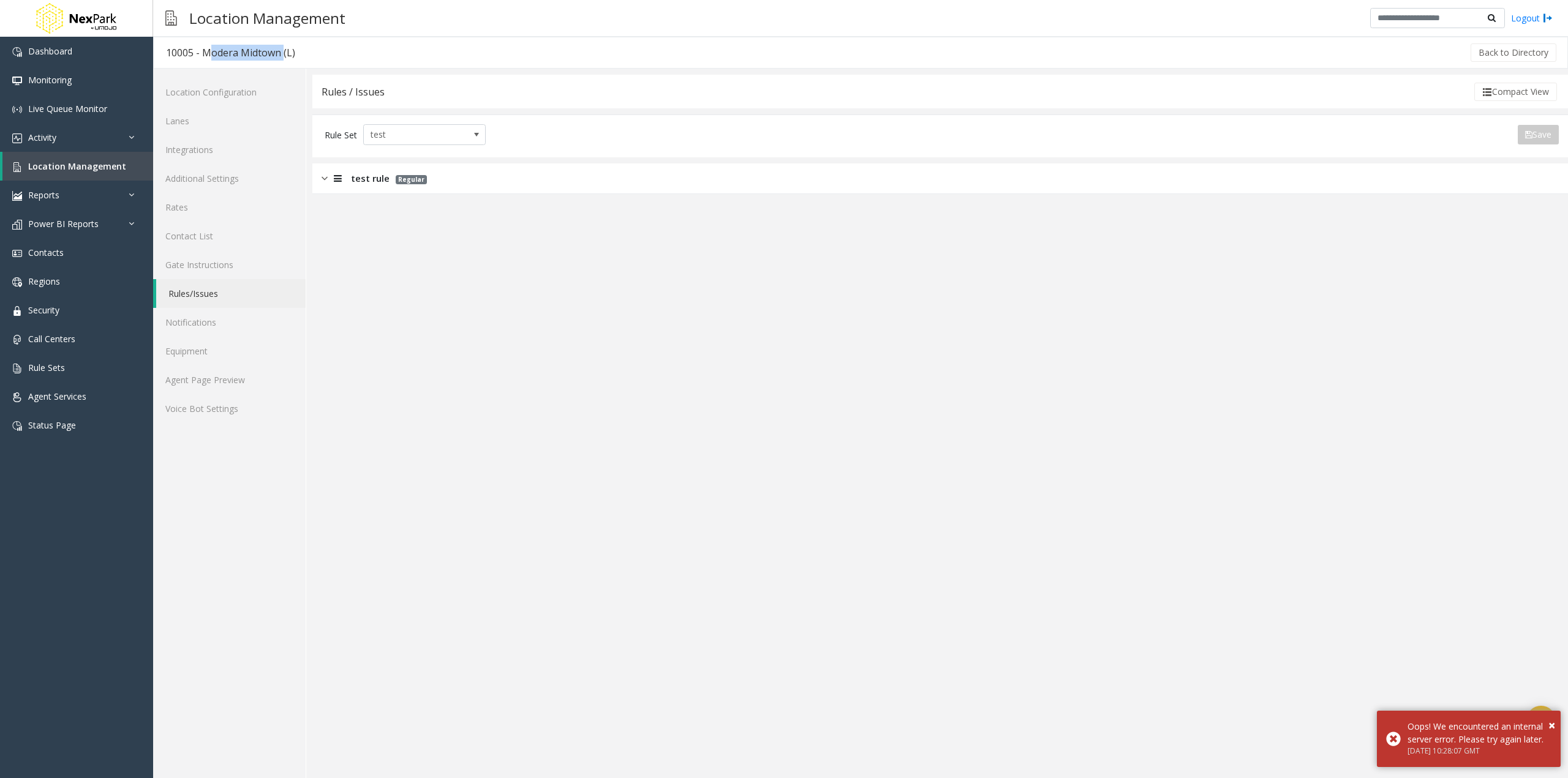
drag, startPoint x: 281, startPoint y: 52, endPoint x: 204, endPoint y: 51, distance: 77.0
click at [204, 51] on div "10005 - Modera Midtown (L)" at bounding box center [230, 53] width 129 height 16
copy div "Modera Midtown"
click at [380, 178] on span "test rule" at bounding box center [370, 179] width 39 height 14
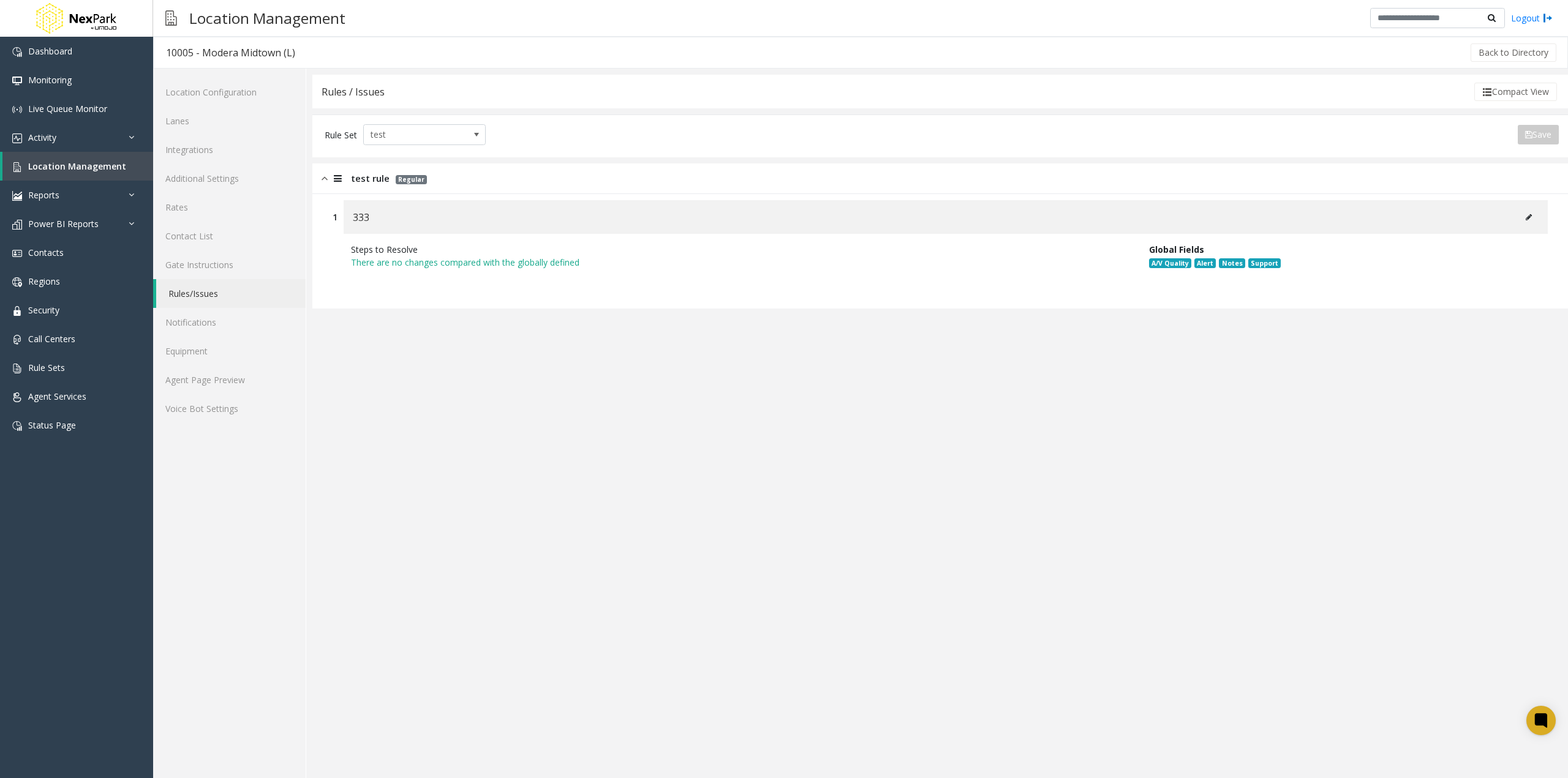
click at [1526, 214] on icon at bounding box center [1528, 218] width 6 height 7
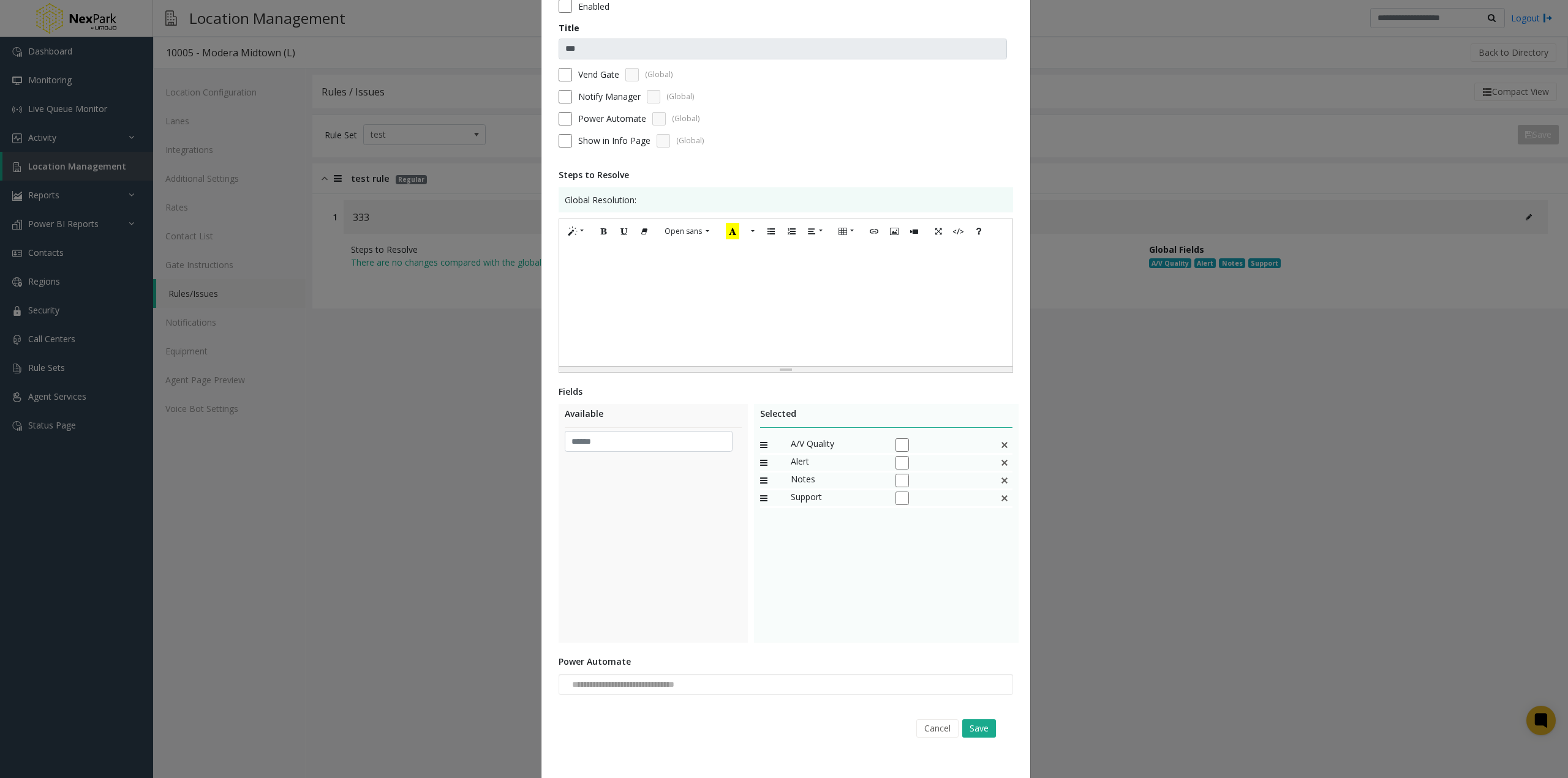
scroll to position [88, 0]
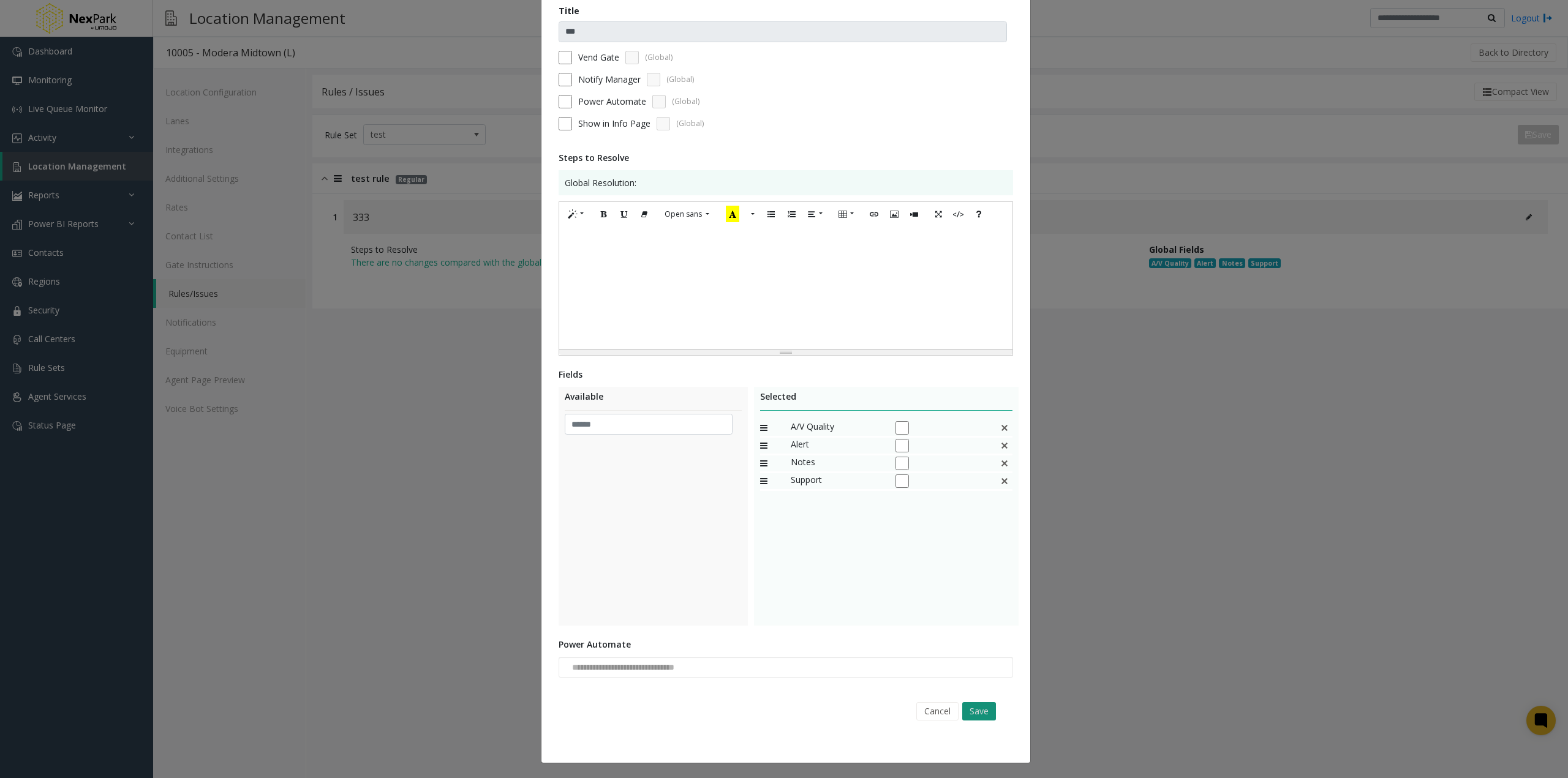
click at [972, 716] on button "Save" at bounding box center [979, 711] width 33 height 18
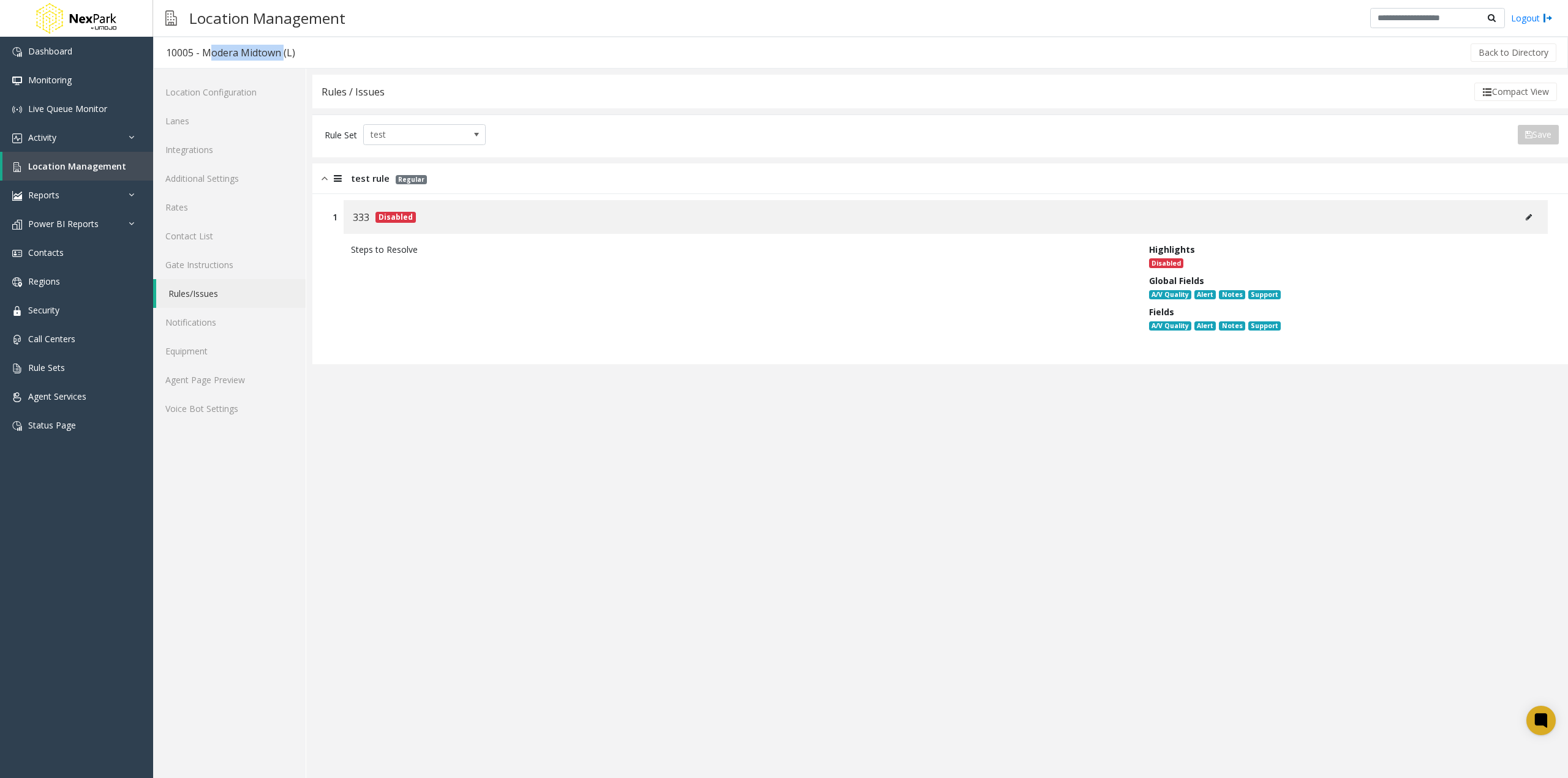
drag, startPoint x: 277, startPoint y: 56, endPoint x: 203, endPoint y: 55, distance: 74.0
click at [203, 55] on div "10005 - Modera Midtown (L)" at bounding box center [230, 53] width 129 height 16
copy div "Modera Midtown"
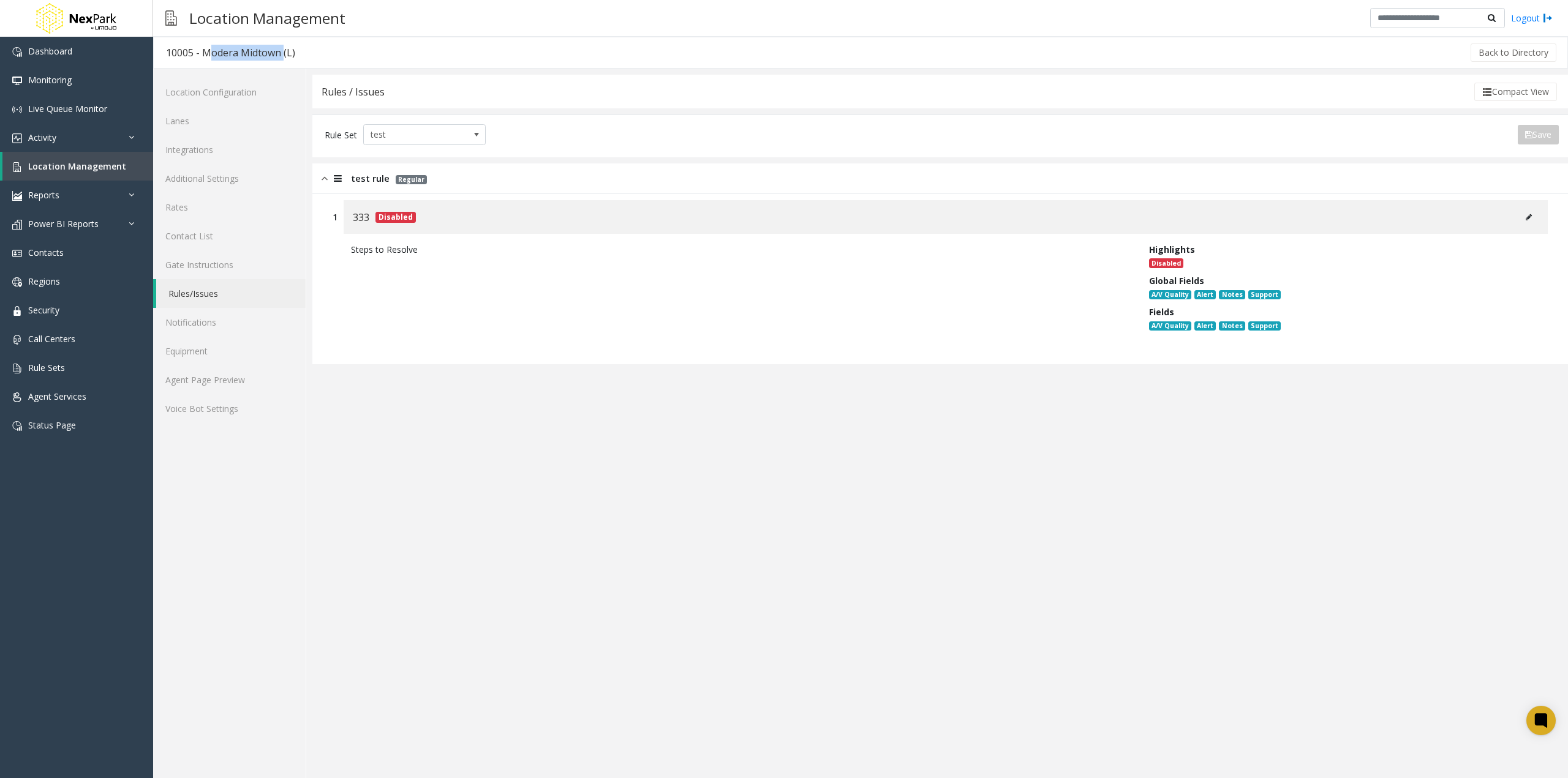
copy div "Modera Midtown"
